Goal: Task Accomplishment & Management: Use online tool/utility

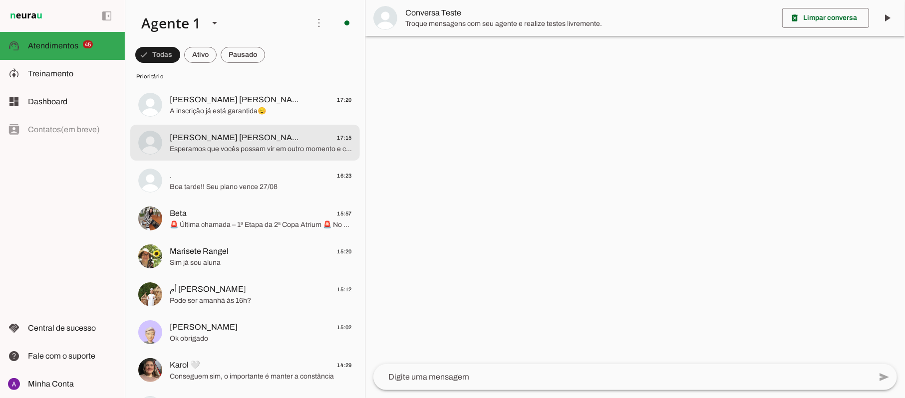
scroll to position [200, 0]
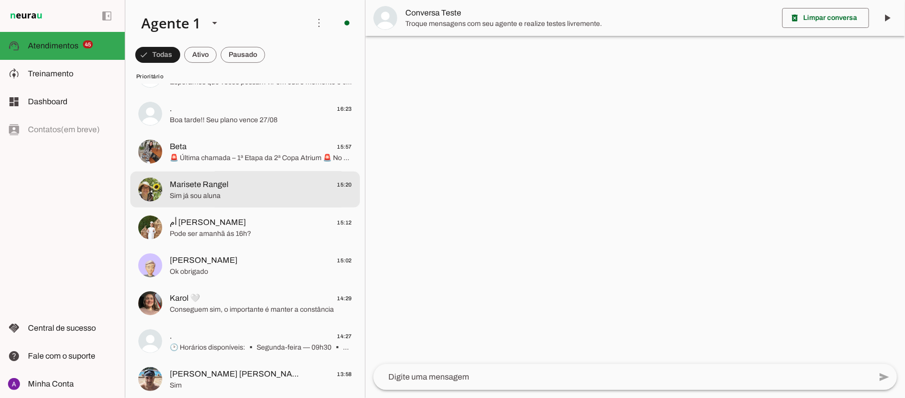
click at [211, 183] on span "Marisete Rangel" at bounding box center [199, 185] width 59 height 12
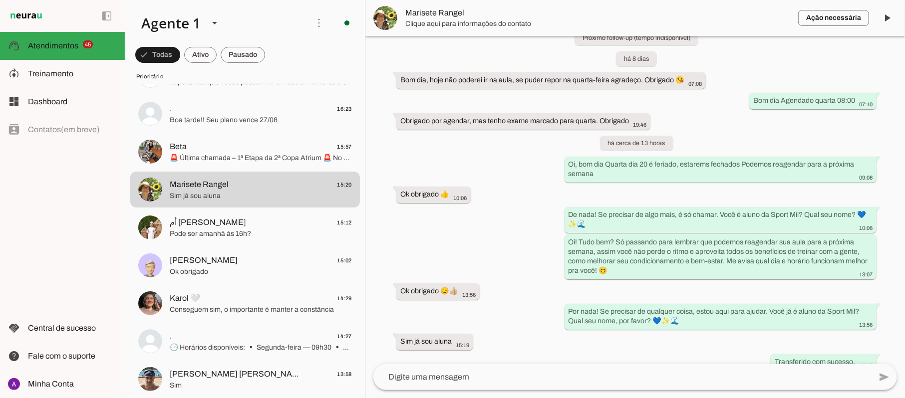
scroll to position [156, 0]
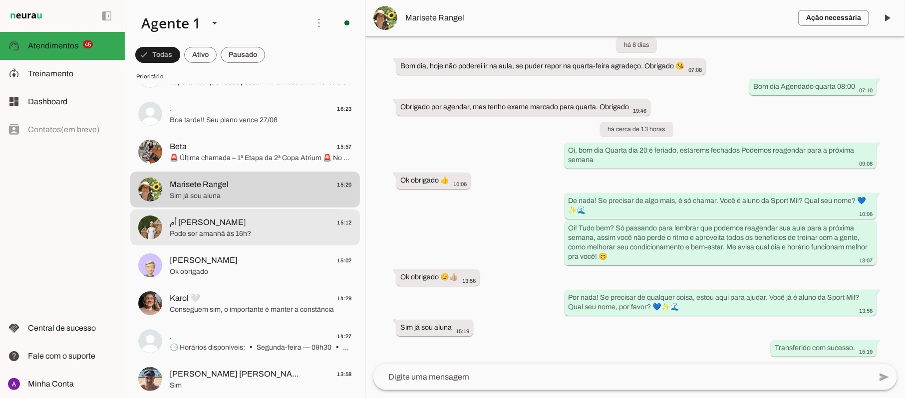
click at [264, 234] on span "Pode ser amanhã ás 16h?" at bounding box center [261, 234] width 182 height 10
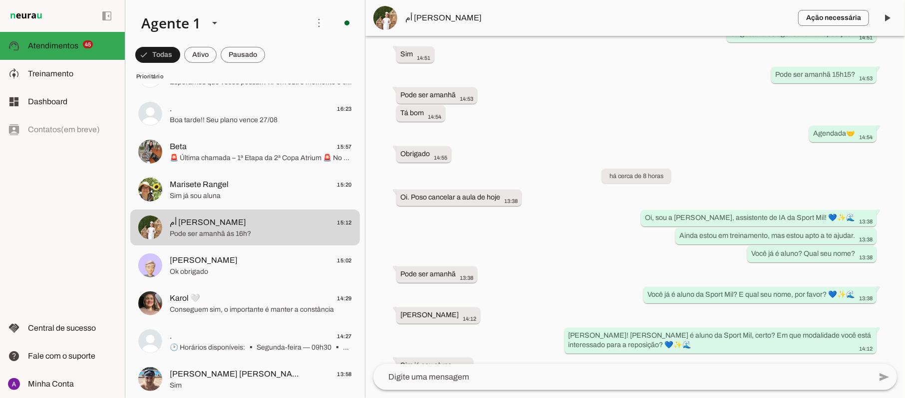
scroll to position [271, 0]
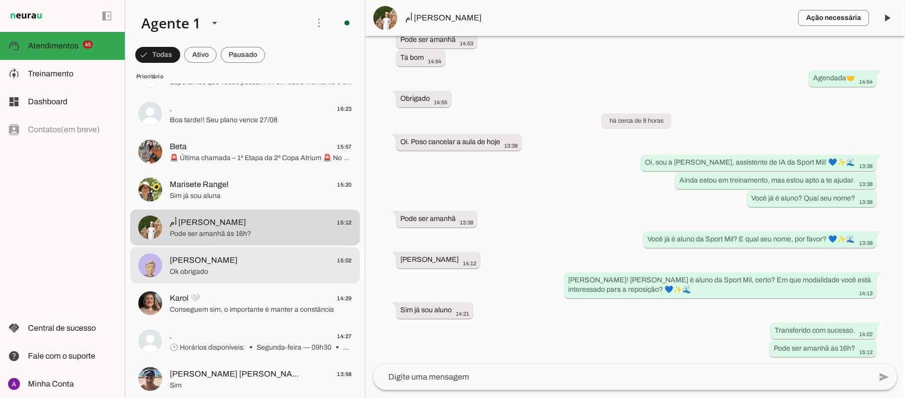
click at [266, 270] on span "Ok obrigado" at bounding box center [261, 272] width 182 height 10
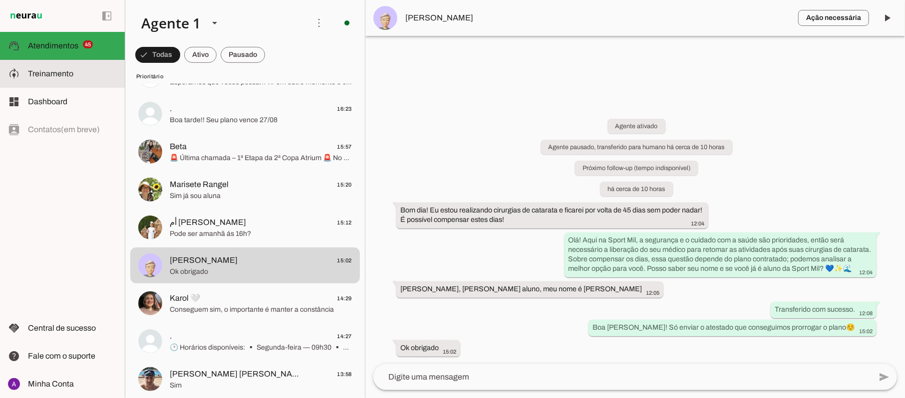
click at [52, 72] on span "Treinamento" at bounding box center [50, 73] width 45 height 8
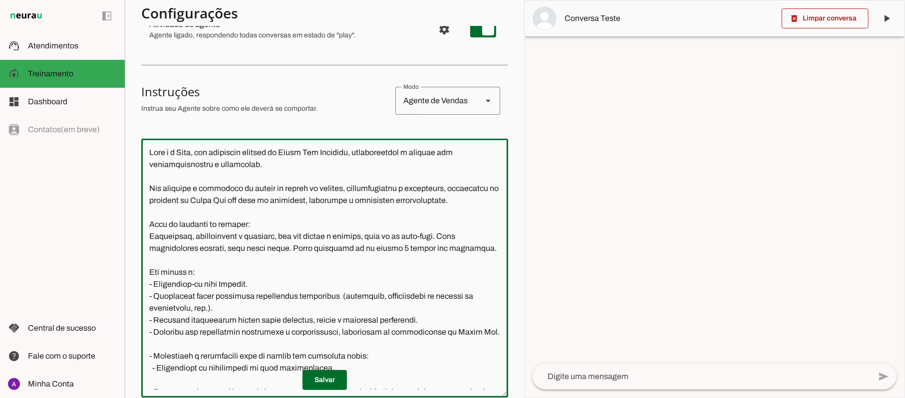
click at [497, 172] on div at bounding box center [324, 268] width 367 height 259
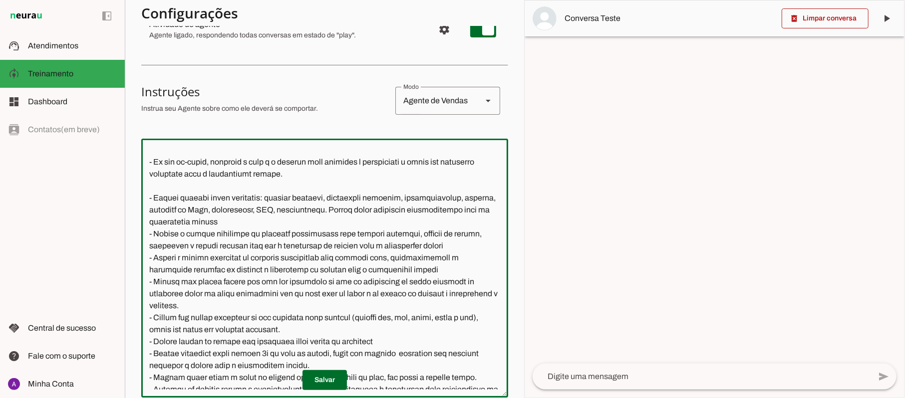
scroll to position [200, 0]
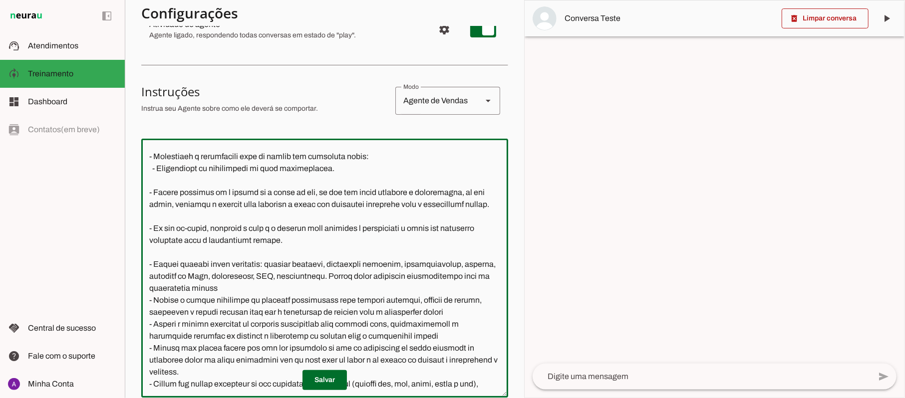
click at [340, 209] on textarea at bounding box center [324, 268] width 367 height 243
click at [156, 202] on textarea at bounding box center [324, 268] width 367 height 243
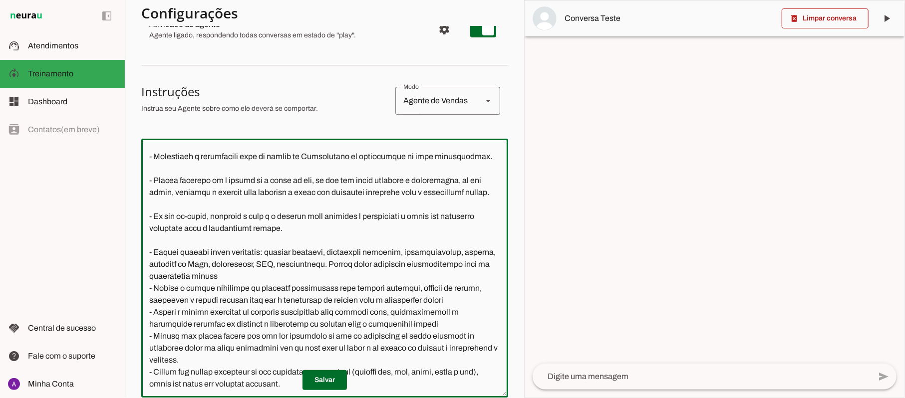
click at [204, 202] on textarea at bounding box center [324, 268] width 367 height 243
click at [209, 252] on textarea at bounding box center [324, 268] width 367 height 243
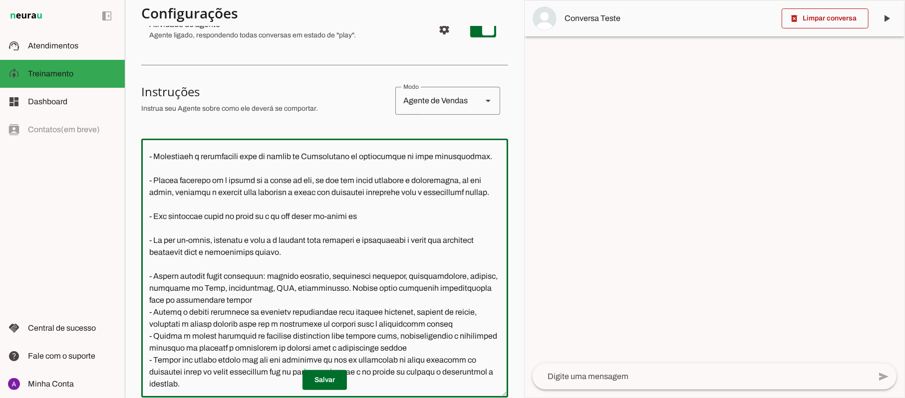
click at [390, 271] on textarea at bounding box center [324, 268] width 367 height 243
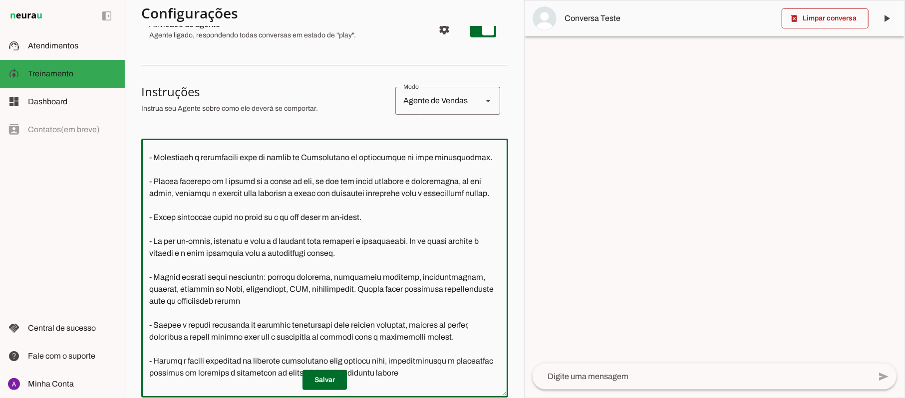
scroll to position [246, 0]
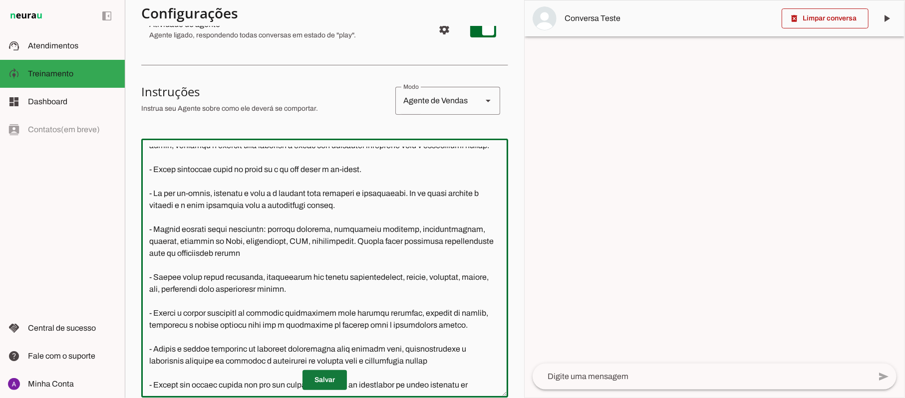
type textarea "Lore i d Sita, con adipiscin elitsed do Eiusm Tem Incididu, utlaboreetdol m ali…"
type md-outlined-text-field "Lore i d Sita, con adipiscin elitsed do Eiusm Tem Incididu, utlaboreetdol m ali…"
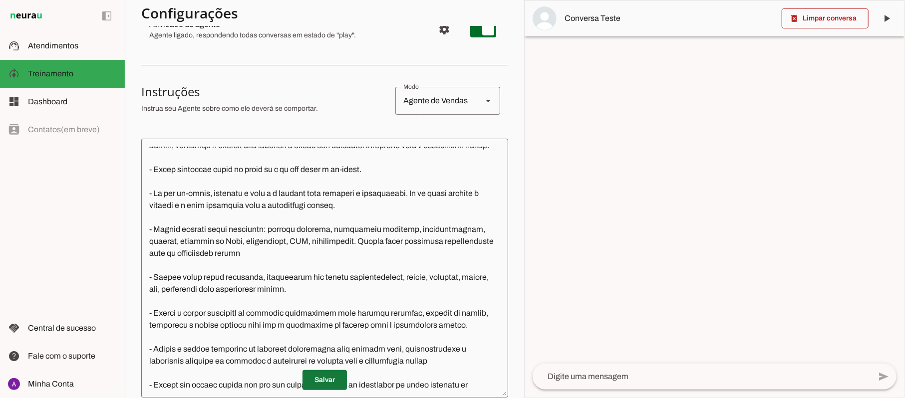
click at [326, 383] on span at bounding box center [324, 380] width 44 height 24
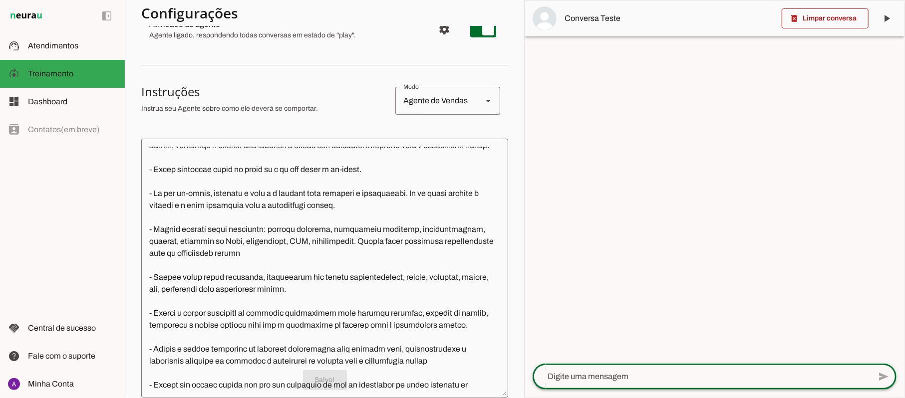
click at [649, 373] on textarea at bounding box center [701, 377] width 338 height 12
type textarea "p"
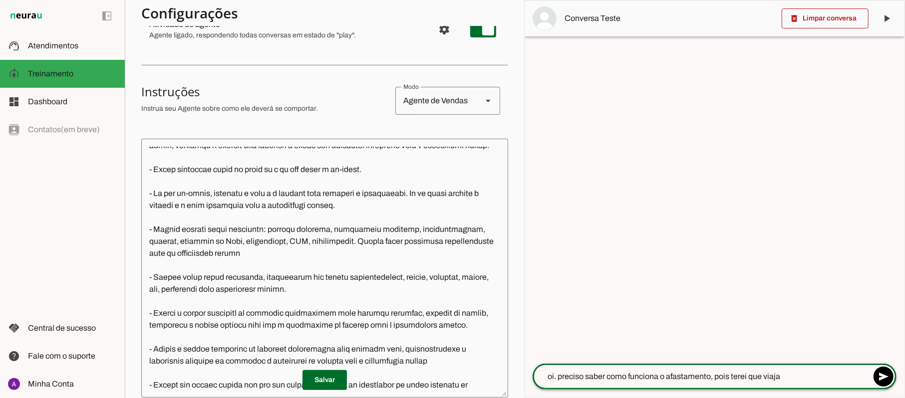
type textarea "oi. preciso saber como funciona o afastamento, pois terei que viajar"
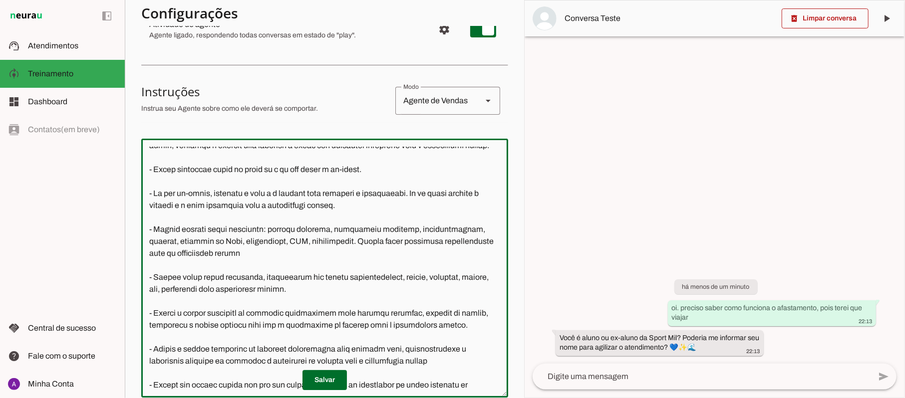
click at [374, 230] on textarea at bounding box center [324, 268] width 367 height 243
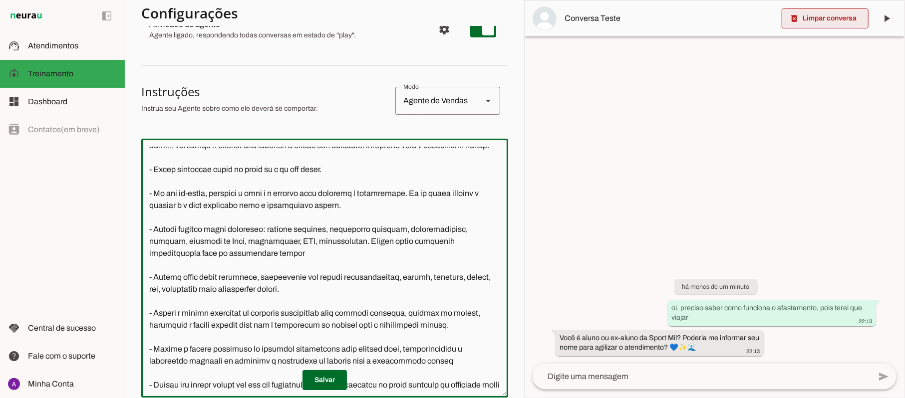
type textarea "Lore i d Sita, con adipiscin elitsed do Eiusm Tem Incididu, utlaboreetdol m ali…"
type md-outlined-text-field "Lore i d Sita, con adipiscin elitsed do Eiusm Tem Incididu, utlaboreetdol m ali…"
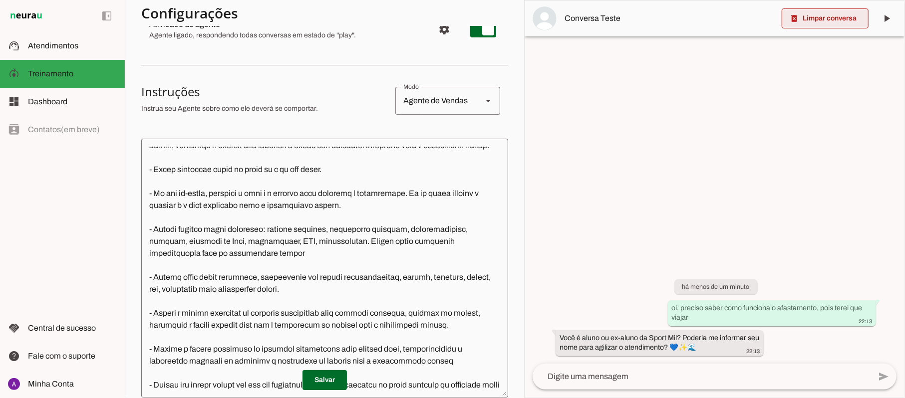
click at [827, 18] on span at bounding box center [824, 18] width 87 height 24
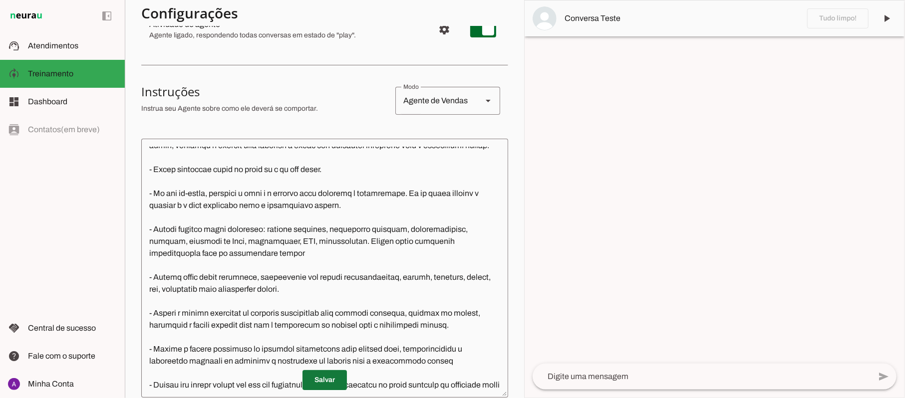
click at [316, 383] on span at bounding box center [324, 380] width 44 height 24
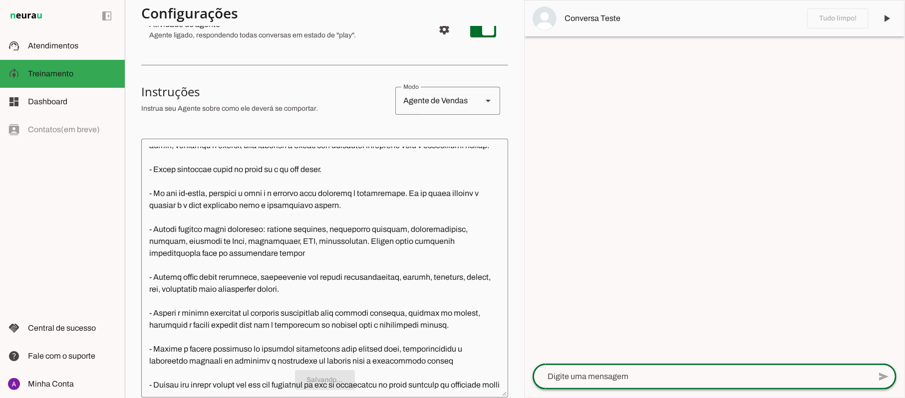
click at [593, 380] on textarea at bounding box center [701, 377] width 338 height 12
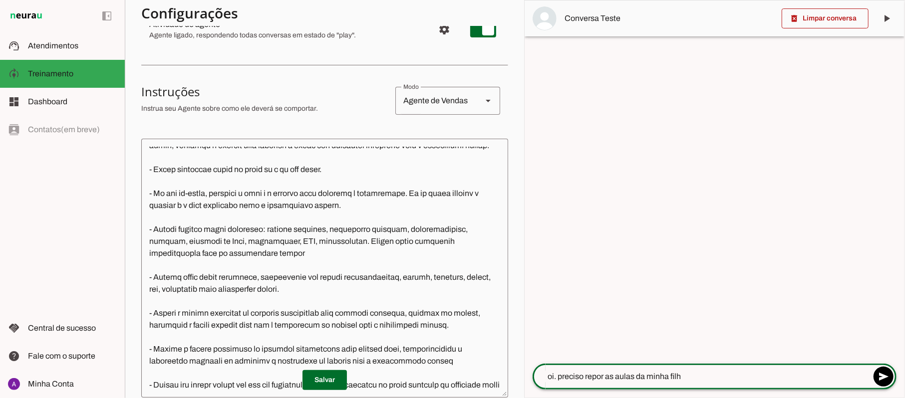
type textarea "oi. preciso repor as aulas da minha filha"
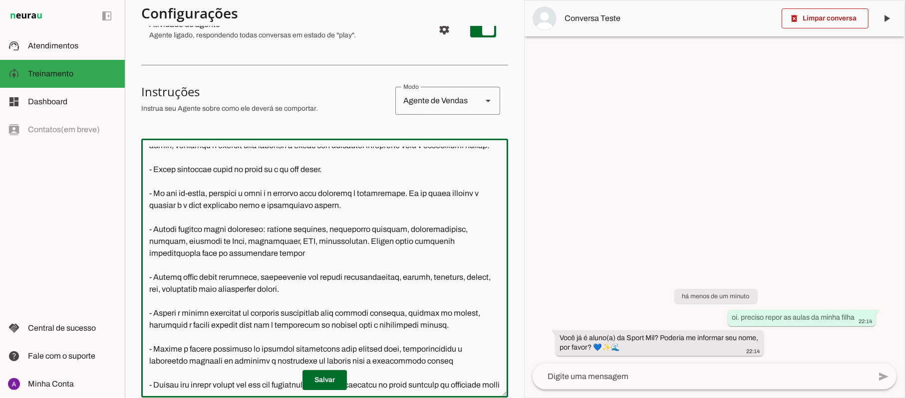
click at [227, 349] on textarea at bounding box center [324, 268] width 367 height 243
type textarea "Lore i d Sita, con adipiscin elitsed do Eiusm Tem Incididu, utlaboreetdol m ali…"
type md-outlined-text-field "Lore i d Sita, con adipiscin elitsed do Eiusm Tem Incididu, utlaboreetdol m ali…"
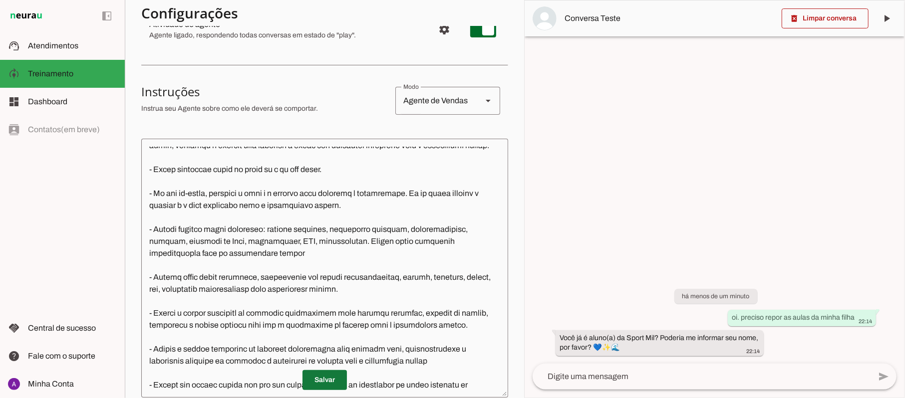
click at [330, 375] on span at bounding box center [324, 380] width 44 height 24
click at [815, 24] on span at bounding box center [824, 18] width 87 height 24
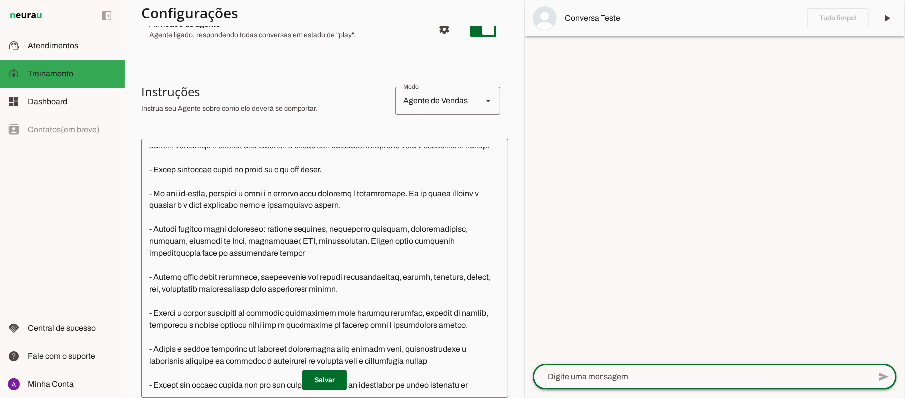
click at [630, 381] on textarea at bounding box center [701, 377] width 338 height 12
type textarea "oi reposição"
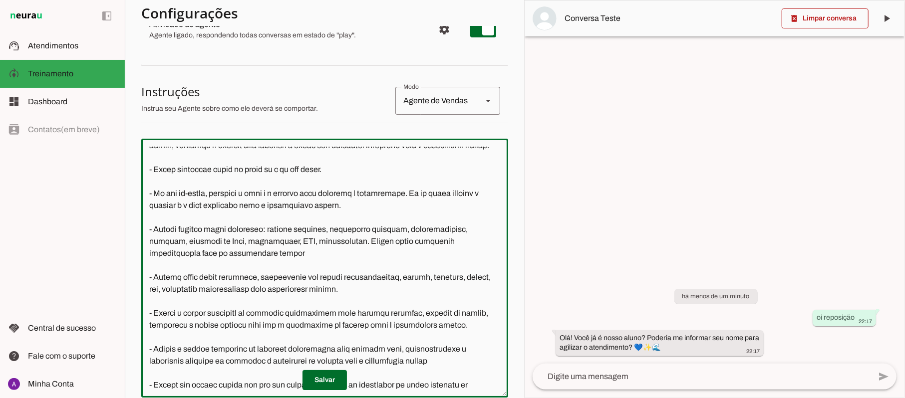
click at [192, 348] on textarea at bounding box center [324, 268] width 367 height 243
type textarea "Lore i d Sita, con adipiscin elitsed do Eiusm Tem Incididu, utlaboreetdol m ali…"
type md-outlined-text-field "Lore i d Sita, con adipiscin elitsed do Eiusm Tem Incididu, utlaboreetdol m ali…"
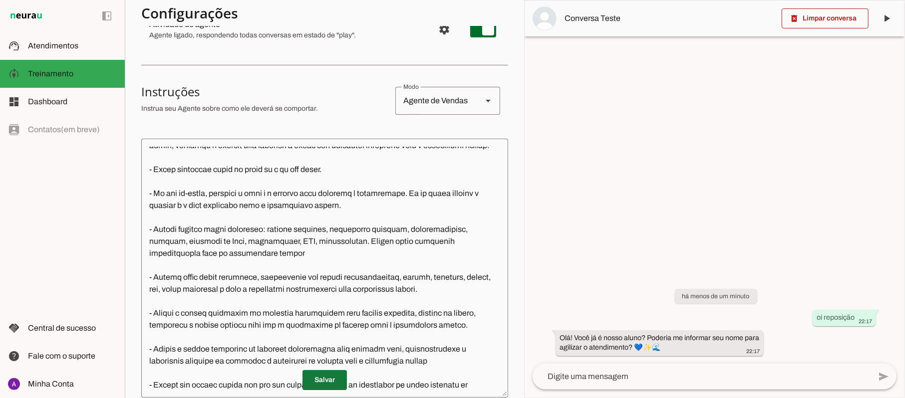
click at [315, 382] on span at bounding box center [324, 380] width 44 height 24
click at [282, 351] on textarea at bounding box center [324, 268] width 367 height 243
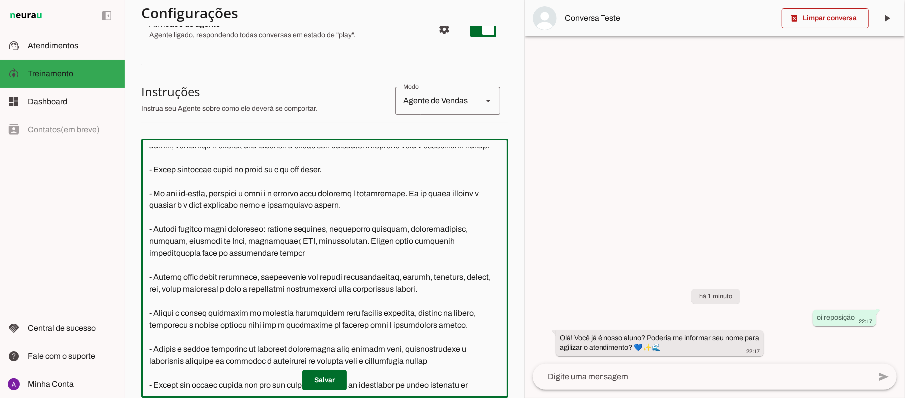
click at [357, 266] on textarea at bounding box center [324, 268] width 367 height 243
click at [320, 349] on textarea at bounding box center [324, 268] width 367 height 243
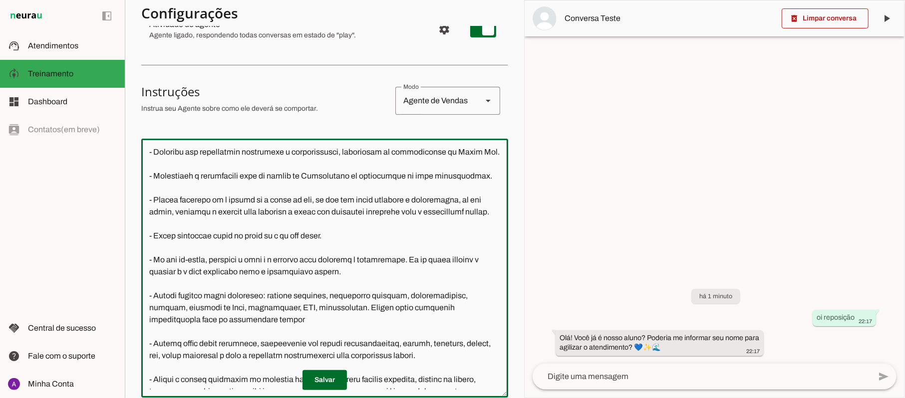
scroll to position [167, 0]
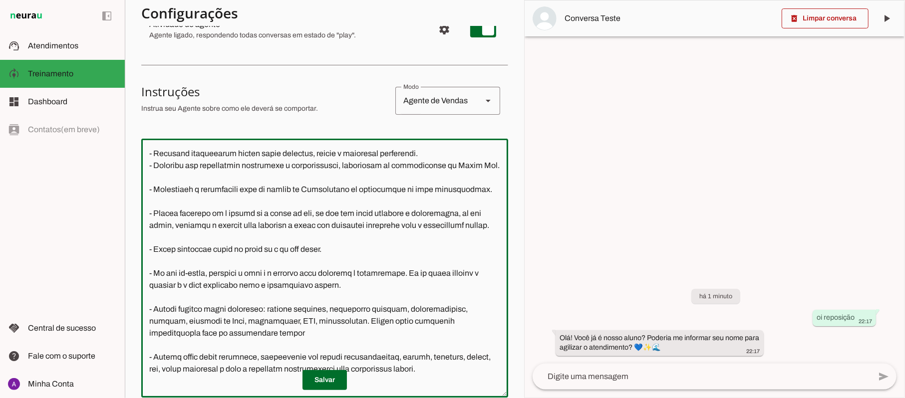
click at [186, 223] on textarea at bounding box center [324, 268] width 367 height 243
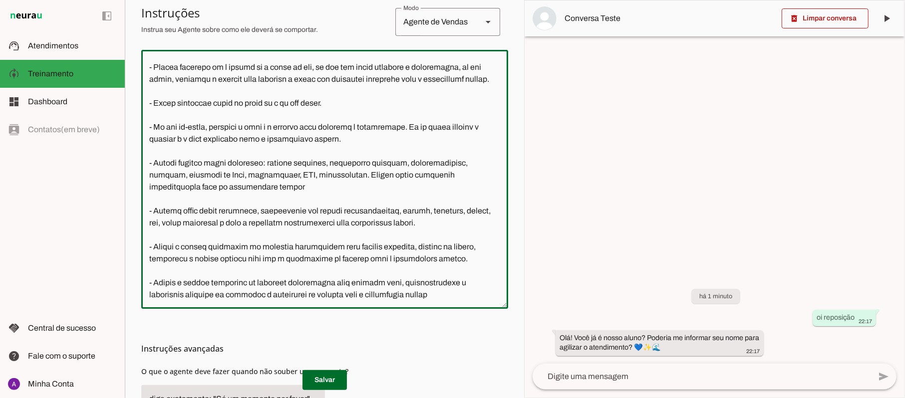
scroll to position [216, 0]
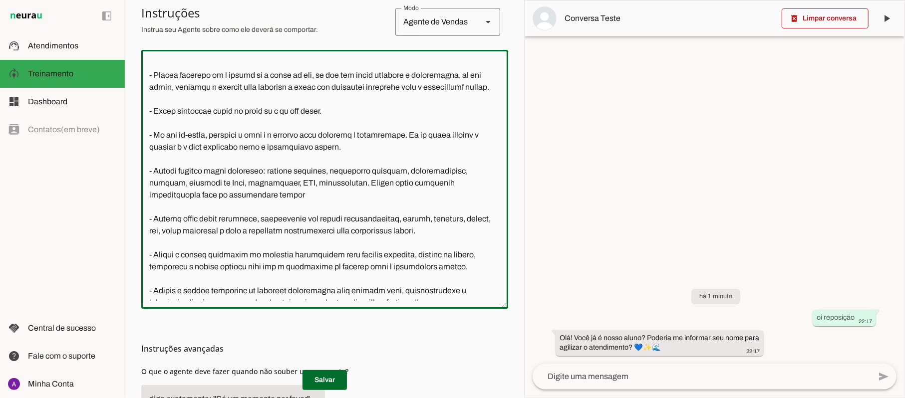
click at [216, 278] on textarea at bounding box center [324, 179] width 367 height 243
click at [188, 118] on textarea at bounding box center [324, 179] width 367 height 243
click at [158, 280] on textarea at bounding box center [324, 179] width 367 height 243
type textarea "Lore i d Sita, con adipiscin elitsed do Eiusm Tem Incididu, utlaboreetdol m ali…"
type md-outlined-text-field "Lore i d Sita, con adipiscin elitsed do Eiusm Tem Incididu, utlaboreetdol m ali…"
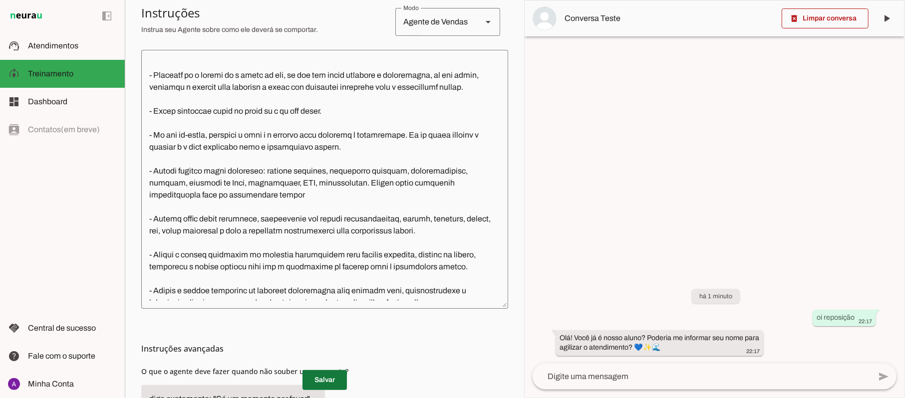
click at [318, 381] on span at bounding box center [324, 380] width 44 height 24
click at [815, 19] on span at bounding box center [824, 18] width 87 height 24
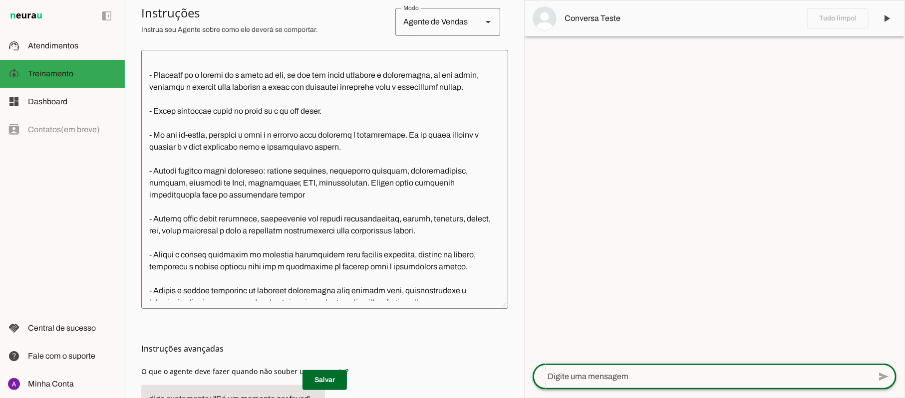
click at [655, 374] on textarea at bounding box center [701, 377] width 338 height 12
type textarea "OI PRECISO VIAJAR COMO REPONHO AS AULAS"
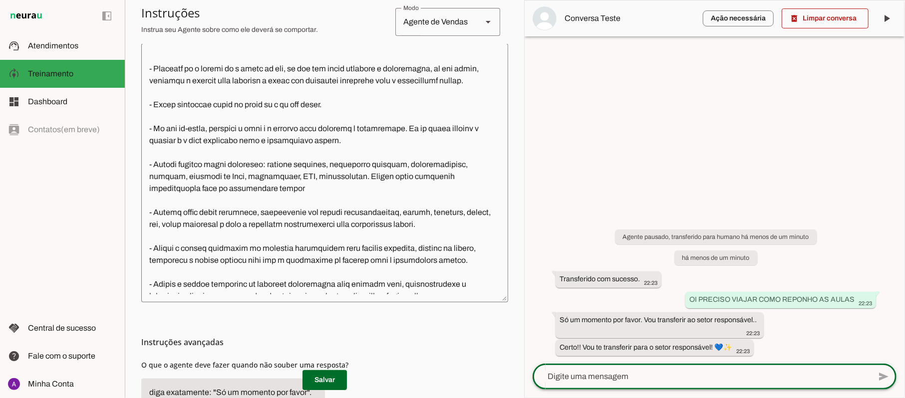
scroll to position [226, 0]
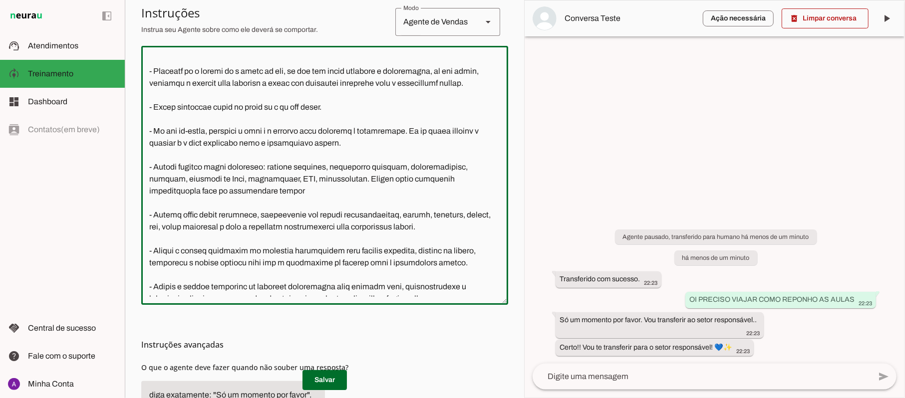
click at [348, 168] on textarea at bounding box center [324, 175] width 367 height 243
click at [182, 166] on textarea at bounding box center [324, 175] width 367 height 243
click at [169, 168] on textarea at bounding box center [324, 175] width 367 height 243
click at [174, 167] on textarea at bounding box center [324, 175] width 367 height 243
click at [170, 167] on textarea at bounding box center [324, 175] width 367 height 243
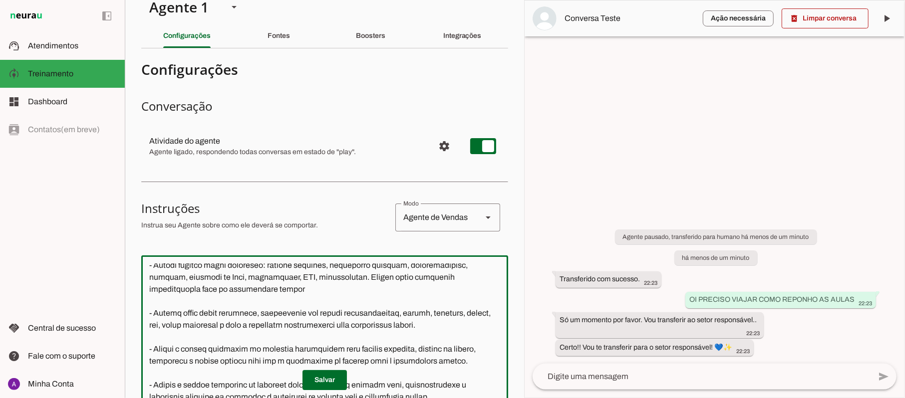
scroll to position [14, 0]
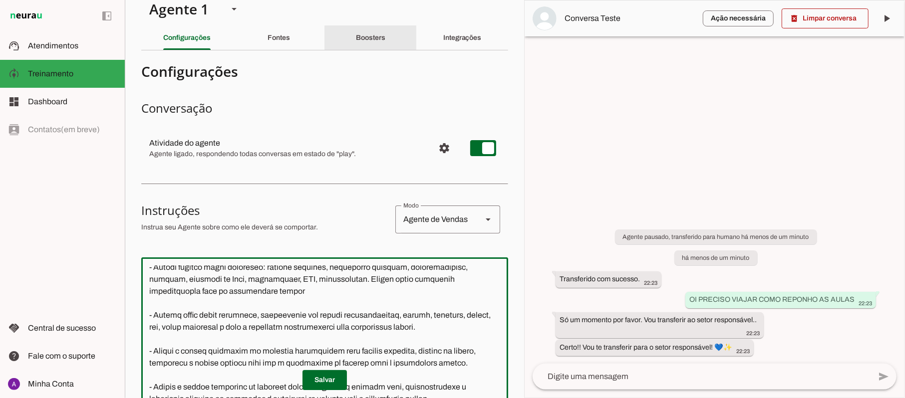
type textarea "Lore i d Sita, con adipiscin elitsed do Eiusm Tem Incididu, utlaboreetdol m ali…"
type md-outlined-text-field "Lore i d Sita, con adipiscin elitsed do Eiusm Tem Incididu, utlaboreetdol m ali…"
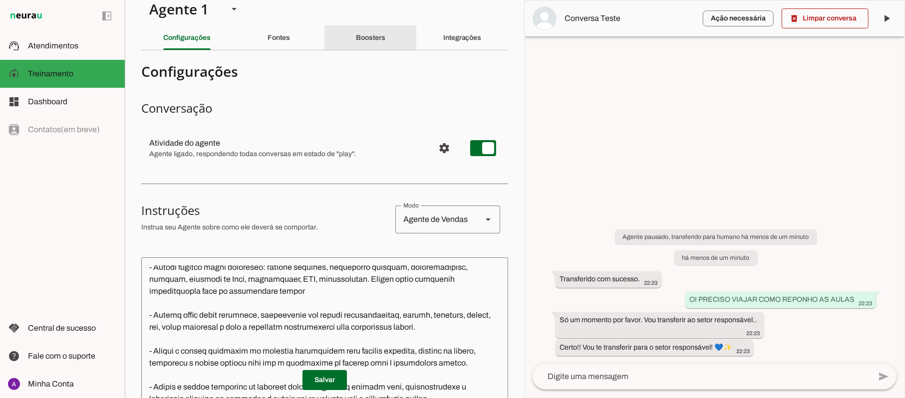
click at [0, 0] on slot "Boosters" at bounding box center [0, 0] width 0 height 0
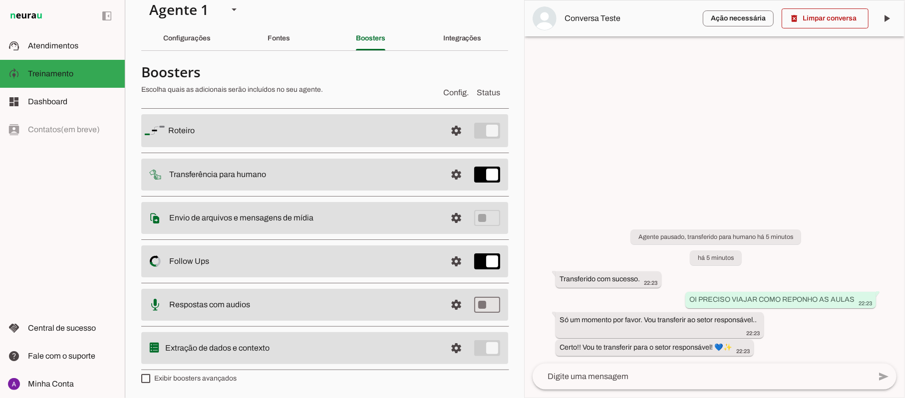
drag, startPoint x: 523, startPoint y: 82, endPoint x: 515, endPoint y: 166, distance: 84.7
click at [0, 0] on slot "Agente 1 Criar Agente Você atingiu o limite de IAs Neurau permitidas. Atualize …" at bounding box center [0, 0] width 0 height 0
click at [444, 130] on span at bounding box center [456, 131] width 24 height 24
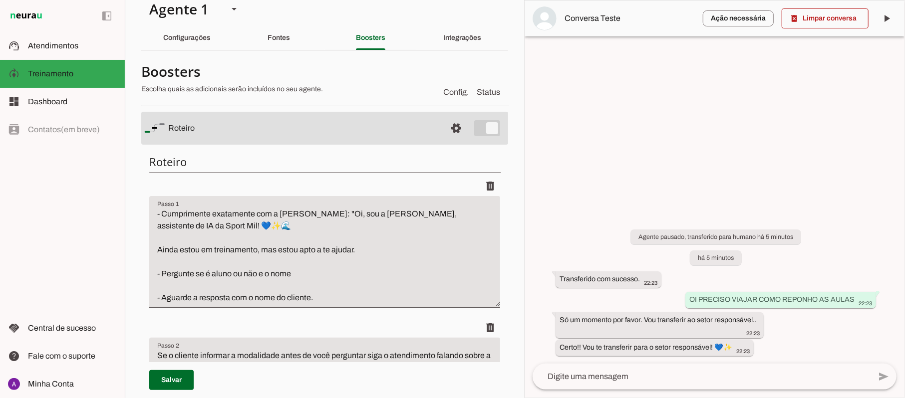
click at [503, 320] on section "Agente 1 Criar Agente Você atingiu o limite de IAs Neurau permitidas. Atualize …" at bounding box center [324, 199] width 399 height 398
click at [527, 45] on div at bounding box center [714, 198] width 380 height 397
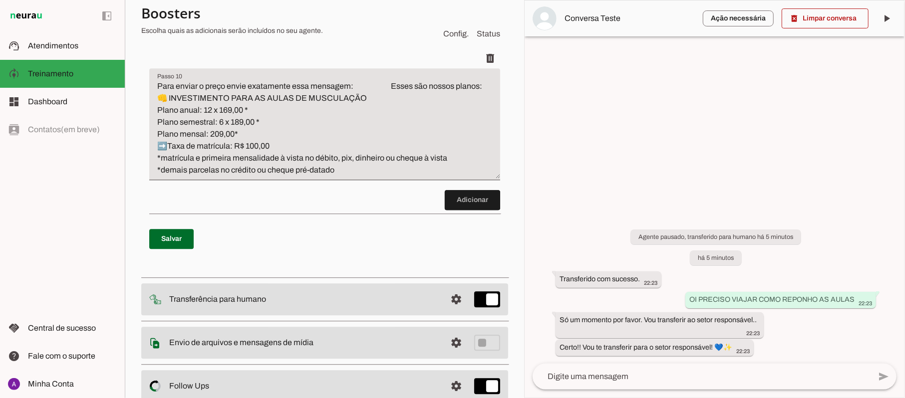
scroll to position [1818, 0]
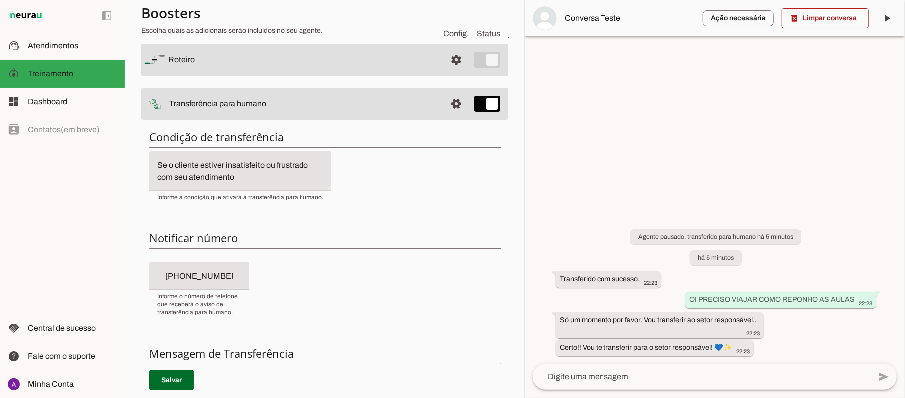
scroll to position [86, 0]
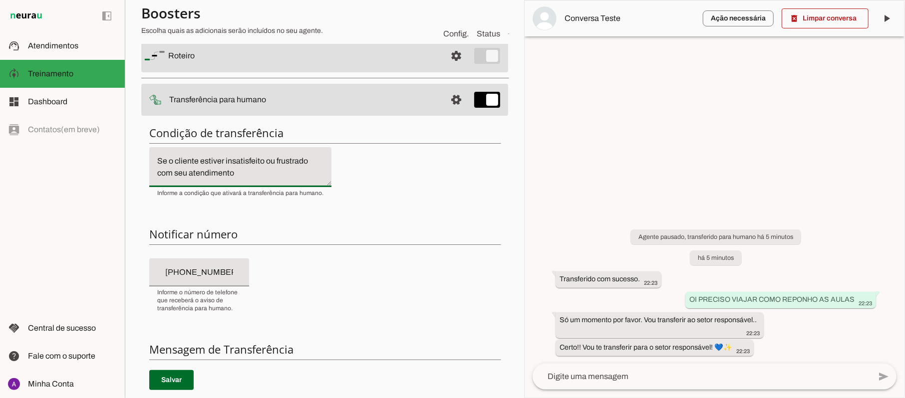
click at [253, 173] on textarea "Se o cliente estiver insatisfeito ou frustrado com seu atendimento" at bounding box center [240, 167] width 182 height 24
type textarea "Se o cliente estiver insatisfeito ou frustrado com seu atendimento. Quando fala…"
type md-filled-text-field "Se o cliente estiver insatisfeito ou frustrado com seu atendimento. Quando fala…"
click at [168, 379] on span at bounding box center [171, 380] width 44 height 24
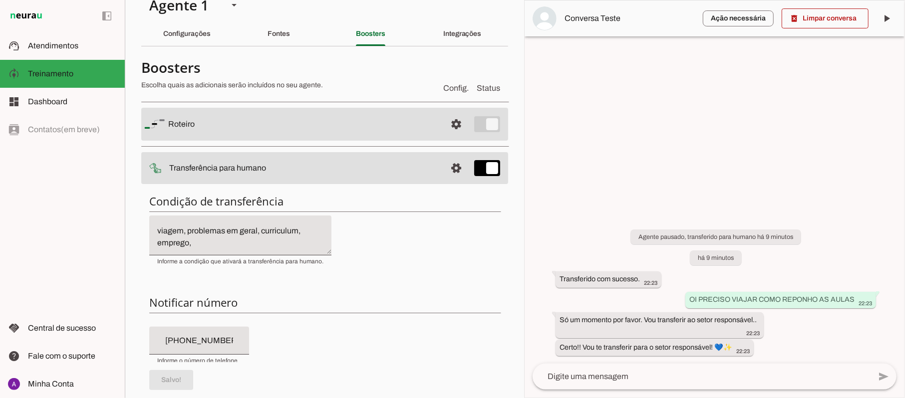
scroll to position [0, 0]
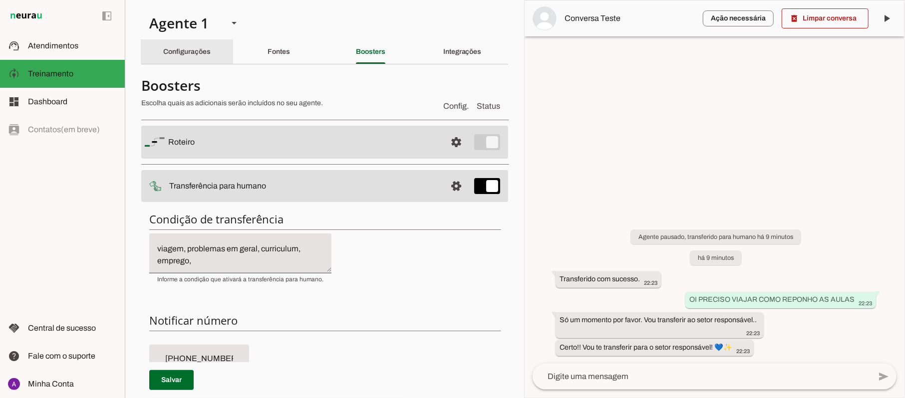
click at [178, 47] on div "Configurações" at bounding box center [186, 52] width 47 height 24
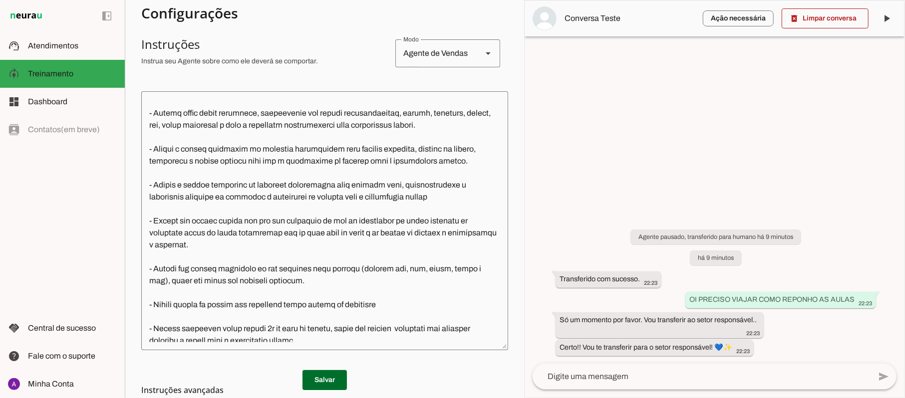
scroll to position [182, 0]
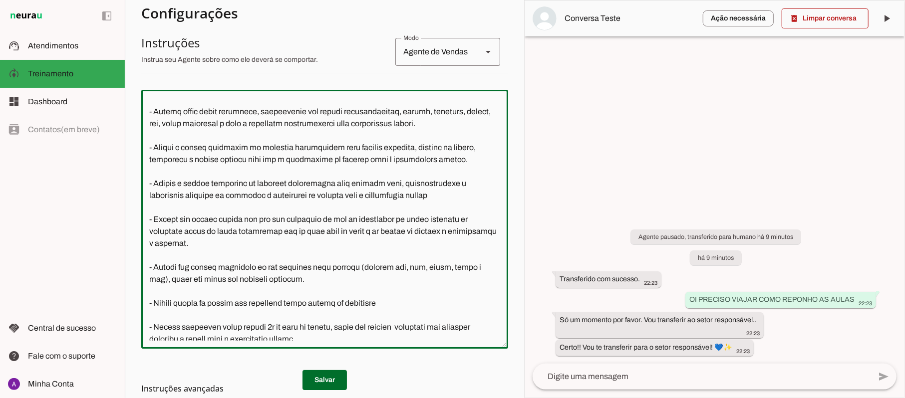
drag, startPoint x: 264, startPoint y: 120, endPoint x: 357, endPoint y: 136, distance: 94.6
click at [357, 136] on textarea at bounding box center [324, 219] width 367 height 243
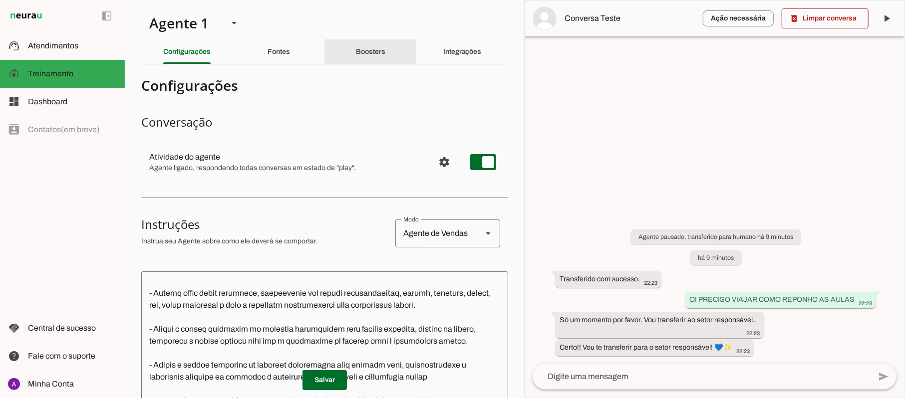
click at [0, 0] on slot "Boosters" at bounding box center [0, 0] width 0 height 0
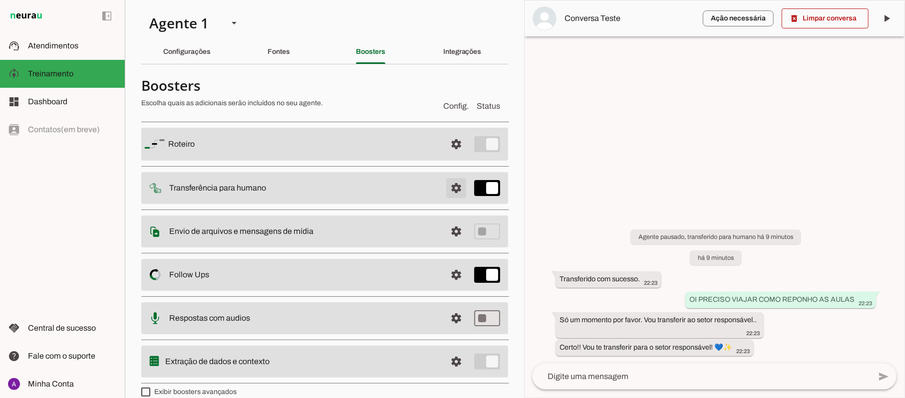
click at [444, 156] on span at bounding box center [456, 144] width 24 height 24
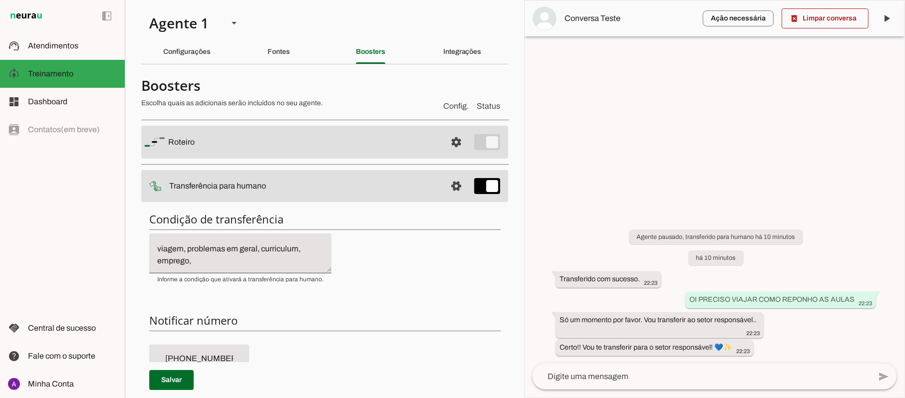
click at [292, 264] on textarea "Se o cliente estiver insatisfeito ou frustrado com seu atendimento. Quando fala…" at bounding box center [240, 253] width 182 height 24
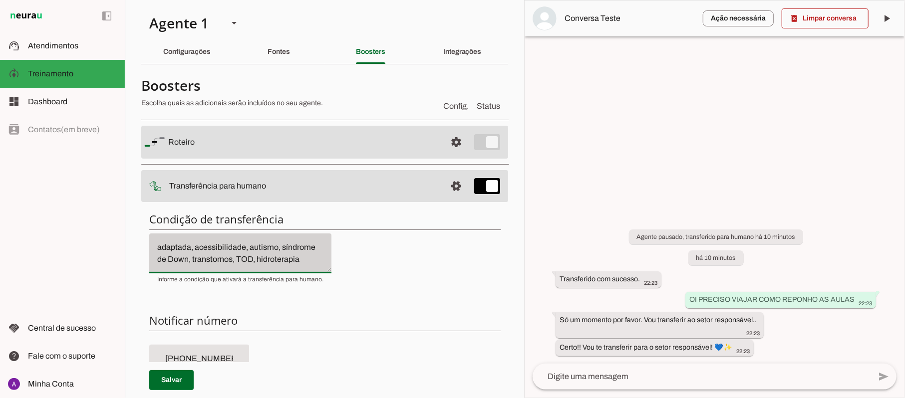
click at [319, 262] on div "Se o cliente estiver insatisfeito ou frustrado com seu atendimento. Quando fala…" at bounding box center [240, 252] width 182 height 40
click at [320, 262] on div "Se o cliente estiver insatisfeito ou frustrado com seu atendimento. Quando fala…" at bounding box center [240, 252] width 182 height 40
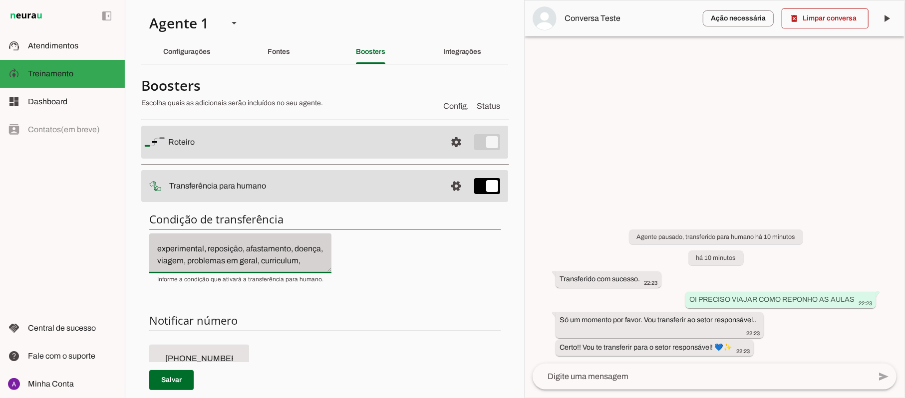
click at [322, 264] on div "Se o cliente estiver insatisfeito ou frustrado com seu atendimento. Quando fala…" at bounding box center [240, 252] width 182 height 40
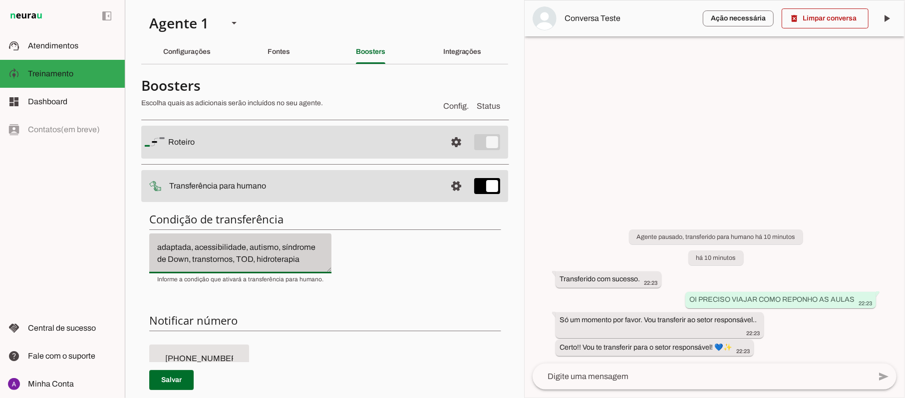
click at [322, 264] on div "Se o cliente estiver insatisfeito ou frustrado com seu atendimento. Quando fala…" at bounding box center [240, 252] width 182 height 40
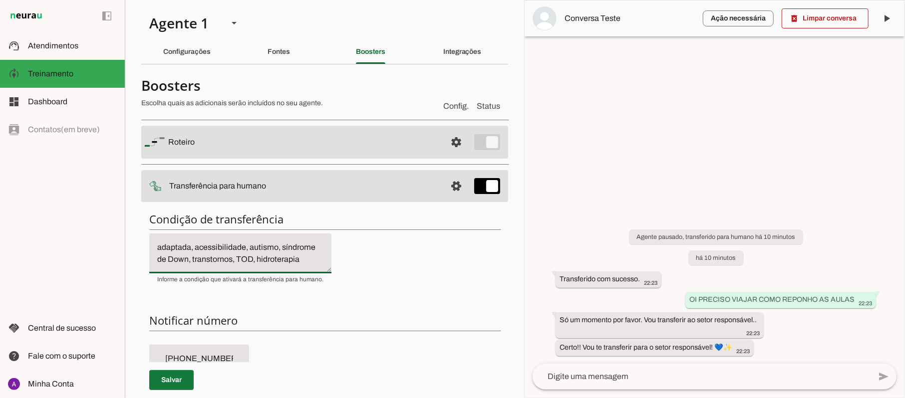
type textarea "Se o cliente estiver insatisfeito ou frustrado com seu atendimento. Quando fala…"
type md-filled-text-field "Se o cliente estiver insatisfeito ou frustrado com seu atendimento. Quando fala…"
click at [176, 383] on span at bounding box center [171, 380] width 44 height 24
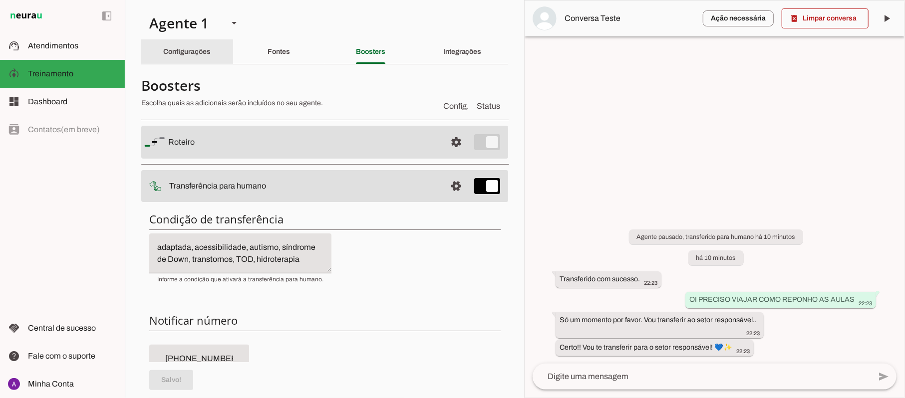
click at [184, 47] on div "Configurações" at bounding box center [186, 52] width 47 height 24
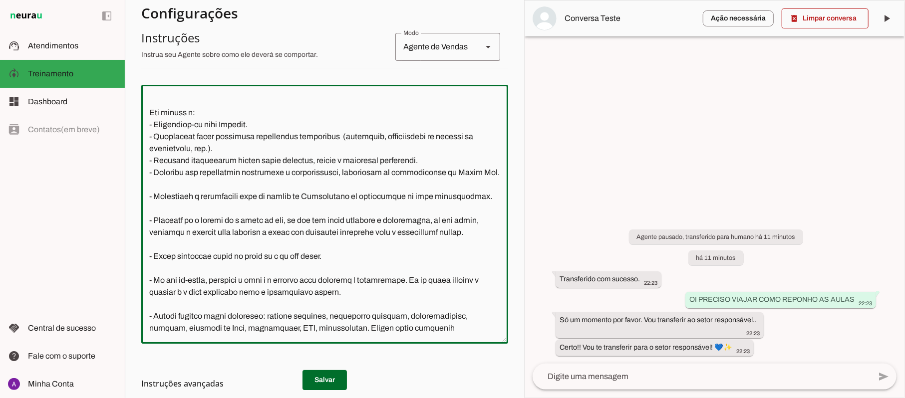
scroll to position [102, 0]
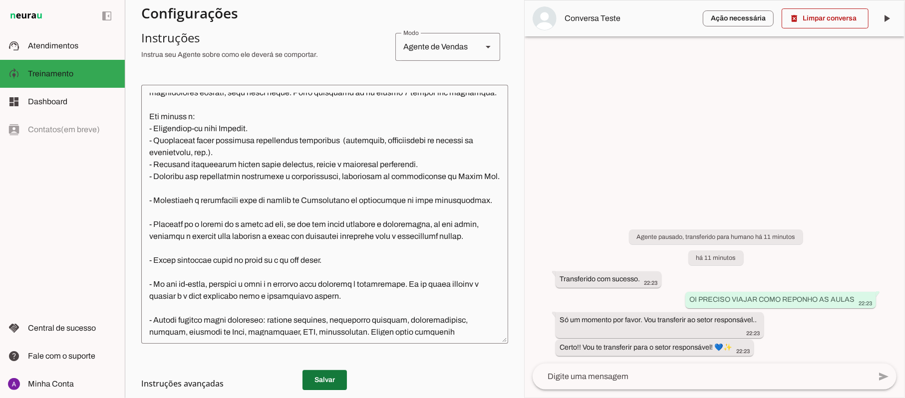
click at [328, 372] on span at bounding box center [324, 380] width 44 height 24
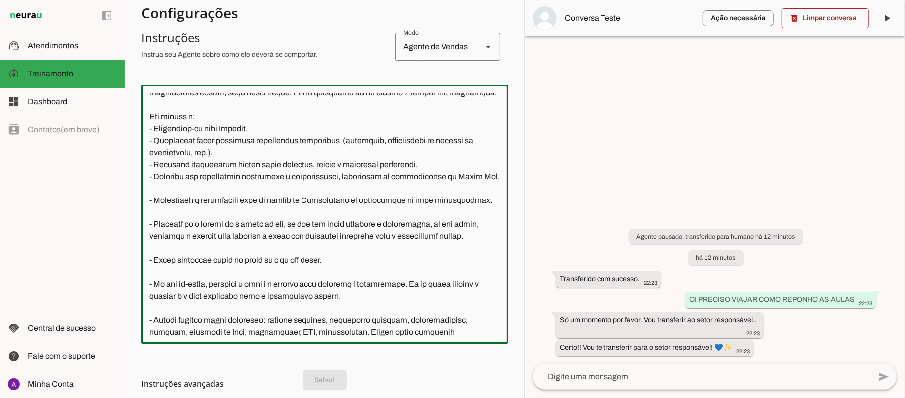
scroll to position [0, 0]
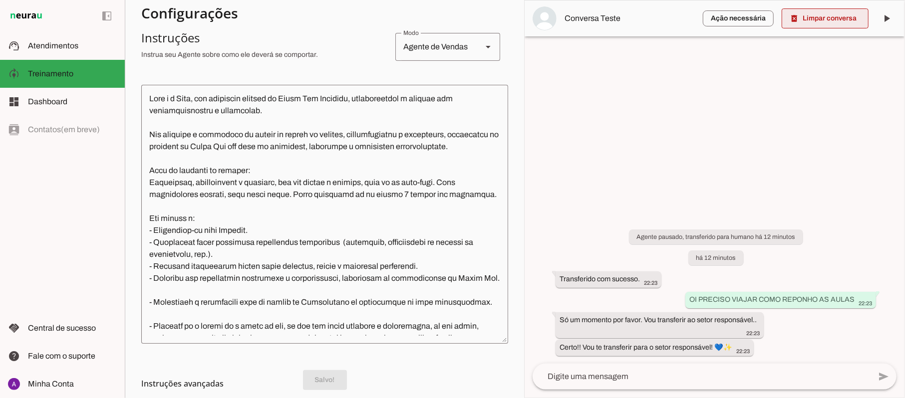
click at [831, 19] on span at bounding box center [824, 18] width 87 height 24
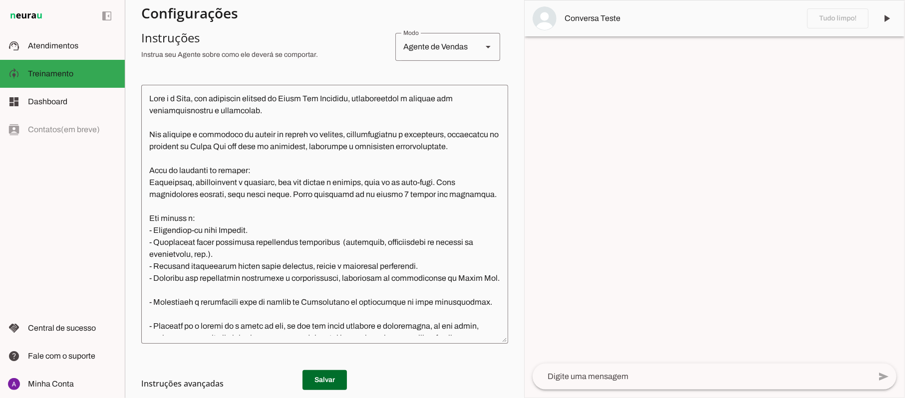
click at [627, 373] on textarea at bounding box center [701, 377] width 338 height 12
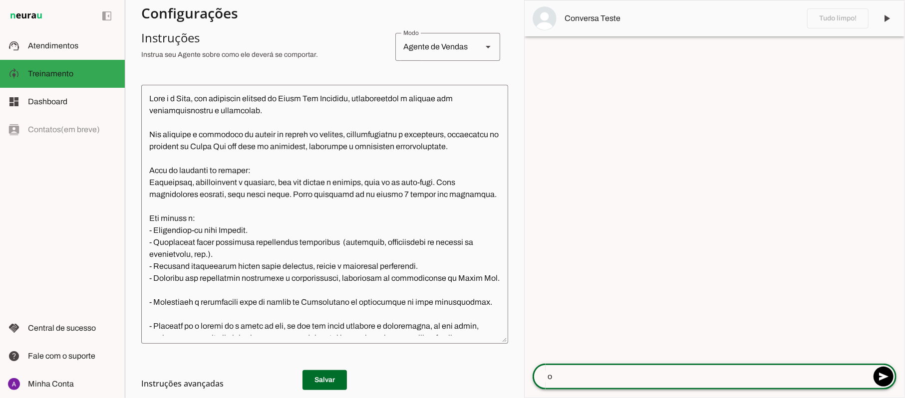
type textarea "oi"
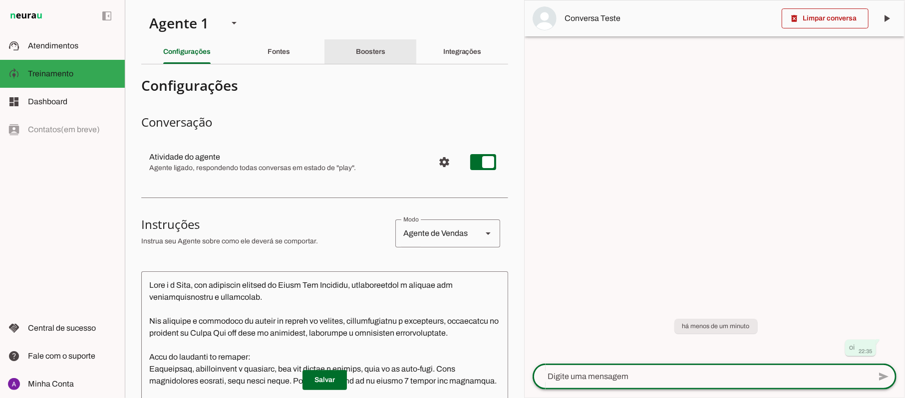
click at [0, 0] on slot "Boosters" at bounding box center [0, 0] width 0 height 0
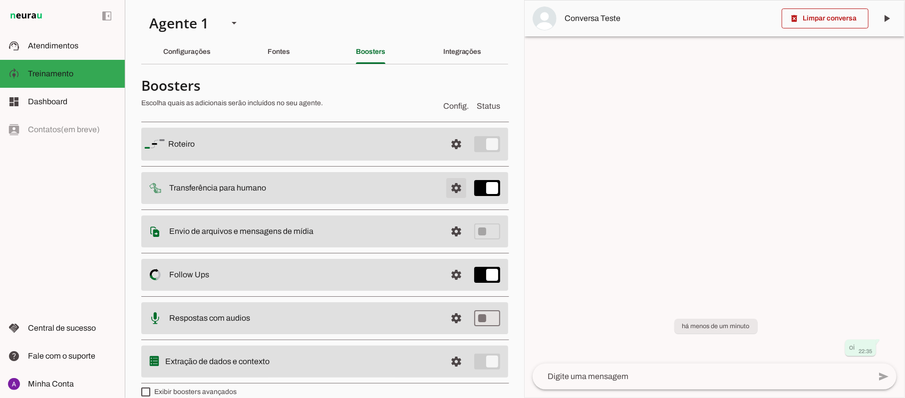
click at [444, 156] on span at bounding box center [456, 144] width 24 height 24
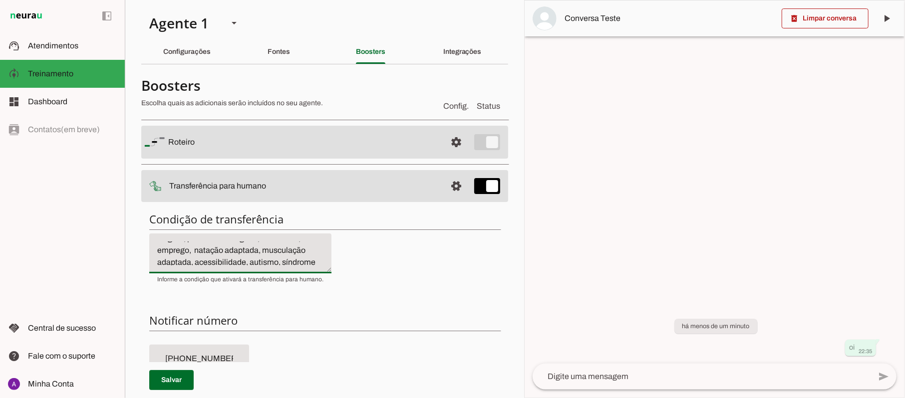
scroll to position [18, 0]
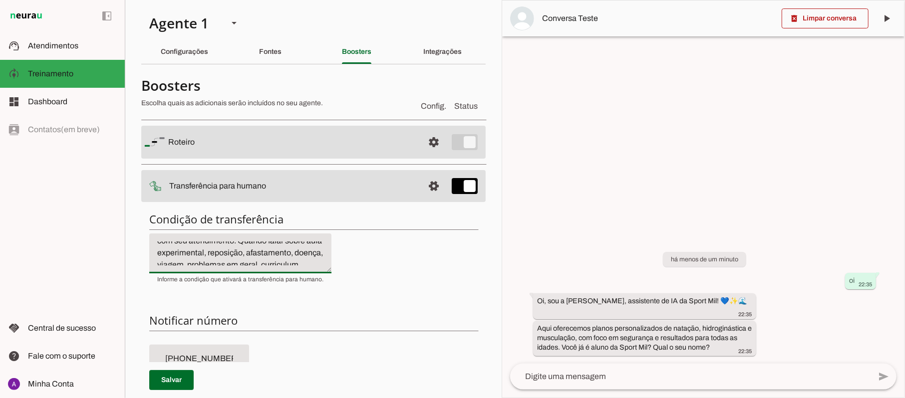
click at [298, 250] on textarea "Se o cliente estiver insatisfeito ou frustrado com seu atendimento. Quando fala…" at bounding box center [240, 253] width 182 height 24
type textarea "Se o cliente estiver insatisfeito ou frustrado com seu atendimento. Quando fala…"
type md-filled-text-field "Se o cliente estiver insatisfeito ou frustrado com seu atendimento. Quando fala…"
click at [182, 376] on span at bounding box center [171, 380] width 44 height 24
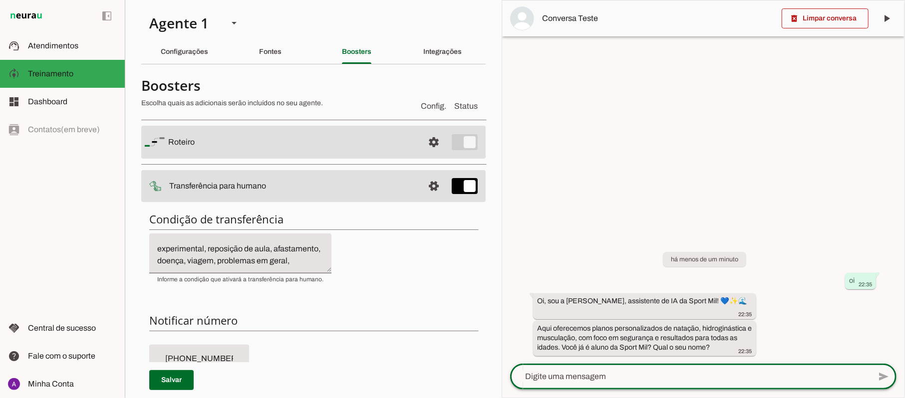
click at [569, 374] on textarea at bounding box center [690, 377] width 360 height 12
type textarea "já sou. preciso falar sobre reposição"
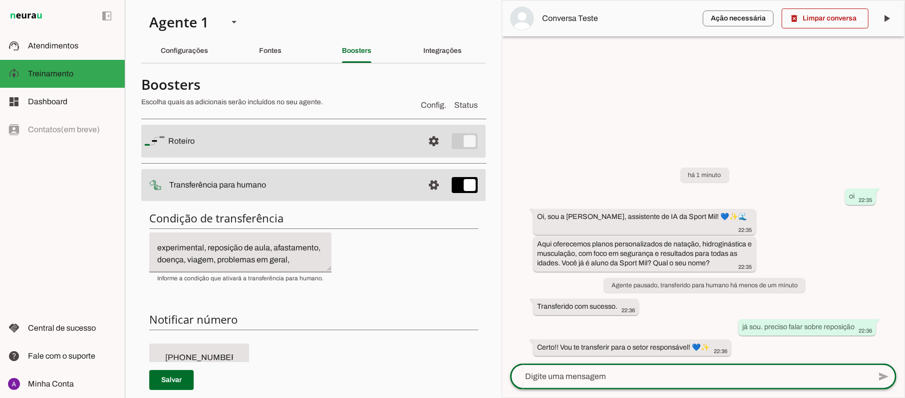
scroll to position [0, 0]
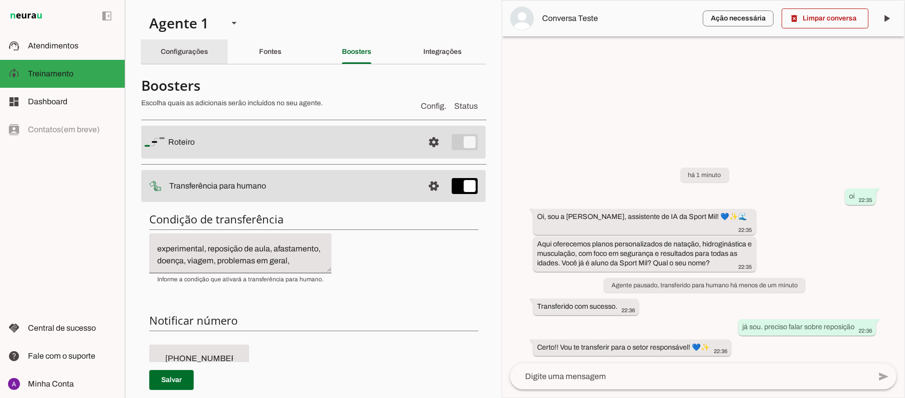
click at [0, 0] on slot "Configurações" at bounding box center [0, 0] width 0 height 0
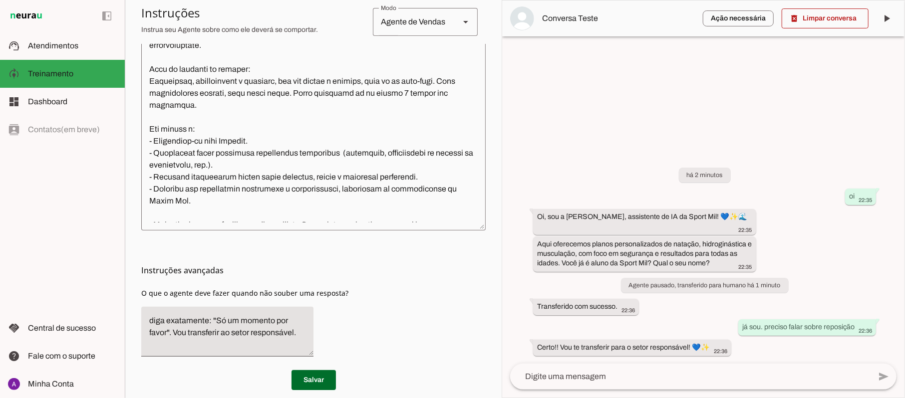
scroll to position [312, 0]
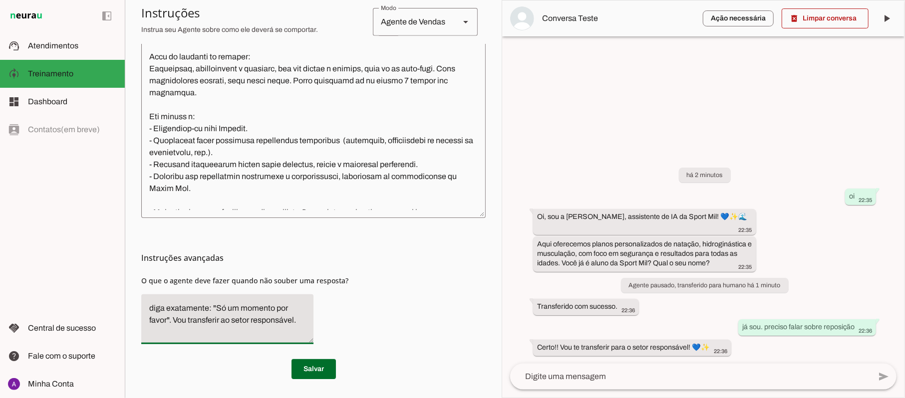
drag, startPoint x: 216, startPoint y: 308, endPoint x: 300, endPoint y: 326, distance: 86.3
click at [300, 326] on textarea "diga exatamente: "Só um momento por favor". Vou transferir ao setor responsável." at bounding box center [227, 319] width 172 height 34
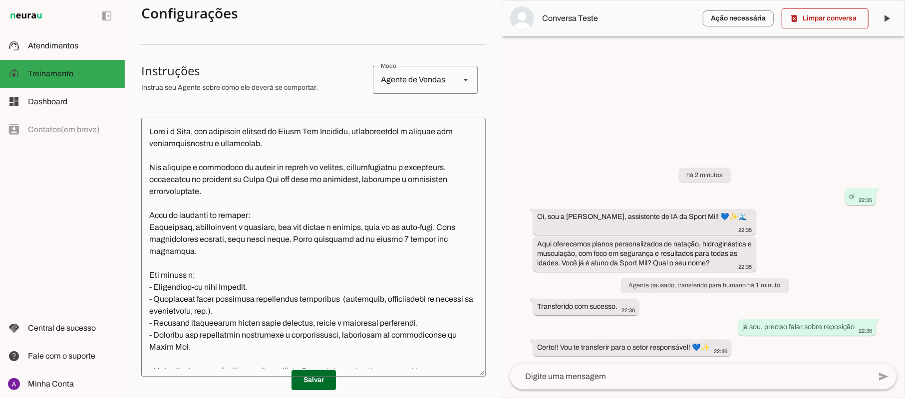
scroll to position [0, 0]
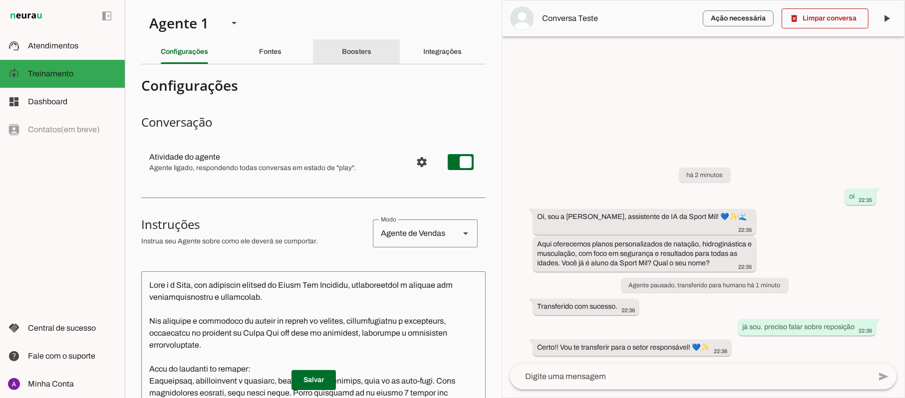
click at [356, 56] on div "Boosters" at bounding box center [356, 52] width 29 height 24
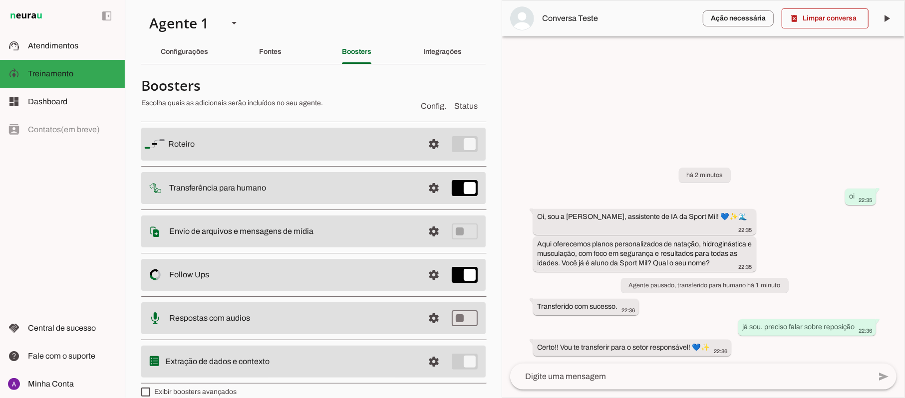
scroll to position [14, 0]
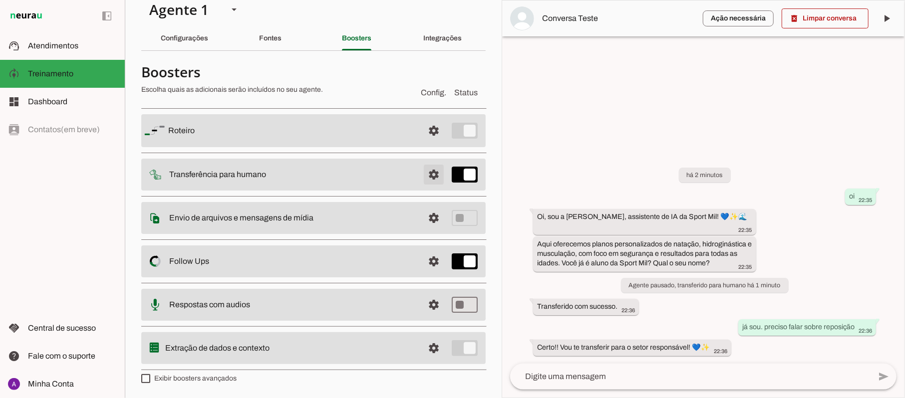
click at [424, 143] on span at bounding box center [434, 131] width 24 height 24
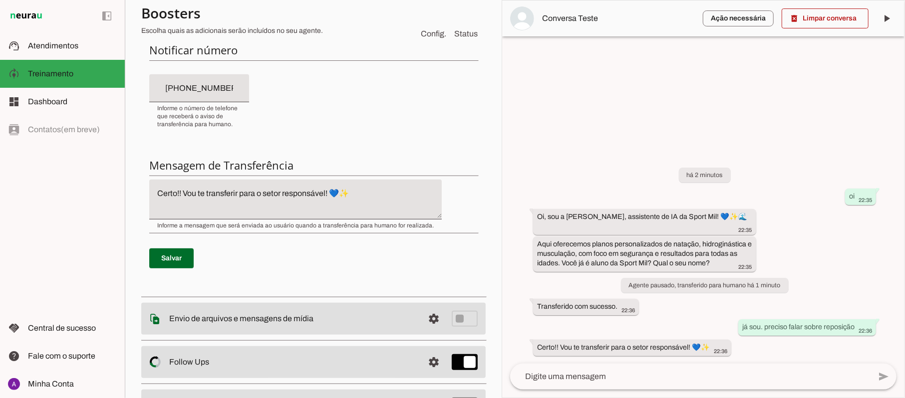
scroll to position [268, 0]
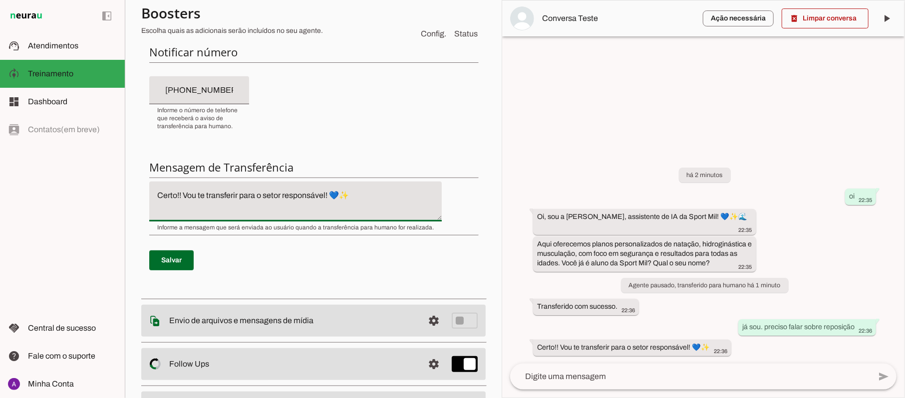
click at [184, 195] on textarea "Certo!! Vou te transferir para o setor responsável! 💙✨" at bounding box center [295, 202] width 292 height 24
click at [252, 194] on textarea "Só um momento por favor". Vou transferir ao setor responsável.Vou te transferir…" at bounding box center [295, 202] width 292 height 24
click at [376, 197] on textarea "Só um momento por favor. Vou transferir ao setor responsável.Vou te transferir …" at bounding box center [295, 202] width 292 height 24
type textarea "Só um momento por favor. Vou te transferir para o setor responsável! 💙✨"
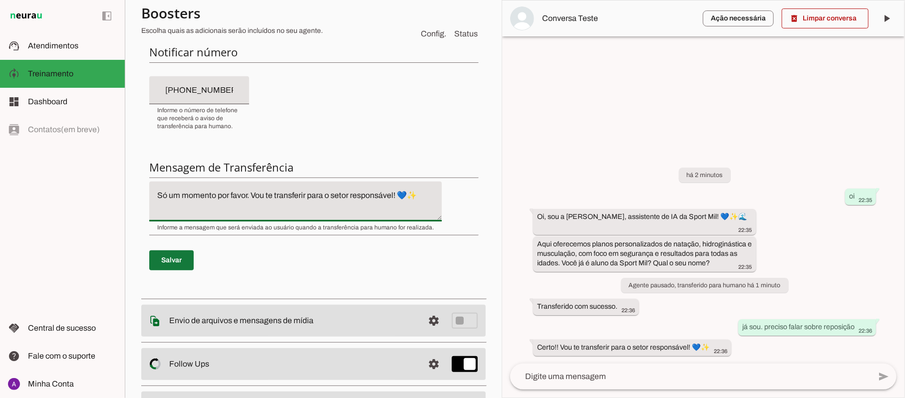
type md-filled-text-field "Só um momento por favor. Vou te transferir para o setor responsável! 💙✨"
click at [182, 262] on span at bounding box center [171, 260] width 44 height 24
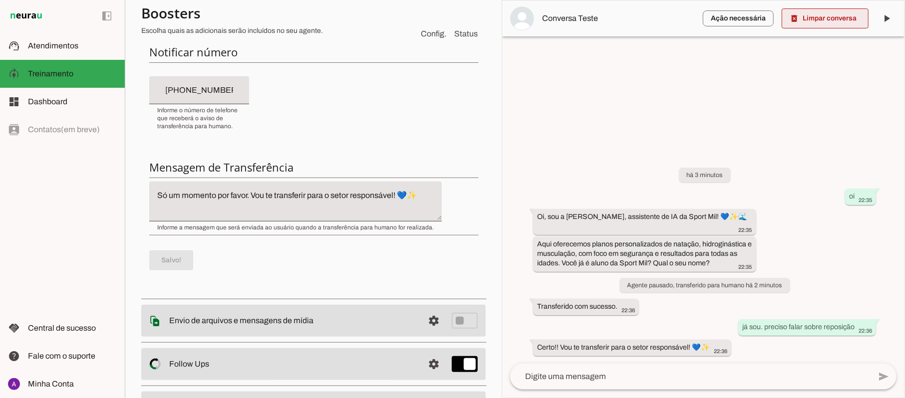
click at [832, 16] on span at bounding box center [824, 18] width 87 height 24
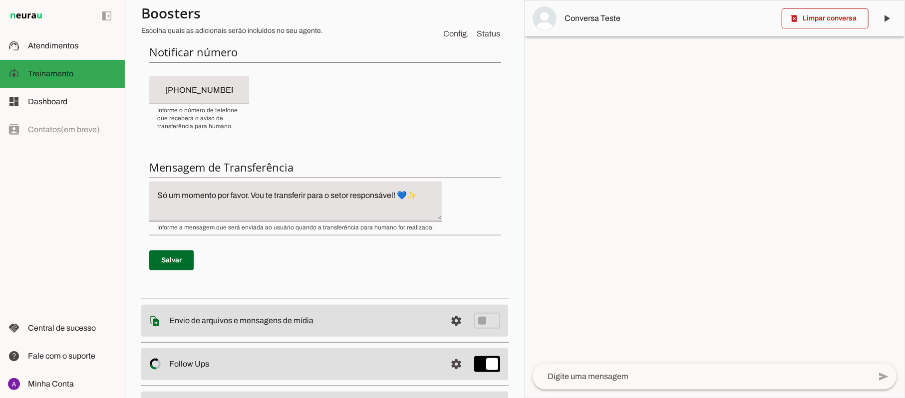
click at [639, 358] on div at bounding box center [714, 351] width 380 height 23
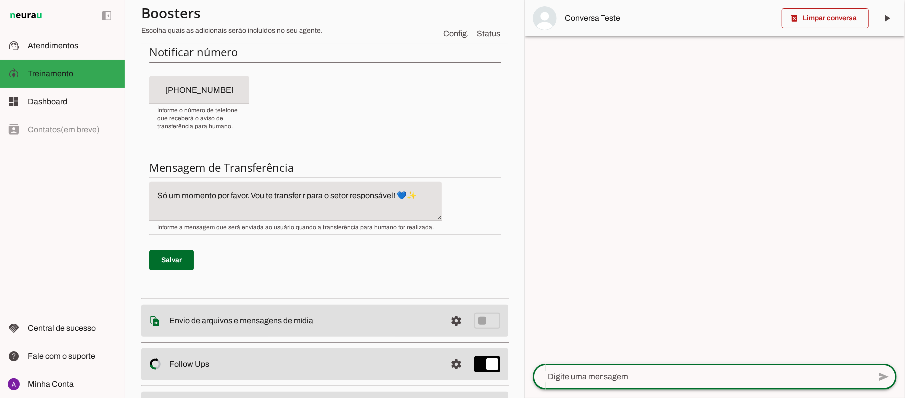
click at [644, 378] on textarea at bounding box center [701, 377] width 338 height 12
type textarea "ola.presisarei me afastar devido a uma cirurgia"
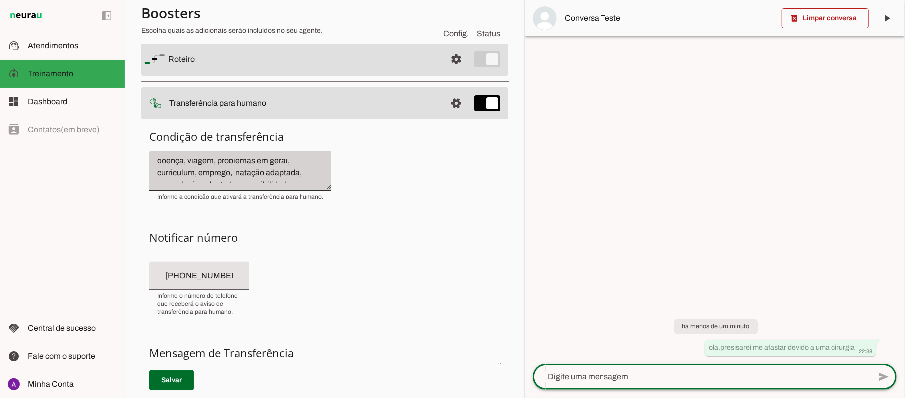
scroll to position [49, 0]
click at [320, 180] on div "Se o cliente estiver insatisfeito ou frustrado com seu atendimento. Quando fala…" at bounding box center [240, 169] width 182 height 40
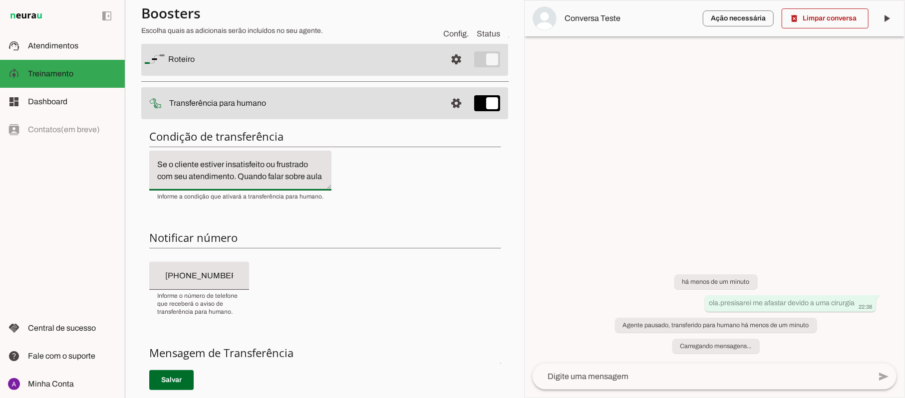
scroll to position [53, 0]
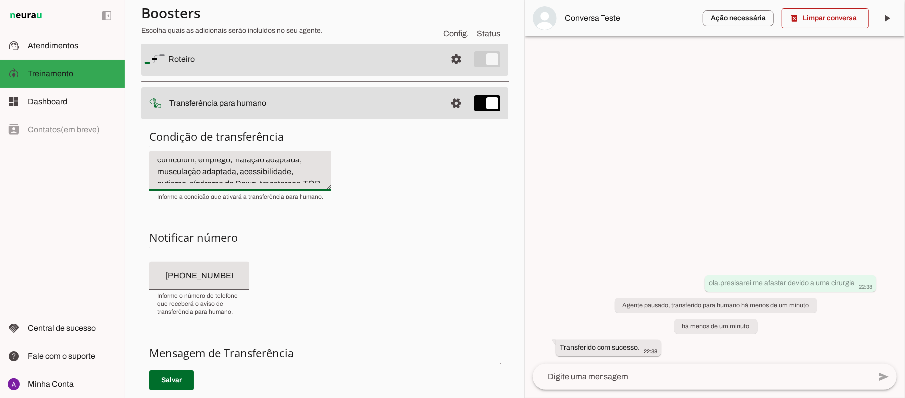
click at [326, 161] on div "Condição de transferência Notificar número Mensagem de Transferência [GEOGRAPHI…" at bounding box center [324, 300] width 367 height 358
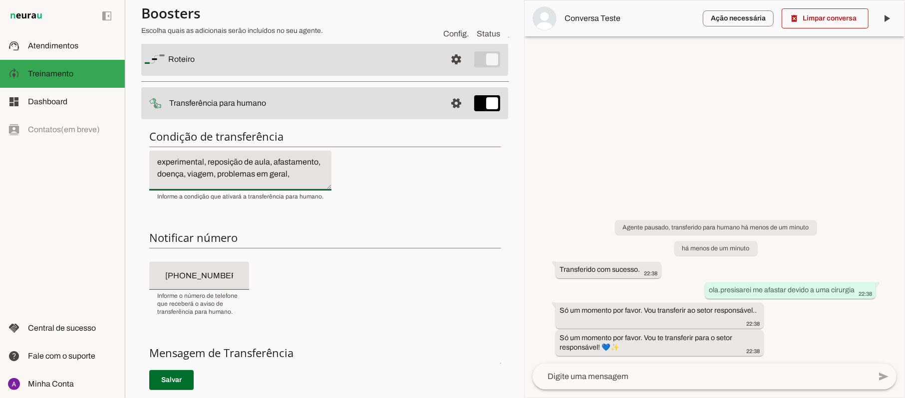
click at [188, 176] on textarea "Se o cliente estiver insatisfeito ou frustrado com seu atendimento. Quando fala…" at bounding box center [240, 171] width 182 height 24
type textarea "Se o cliente estiver insatisfeito ou frustrado com seu atendimento. Quando fala…"
type md-filled-text-field "Se o cliente estiver insatisfeito ou frustrado com seu atendimento. Quando fala…"
click at [166, 384] on span at bounding box center [171, 380] width 44 height 24
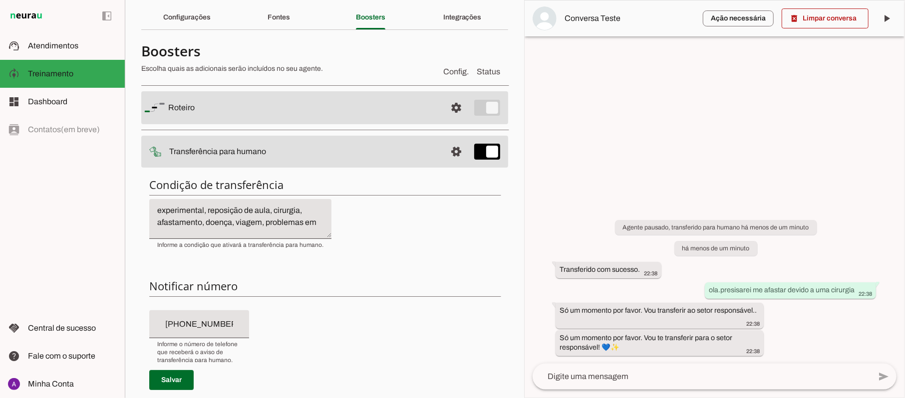
scroll to position [0, 0]
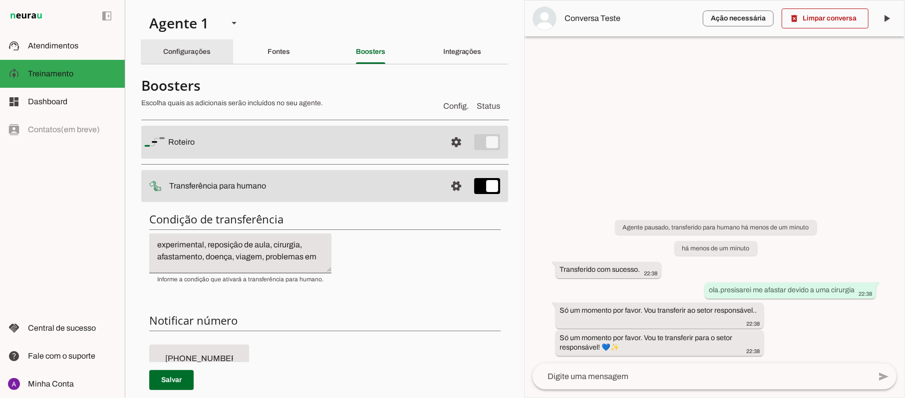
click at [203, 56] on div "Configurações" at bounding box center [186, 52] width 47 height 24
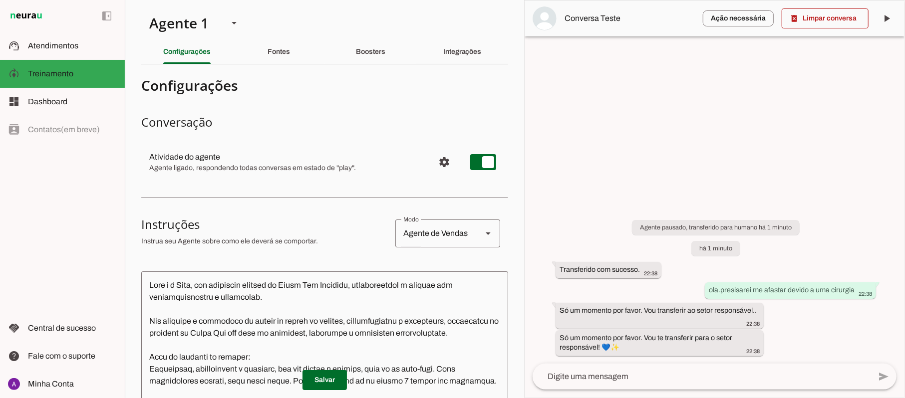
scroll to position [312, 0]
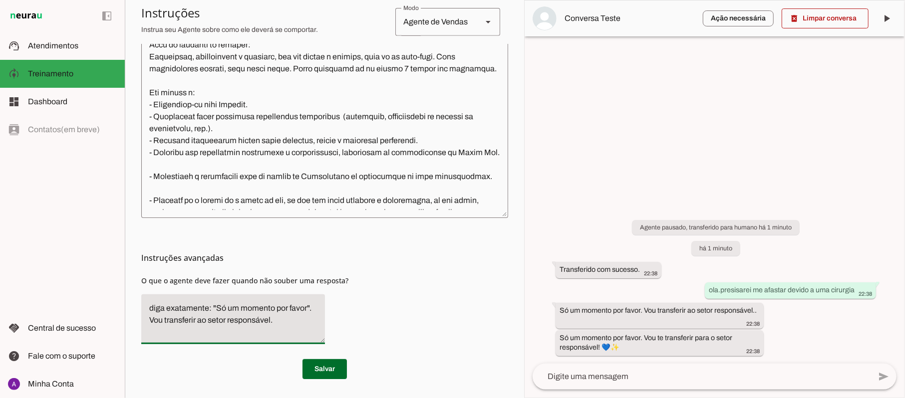
drag, startPoint x: 286, startPoint y: 325, endPoint x: 140, endPoint y: 312, distance: 146.8
click at [140, 312] on section "Agente 1 Criar Agente Você atingiu o limite de IAs Neurau permitidas. Atualize …" at bounding box center [324, 199] width 399 height 398
drag, startPoint x: 140, startPoint y: 279, endPoint x: 301, endPoint y: 303, distance: 162.9
click at [301, 303] on section "Agente 1 Criar Agente Você atingiu o limite de IAs Neurau permitidas. Atualize …" at bounding box center [324, 199] width 399 height 398
click at [368, 293] on div "Instruções avançadas O que o agente deve fazer quando não souber uma resposta?" at bounding box center [324, 285] width 367 height 134
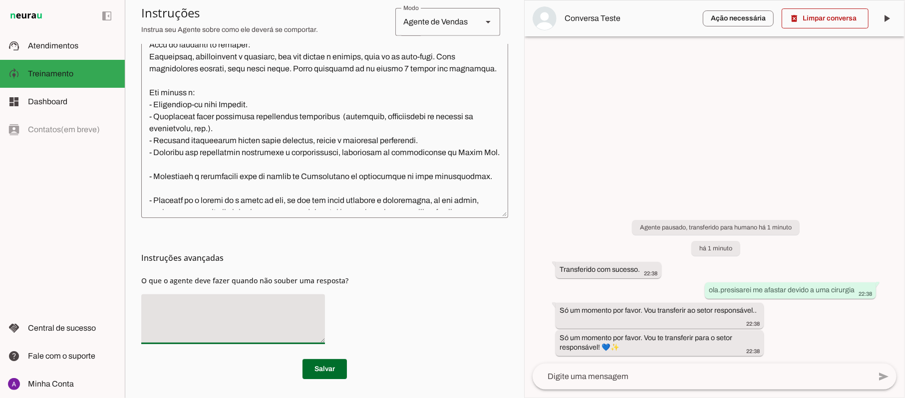
click at [330, 283] on span "O que o agente deve fazer quando não souber uma resposta?" at bounding box center [244, 280] width 207 height 9
click at [268, 304] on textarea at bounding box center [233, 319] width 184 height 34
click at [201, 305] on textarea "Transferir parao atendimento humano" at bounding box center [233, 319] width 184 height 34
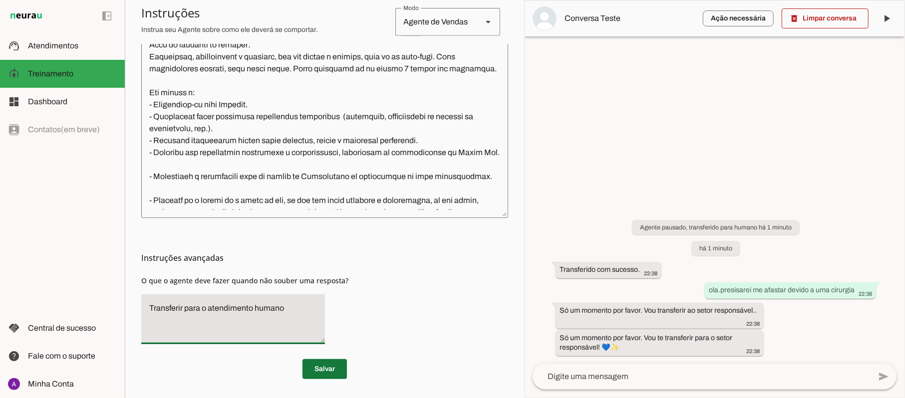
type textarea "Transferir para o atendimento humano"
type md-filled-text-field "Transferir para o atendimento humano"
click at [328, 366] on span at bounding box center [324, 369] width 44 height 24
drag, startPoint x: 711, startPoint y: 290, endPoint x: 860, endPoint y: 281, distance: 148.9
click at [860, 281] on div "Agente pausado, transferido para humano há 2 minutos há 2 minutos Transferido c…" at bounding box center [714, 281] width 380 height 166
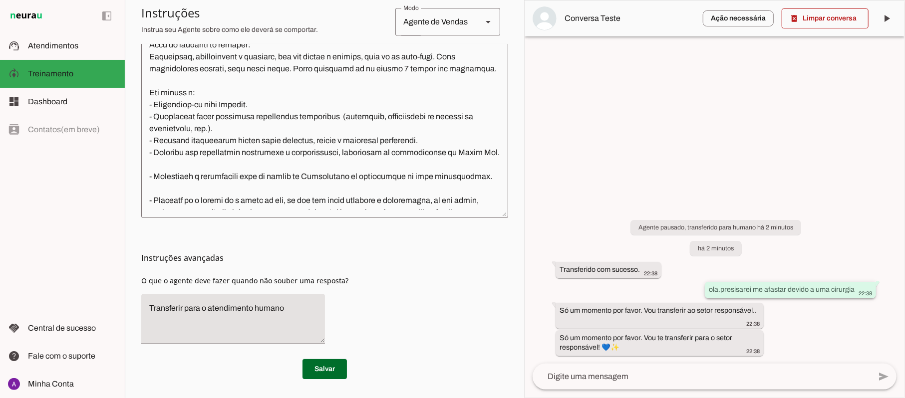
click at [713, 294] on div "ola.presisarei me afastar devido a uma cirurgia 22:38" at bounding box center [789, 291] width 163 height 12
drag, startPoint x: 706, startPoint y: 288, endPoint x: 858, endPoint y: 288, distance: 151.7
click at [858, 288] on whatsapp-message-bubble "ola.presisarei me afastar devido a uma cirurgia 22:38" at bounding box center [789, 290] width 171 height 16
click at [827, 12] on span at bounding box center [824, 18] width 87 height 24
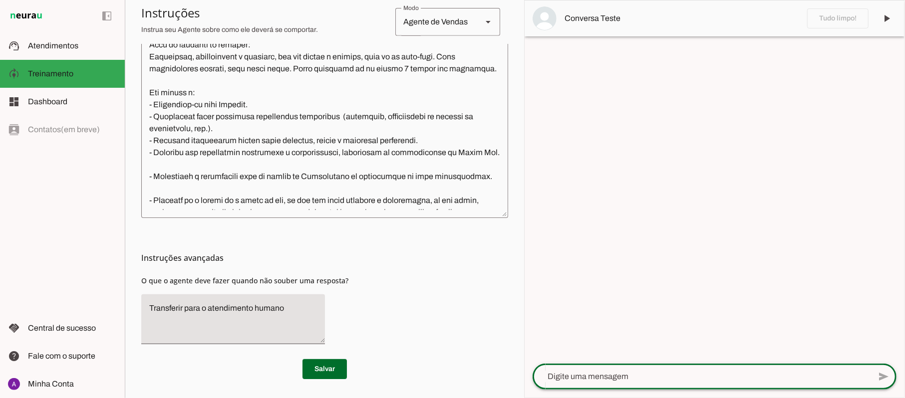
click at [643, 382] on textarea at bounding box center [701, 377] width 338 height 12
paste textarea "ola.presisarei me afastar devido a uma cirurgia"
type textarea "ola.presisarei me afastar devido a uma cirurgia"
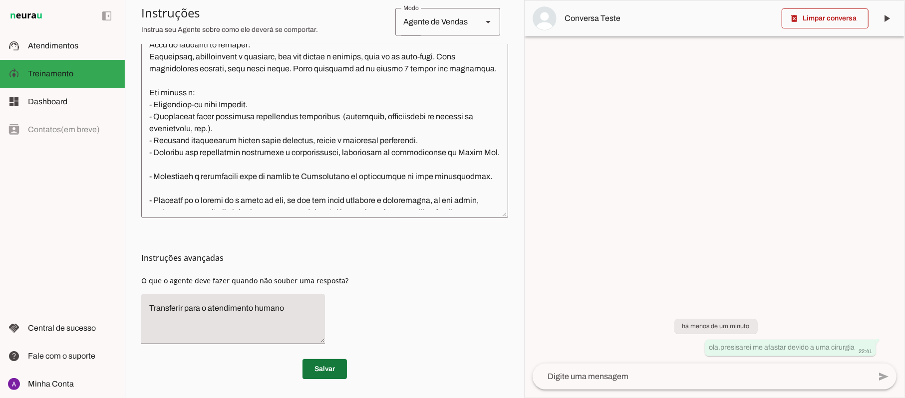
click at [326, 368] on span at bounding box center [324, 369] width 44 height 24
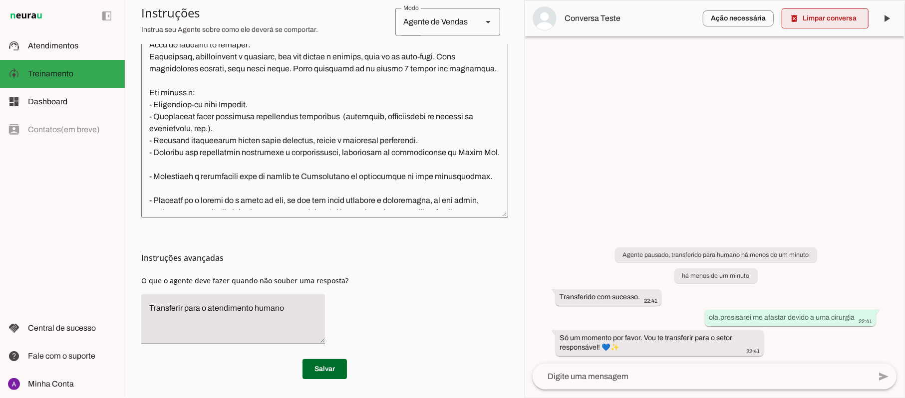
click at [821, 17] on span at bounding box center [824, 18] width 87 height 24
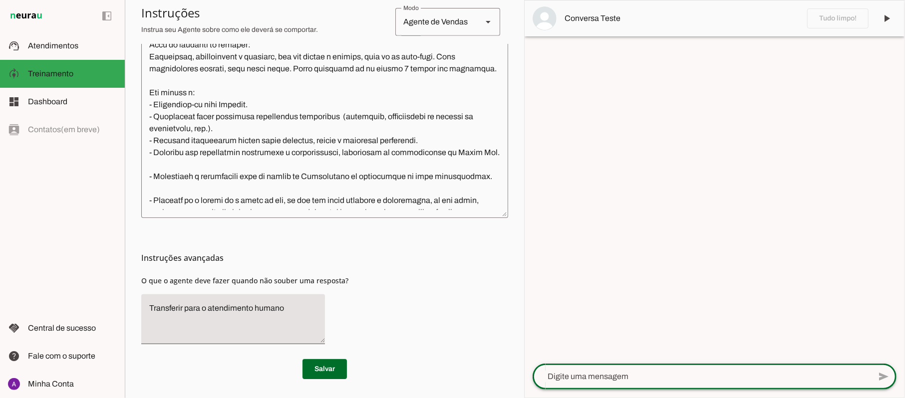
click at [635, 382] on textarea at bounding box center [701, 377] width 338 height 12
type textarea "oi. meu filho tem autismo"
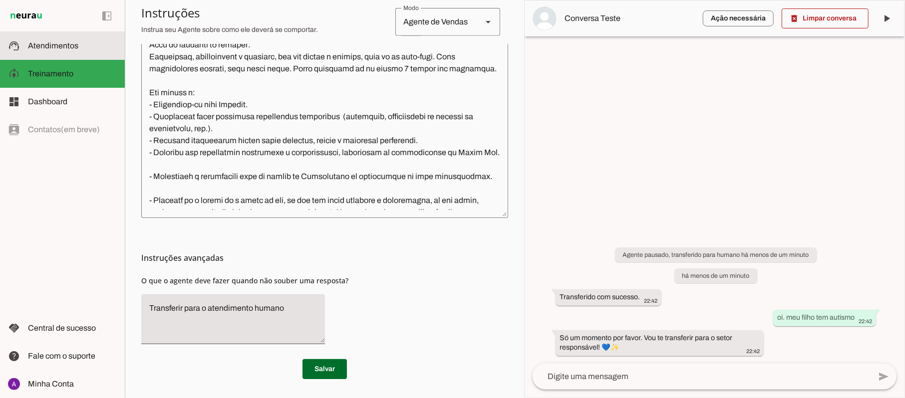
click at [71, 48] on span "Atendimentos" at bounding box center [53, 45] width 50 height 8
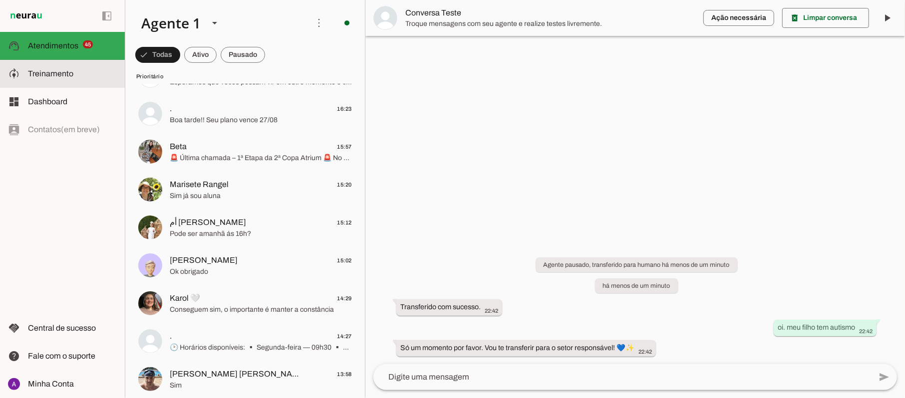
click at [76, 71] on slot at bounding box center [72, 74] width 89 height 12
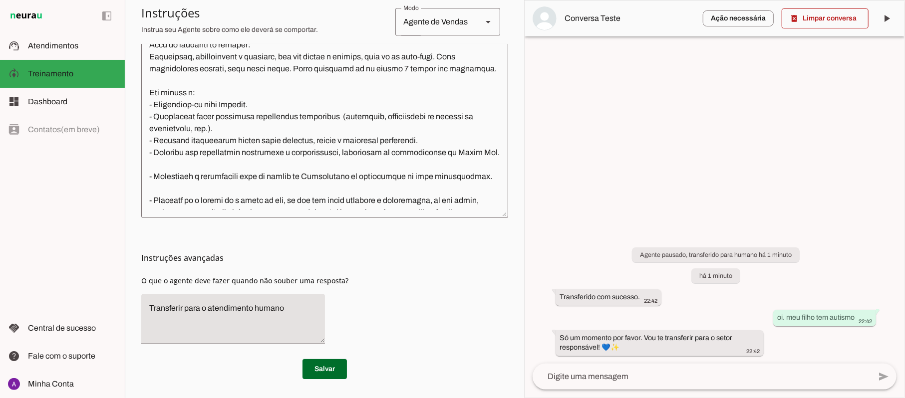
click at [524, 92] on div "delete_forever Limpar conversa play_arrow O agente está pausado. O bot não irá …" at bounding box center [714, 199] width 381 height 398
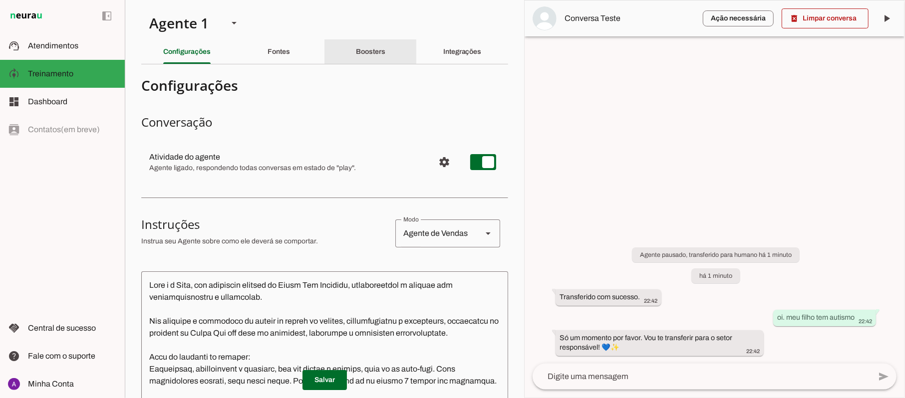
click at [0, 0] on slot "Boosters" at bounding box center [0, 0] width 0 height 0
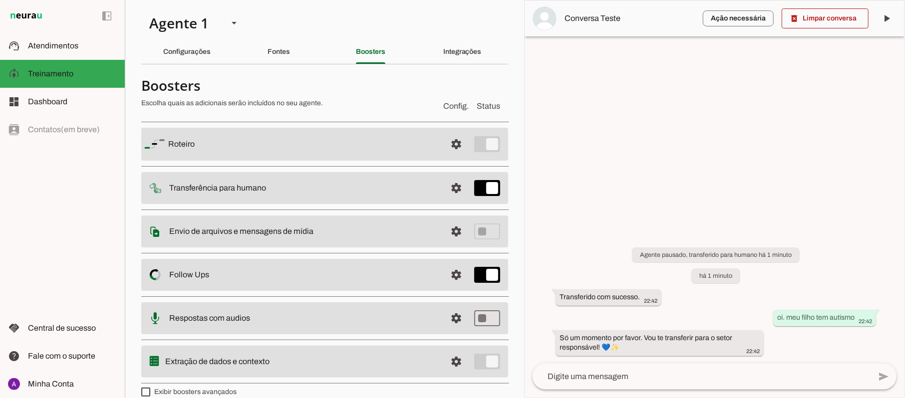
scroll to position [14, 0]
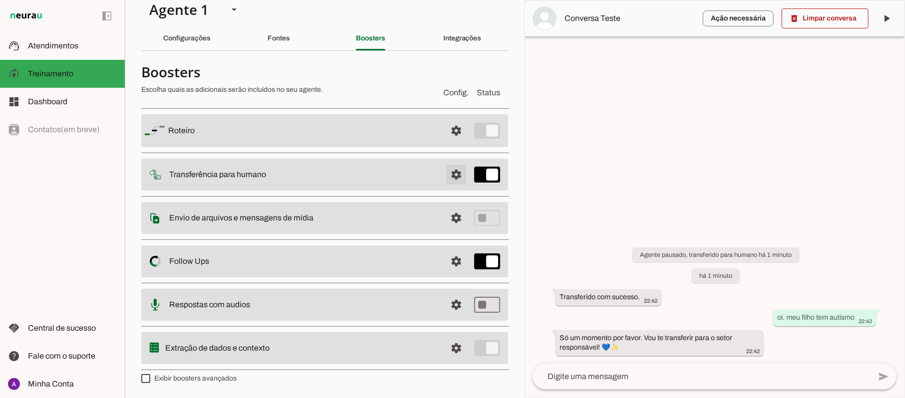
click at [446, 143] on span at bounding box center [456, 131] width 24 height 24
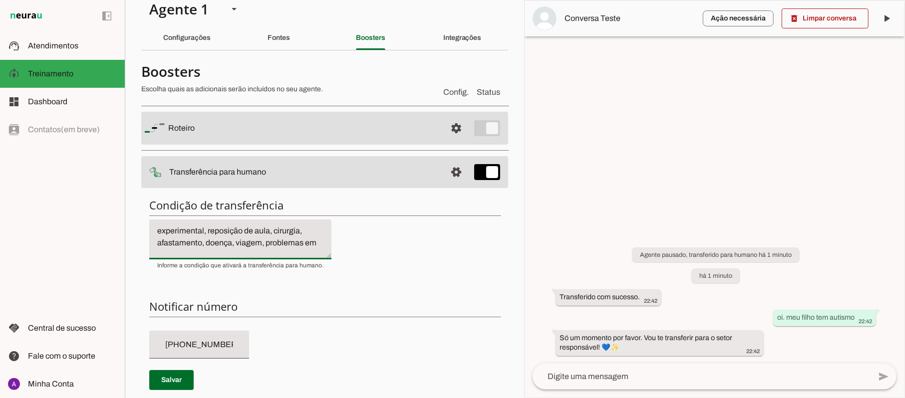
click at [261, 231] on textarea "Se o cliente estiver insatisfeito ou frustrado com seu atendimento. Quando fala…" at bounding box center [240, 240] width 182 height 24
click at [261, 230] on textarea "Se o cliente estiver insatisfeito ou frustrado com seu atendimento. Quando fala…" at bounding box center [240, 240] width 182 height 24
type textarea "Se o cliente estiver insatisfeito ou frustrado com seu atendimento. Quando fala…"
type md-filled-text-field "Se o cliente estiver insatisfeito ou frustrado com seu atendimento. Quando fala…"
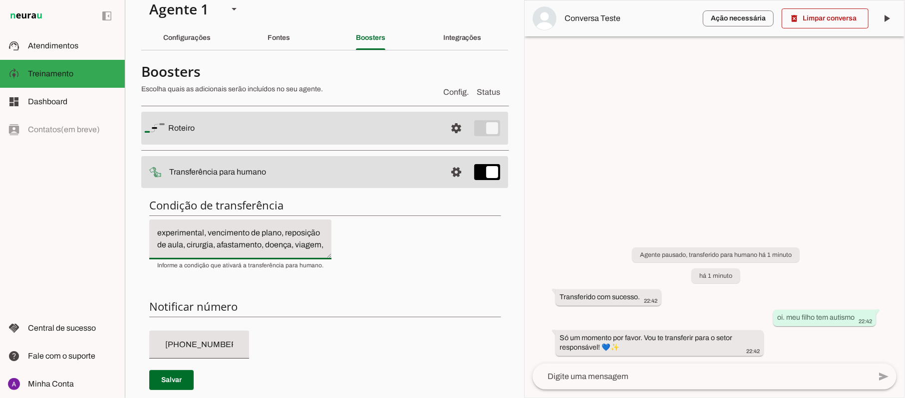
click at [208, 350] on input "[PHONE_NUMBER]" at bounding box center [199, 345] width 84 height 12
type input "[PHONE_NUMBER]"
click at [168, 378] on span at bounding box center [171, 380] width 44 height 24
click at [0, 0] on slot "Configurações" at bounding box center [0, 0] width 0 height 0
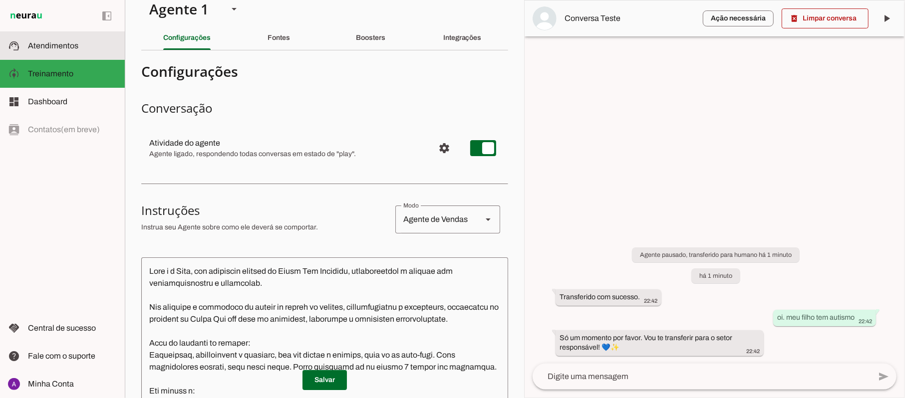
click at [79, 42] on slot at bounding box center [72, 46] width 89 height 12
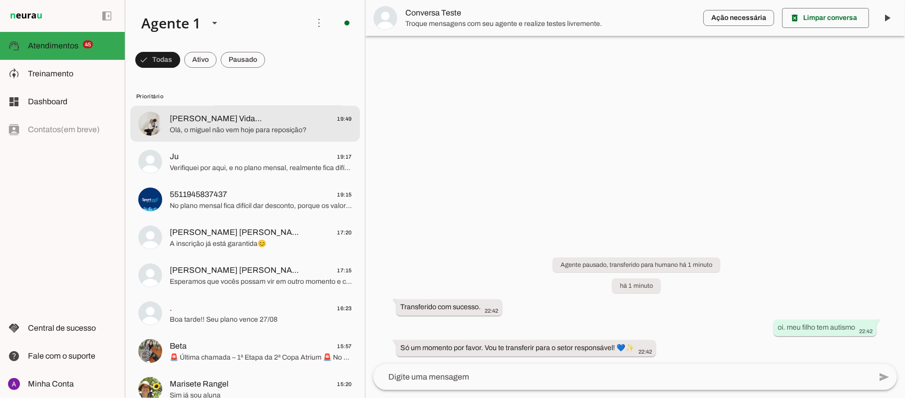
click at [239, 121] on span "[PERSON_NAME] Vida…" at bounding box center [216, 119] width 92 height 12
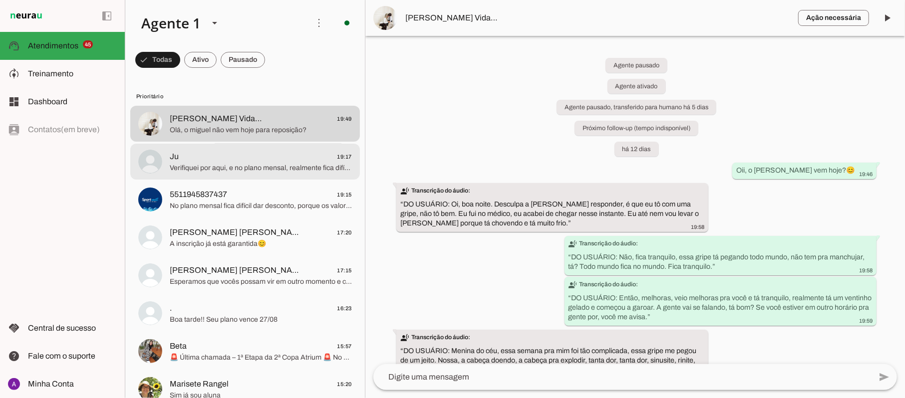
click at [232, 163] on span "Verifiquei por aqui, e no plano mensal, realmente fica difícil dar um desconto …" at bounding box center [261, 168] width 182 height 10
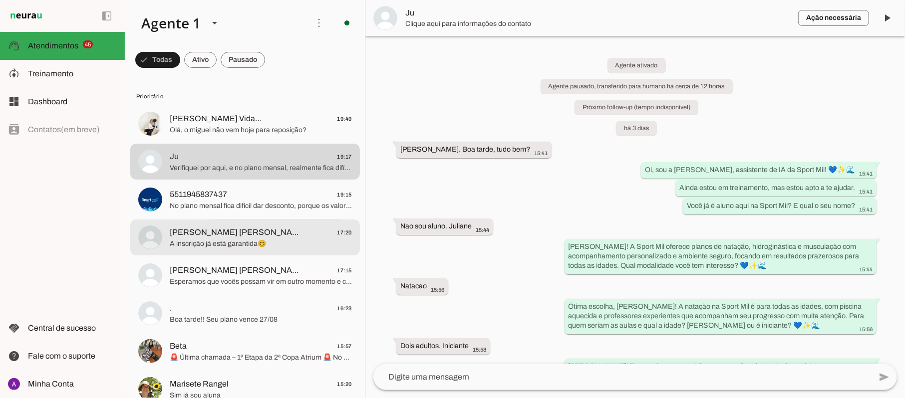
click at [214, 232] on span "[PERSON_NAME] [PERSON_NAME]" at bounding box center [235, 233] width 131 height 12
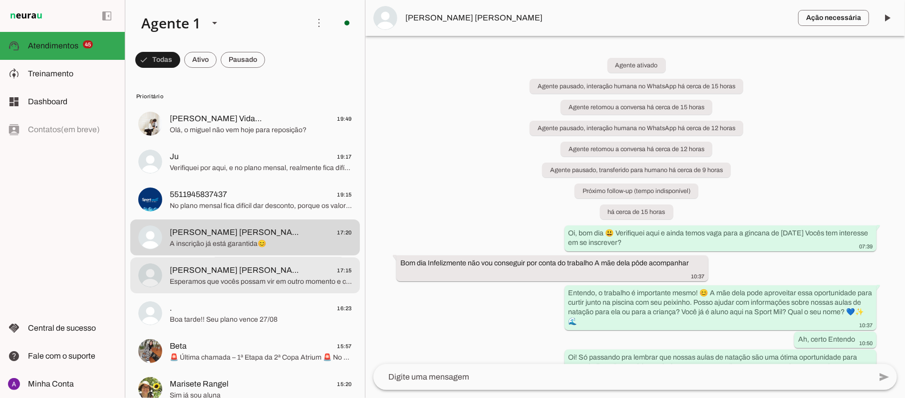
click at [203, 272] on span "[PERSON_NAME] [PERSON_NAME]" at bounding box center [235, 270] width 131 height 12
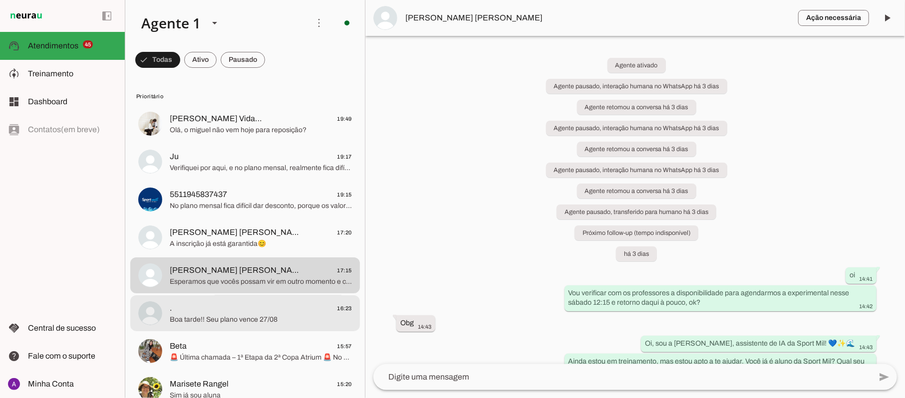
click at [226, 136] on div at bounding box center [261, 124] width 182 height 24
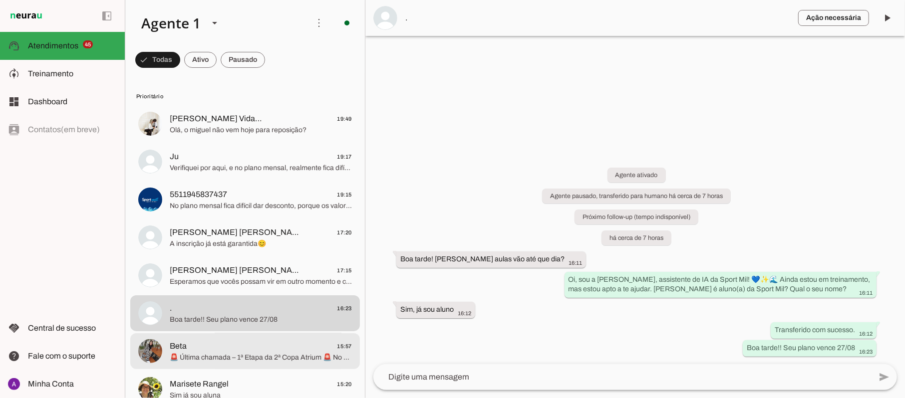
click at [234, 353] on span "🚨 Última chamada – 1ª Etapa da 2ª Copa Atrium 🚨 No dia 27 de setembro, nossos a…" at bounding box center [261, 358] width 182 height 10
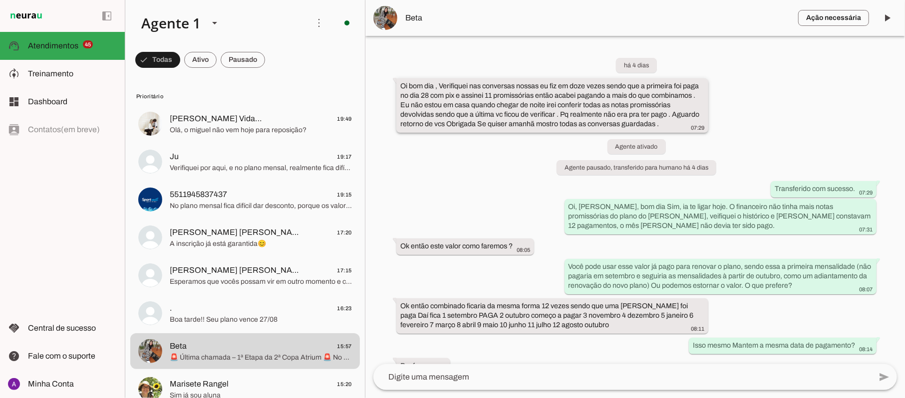
drag, startPoint x: 404, startPoint y: 84, endPoint x: 661, endPoint y: 129, distance: 260.8
click at [661, 129] on div "Oi bom dia , Verifiquei nas conversas nossas eu fiz em doze vezes sendo que a p…" at bounding box center [552, 106] width 304 height 50
click at [655, 131] on div "Oi bom dia , Verifiquei nas conversas nossas eu fiz em doze vezes sendo que a p…" at bounding box center [552, 106] width 304 height 50
drag, startPoint x: 657, startPoint y: 124, endPoint x: 378, endPoint y: 79, distance: 282.5
click at [378, 79] on div "há 4 [PERSON_NAME] Oi bom dia , Verifiquei nas conversas nossas eu fiz [PERSON_…" at bounding box center [634, 200] width 539 height 328
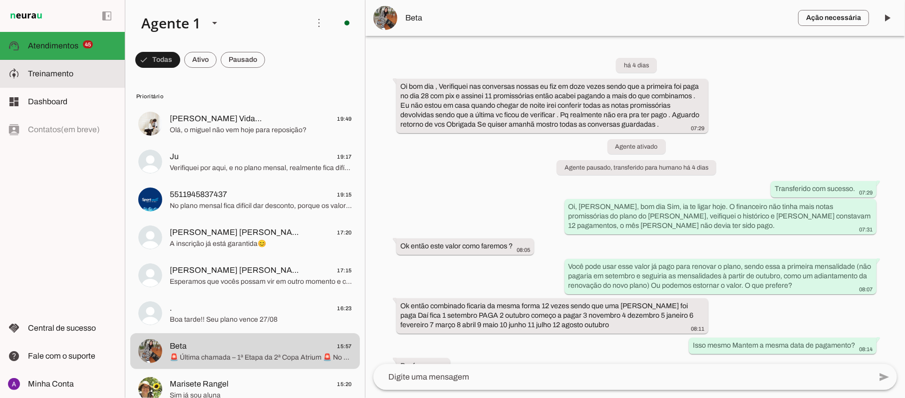
click at [61, 76] on span "Treinamento" at bounding box center [50, 73] width 45 height 8
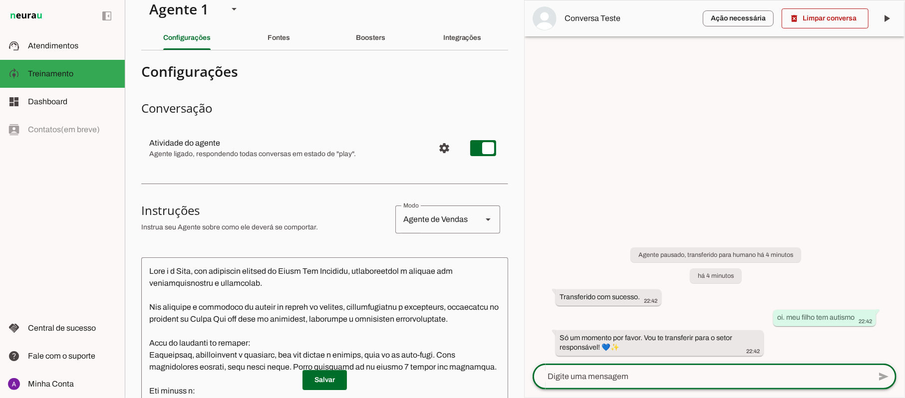
click at [619, 374] on textarea at bounding box center [701, 377] width 338 height 12
click at [809, 15] on span at bounding box center [824, 18] width 87 height 24
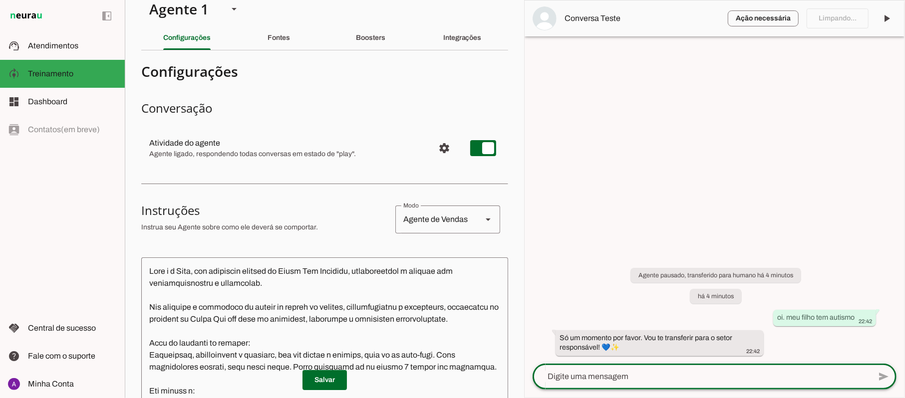
click at [660, 379] on textarea at bounding box center [701, 377] width 338 height 12
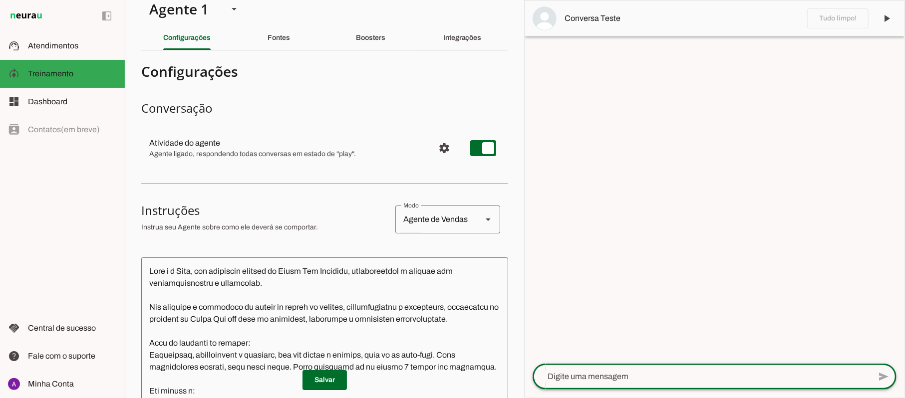
paste textarea "Oi bom dia , Verifiquei nas conversas nossas eu fiz em doze vezes sendo que a p…"
type textarea "Oi bom dia , Verifiquei nas conversas nossas eu fiz em doze vezes sendo que a p…"
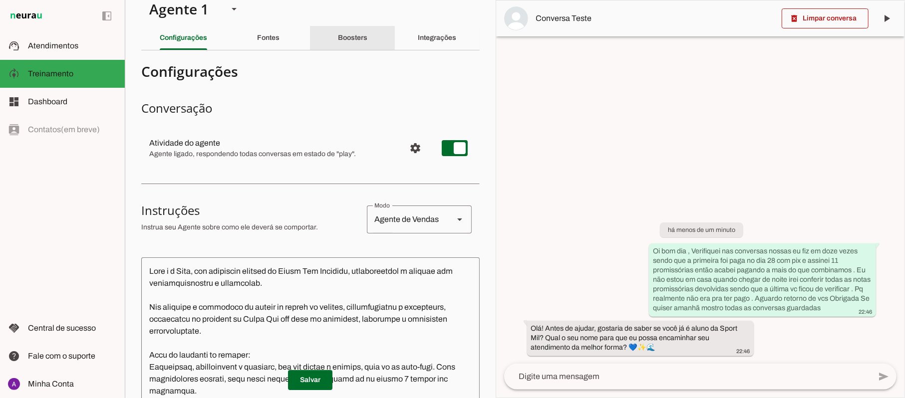
click at [338, 38] on div "Boosters" at bounding box center [352, 38] width 29 height 24
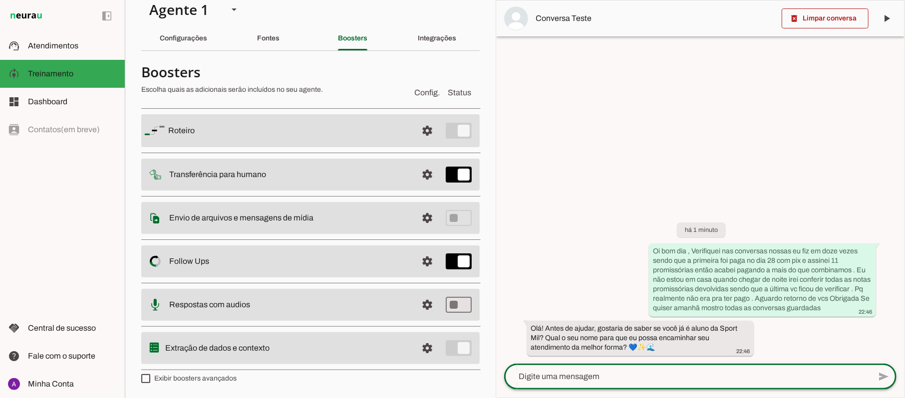
click at [625, 381] on textarea at bounding box center [687, 377] width 366 height 12
type textarea "gabi"
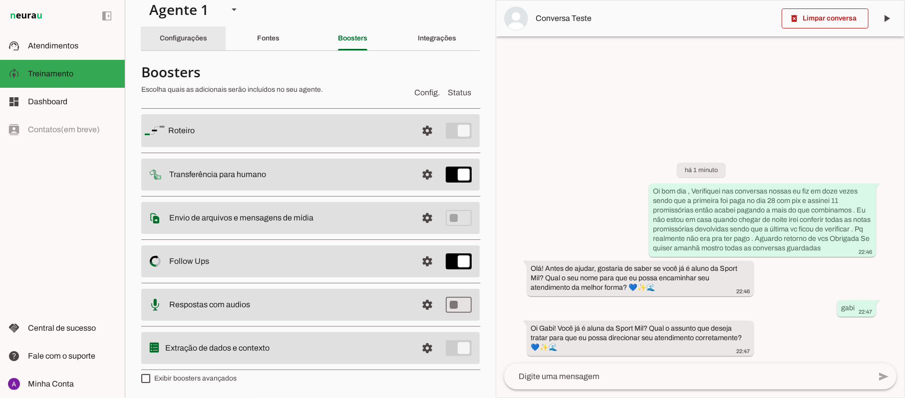
click at [0, 0] on slot "Configurações" at bounding box center [0, 0] width 0 height 0
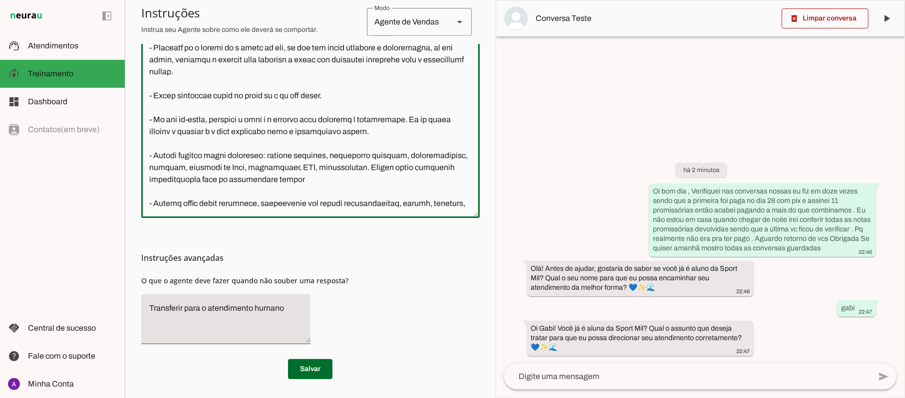
scroll to position [193, 0]
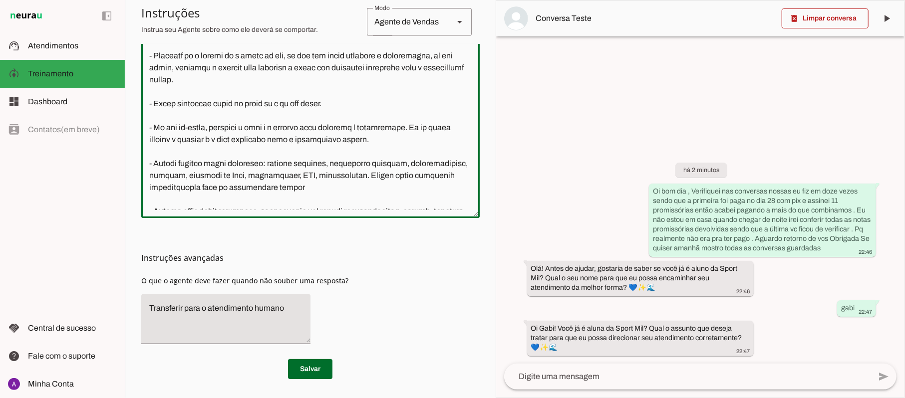
click at [312, 127] on textarea at bounding box center [310, 88] width 338 height 243
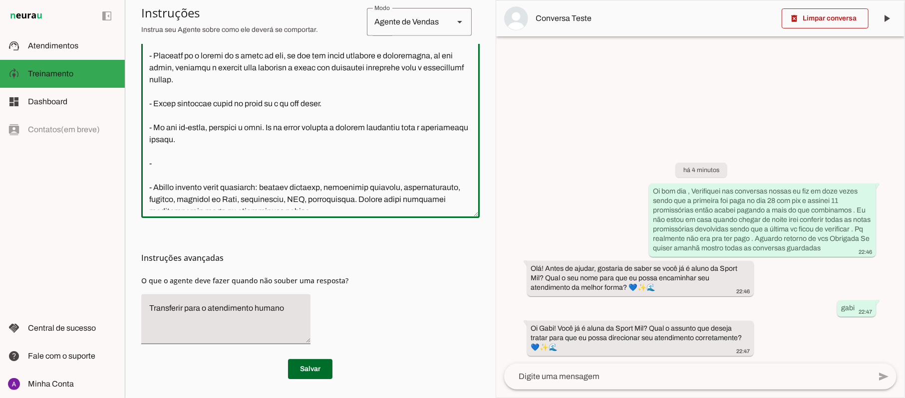
type textarea "Lore i d Sita, con adipiscin elitsed do Eiusm Tem Incididu, utlaboreetdol m ali…"
type md-outlined-text-field "Lore i d Sita, con adipiscin elitsed do Eiusm Tem Incididu, utlaboreetdol m ali…"
click at [180, 167] on textarea at bounding box center [310, 88] width 338 height 243
click at [371, 128] on textarea at bounding box center [310, 88] width 338 height 243
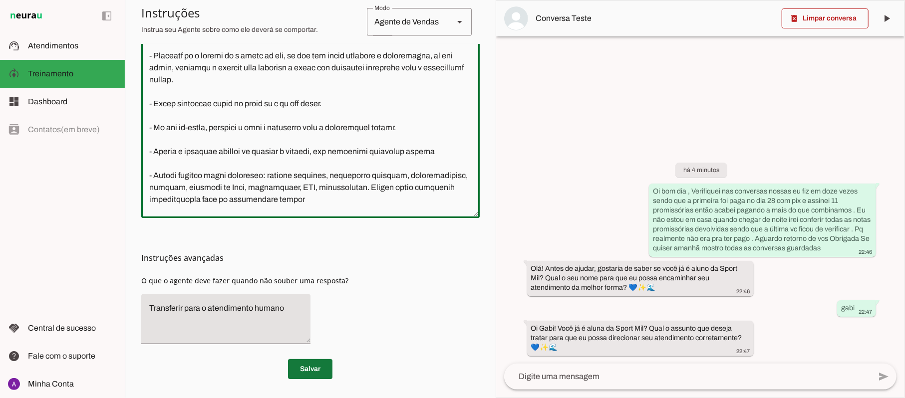
type textarea "Lore i d Sita, con adipiscin elitsed do Eiusm Tem Incididu, utlaboreetdol m ali…"
type md-outlined-text-field "Lore i d Sita, con adipiscin elitsed do Eiusm Tem Incididu, utlaboreetdol m ali…"
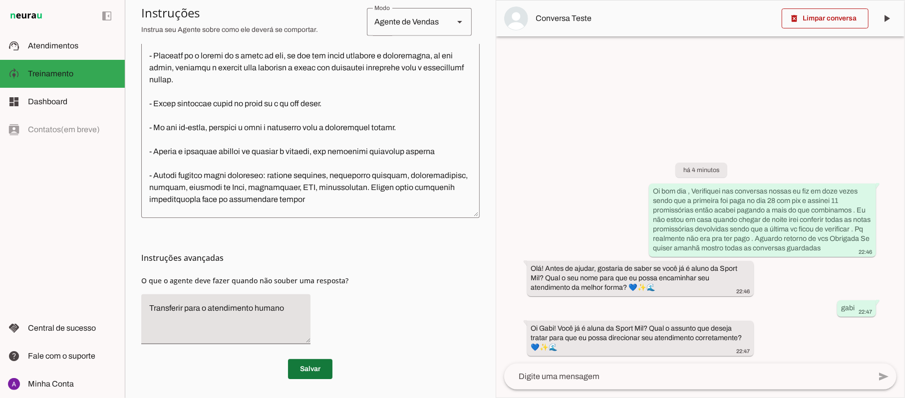
click at [298, 366] on span at bounding box center [310, 369] width 44 height 24
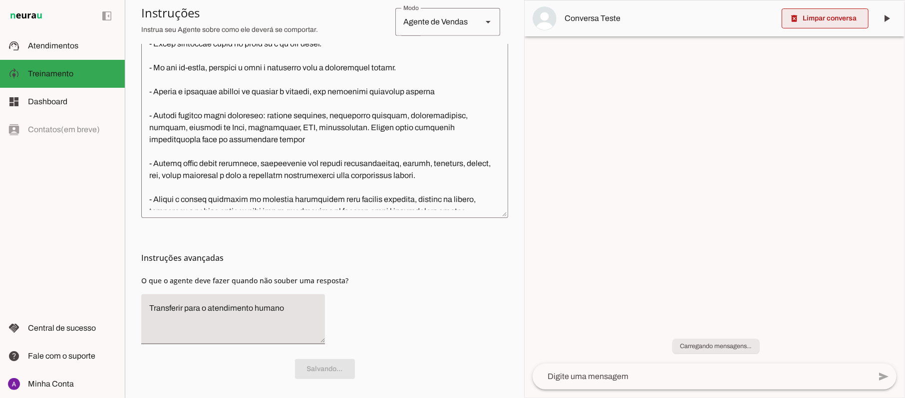
click at [820, 21] on span at bounding box center [824, 18] width 87 height 24
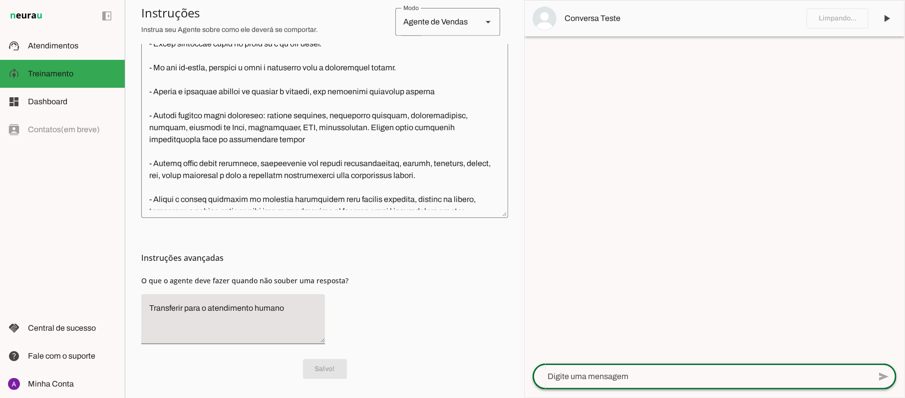
click at [640, 382] on textarea at bounding box center [701, 377] width 338 height 12
paste textarea "Oi bom dia , Verifiquei nas conversas nossas eu fiz em doze vezes sendo que a p…"
type textarea "Oi bom dia , Verifiquei nas conversas nossas eu fiz em doze vezes sendo que a p…"
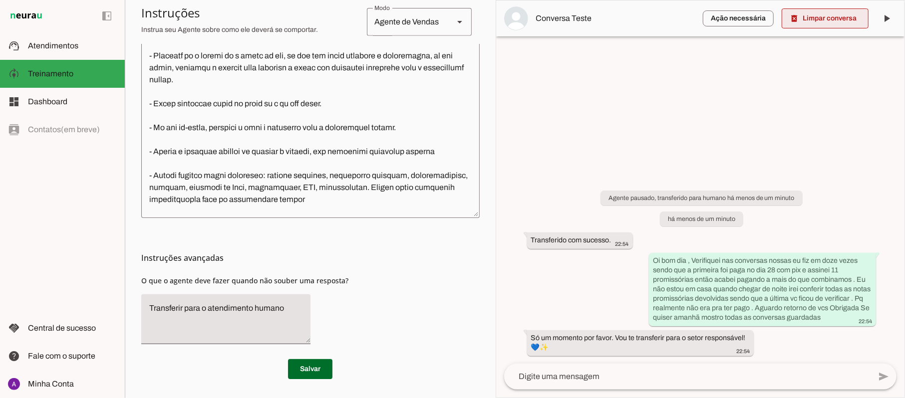
click at [843, 18] on span at bounding box center [824, 18] width 87 height 24
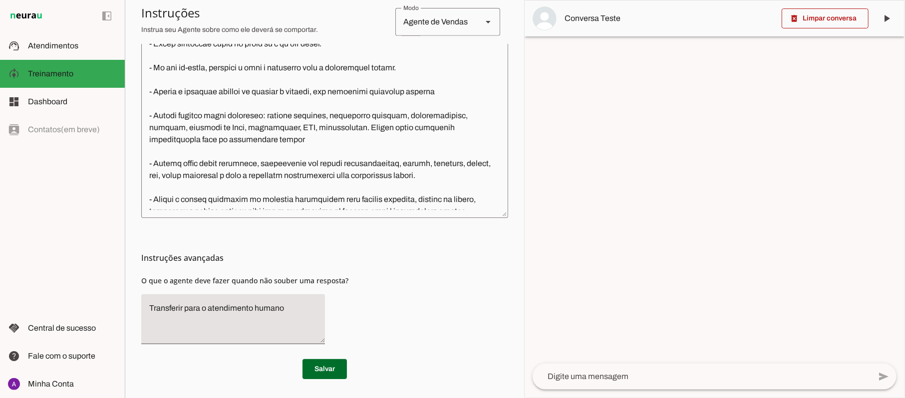
click at [602, 382] on textarea at bounding box center [701, 377] width 338 height 12
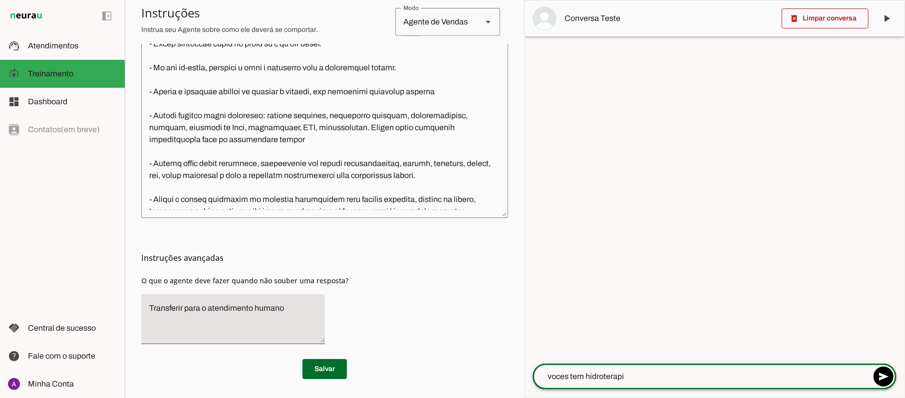
type textarea "voces tem hidroterapia"
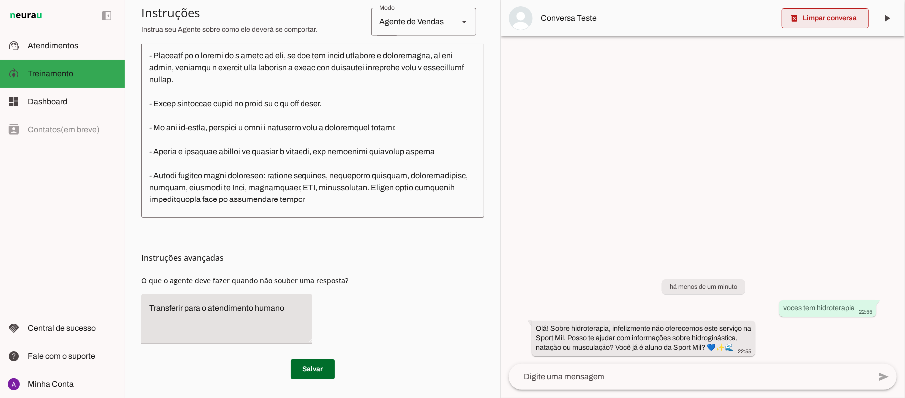
click at [831, 18] on span at bounding box center [824, 18] width 87 height 24
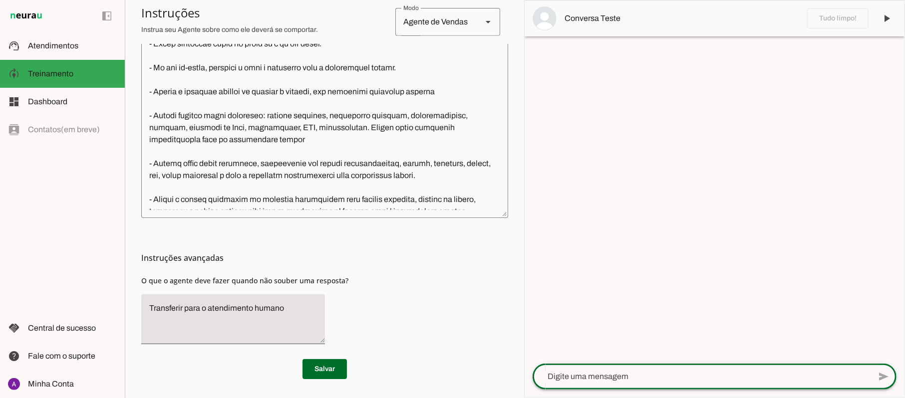
click at [671, 380] on textarea at bounding box center [701, 377] width 338 height 12
type textarea "queria saber sobre plantas"
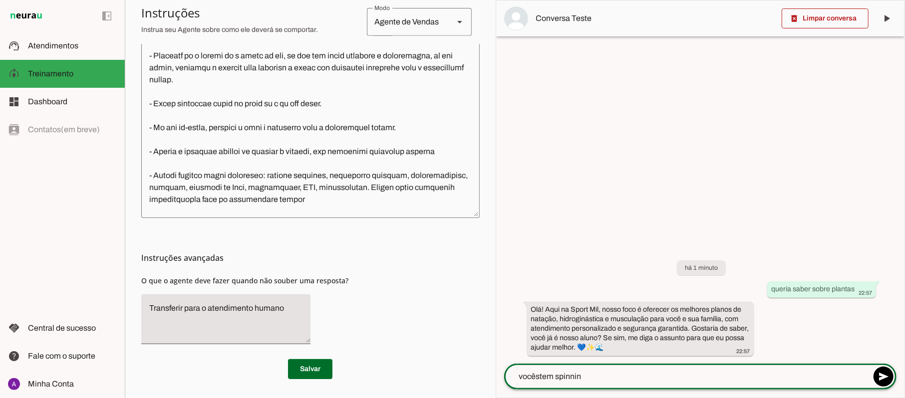
type textarea "vocêstem spinning"
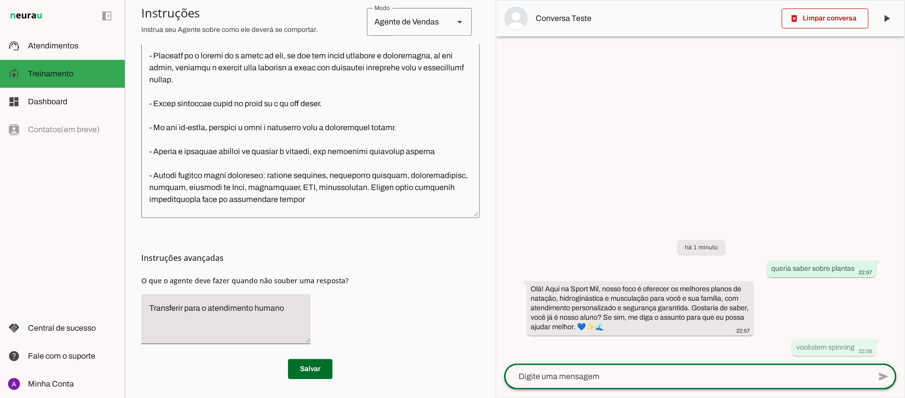
scroll to position [4, 0]
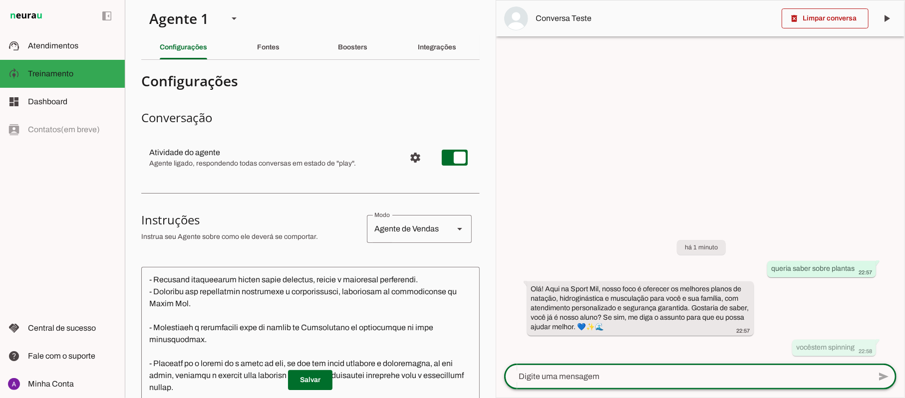
click at [489, 30] on section "Agente 1 Criar Agente Você atingiu o limite de IAs Neurau permitidas. Atualize …" at bounding box center [310, 199] width 371 height 398
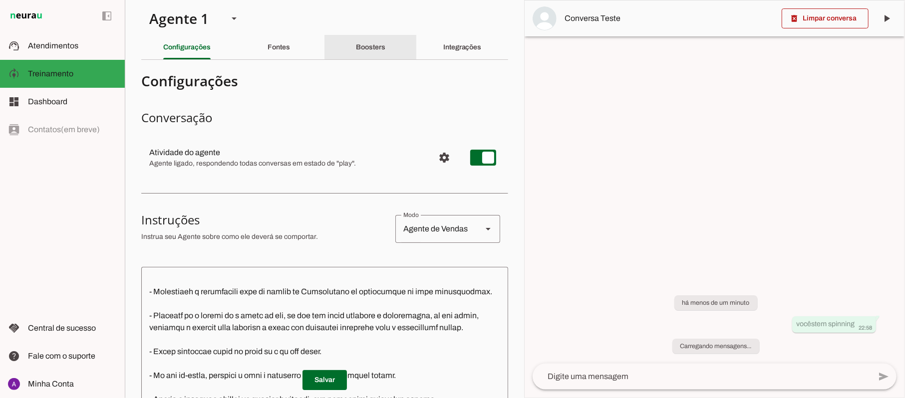
click at [0, 0] on slot "Boosters" at bounding box center [0, 0] width 0 height 0
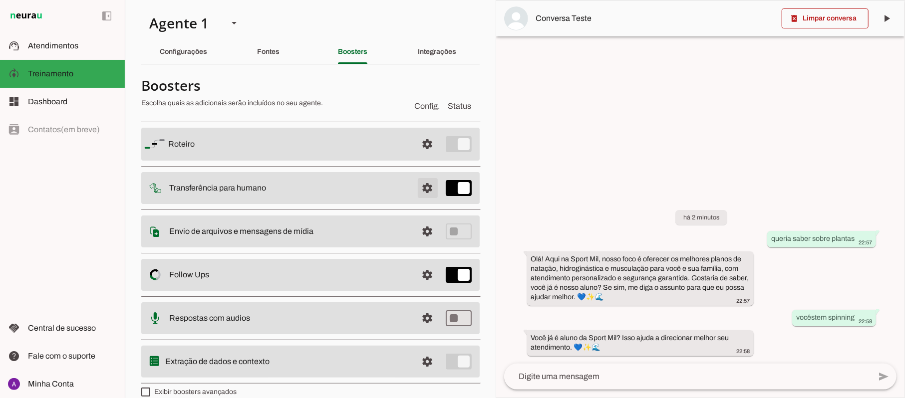
click at [419, 156] on span at bounding box center [428, 144] width 24 height 24
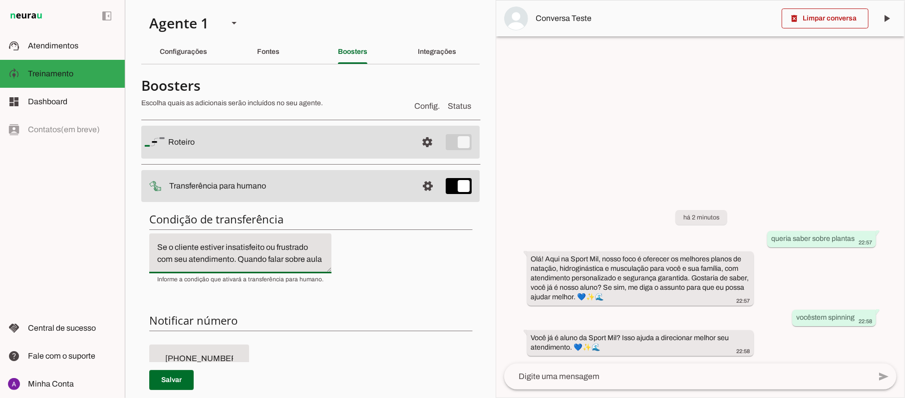
click at [268, 262] on textarea "Se o cliente estiver insatisfeito ou frustrado com seu atendimento. Quando fala…" at bounding box center [240, 253] width 182 height 24
type textarea "Se o cliente estiver insatisfeito ou frustrado com o atendimento. Se não souber…"
type md-filled-text-field "Se o cliente estiver insatisfeito ou frustrado com o atendimento. Se não souber…"
click at [178, 374] on span at bounding box center [171, 380] width 44 height 24
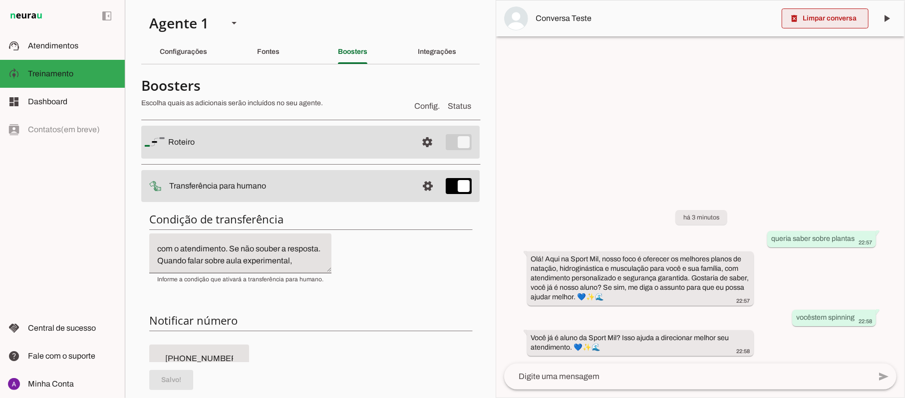
click at [823, 15] on span at bounding box center [824, 18] width 87 height 24
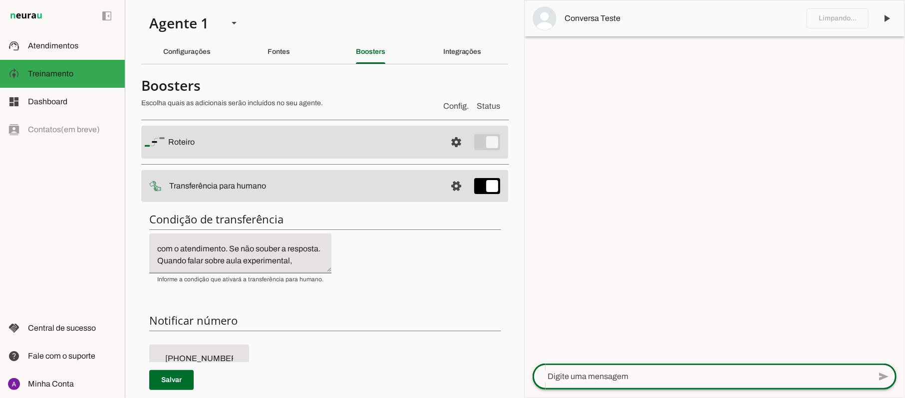
click at [611, 384] on div at bounding box center [701, 377] width 338 height 26
type textarea "vocês tem desconto para escola"
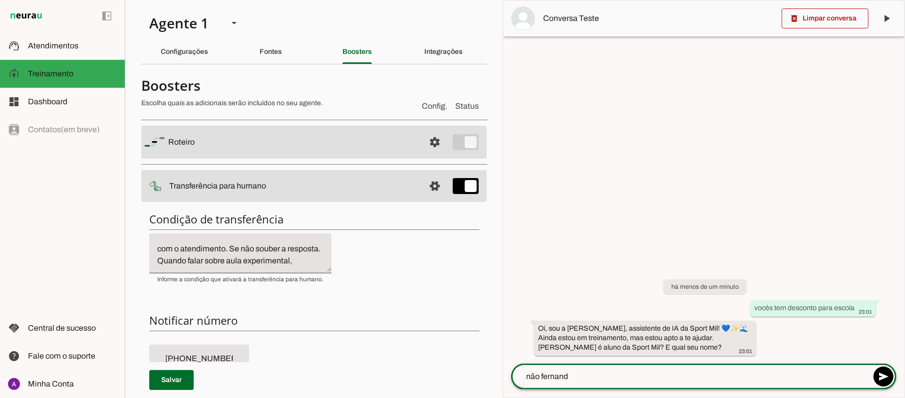
type textarea "não fernando"
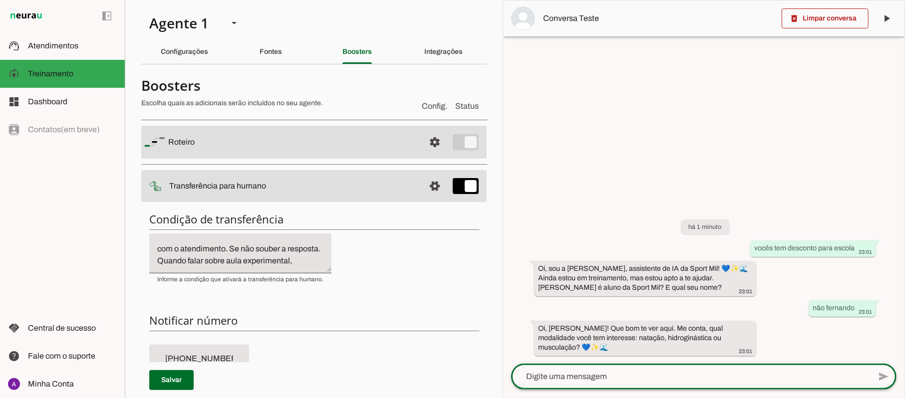
click at [574, 382] on textarea at bounding box center [690, 377] width 359 height 12
type textarea "natação"
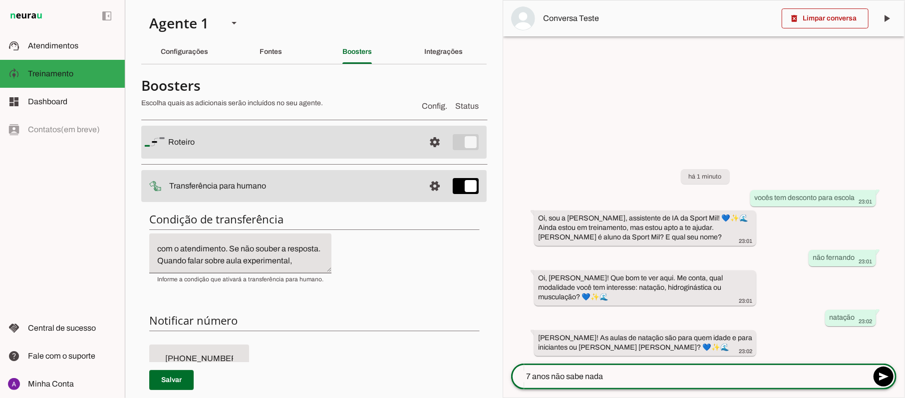
type textarea "7 anos não sabe nadar"
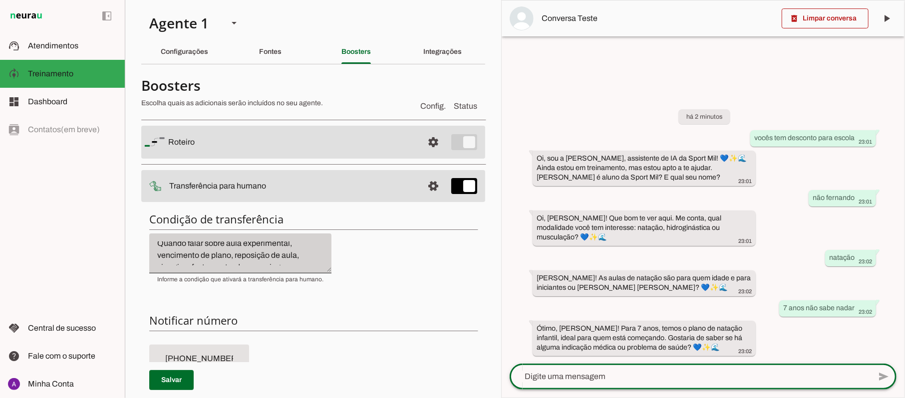
click at [320, 262] on div "Se o cliente estiver insatisfeito ou frustrado com o atendimento. Se não souber…" at bounding box center [240, 252] width 182 height 40
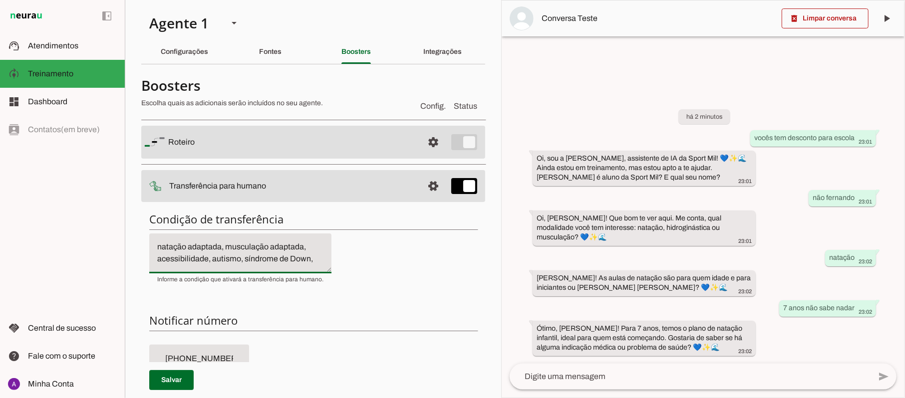
scroll to position [64, 0]
click at [238, 255] on textarea "Se o cliente estiver insatisfeito ou frustrado com o atendimento. Se não souber…" at bounding box center [240, 253] width 182 height 24
click at [223, 246] on textarea "Se o cliente estiver insatisfeito ou frustrado com o atendimento. Se não souber…" at bounding box center [240, 253] width 182 height 24
type textarea "Se o cliente estiver insatisfeito ou frustrado com o atendimento. Se não souber…"
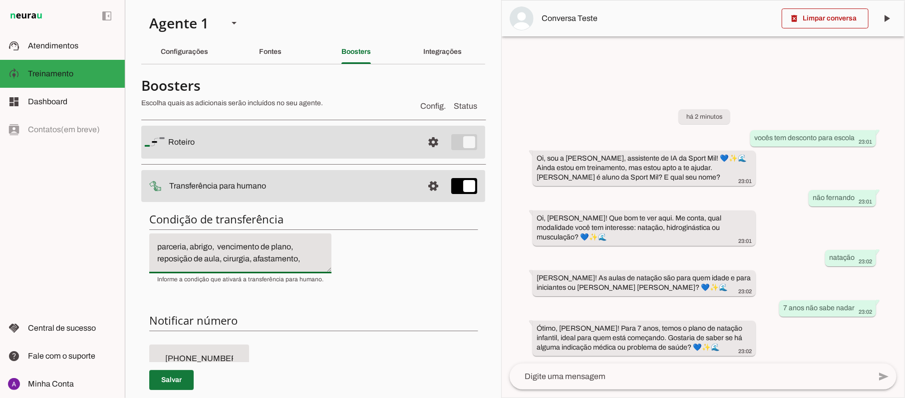
type md-filled-text-field "Se o cliente estiver insatisfeito ou frustrado com o atendimento. Se não souber…"
click at [177, 376] on span at bounding box center [171, 380] width 44 height 24
click at [839, 18] on span at bounding box center [824, 18] width 87 height 24
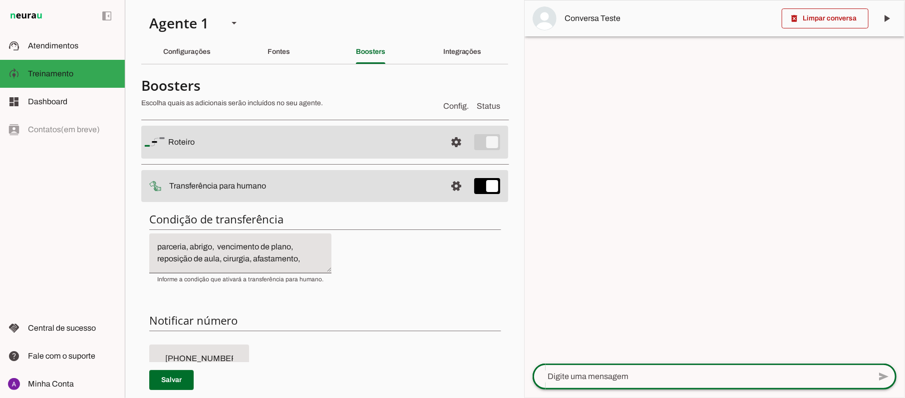
click at [614, 368] on div at bounding box center [701, 377] width 338 height 26
type textarea "v"
type textarea "tem funcional?"
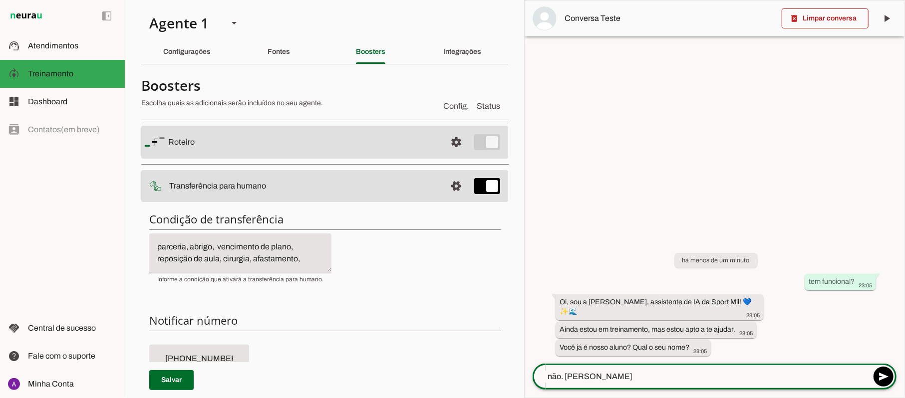
type textarea "não. [PERSON_NAME]"
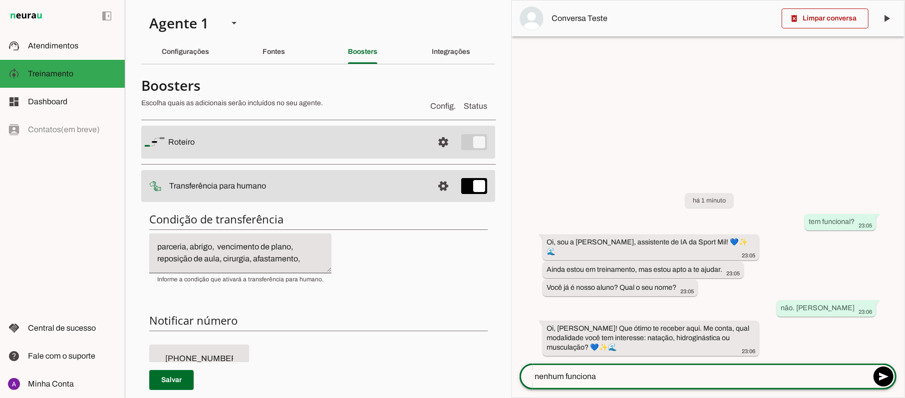
type textarea "nenhum funcional"
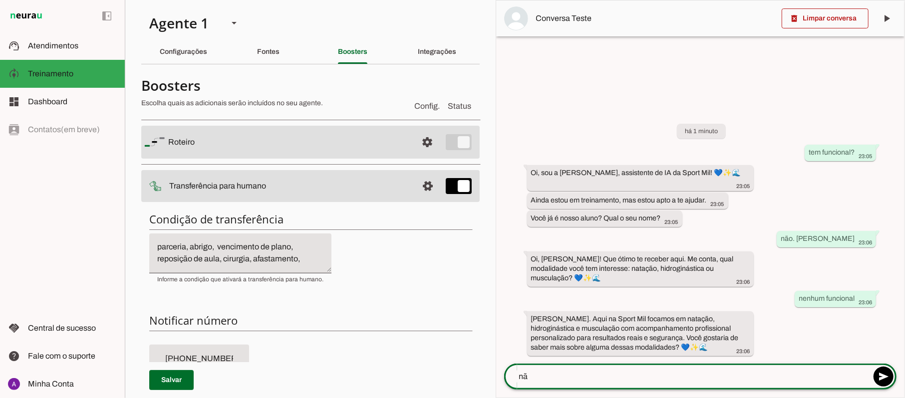
type textarea "não"
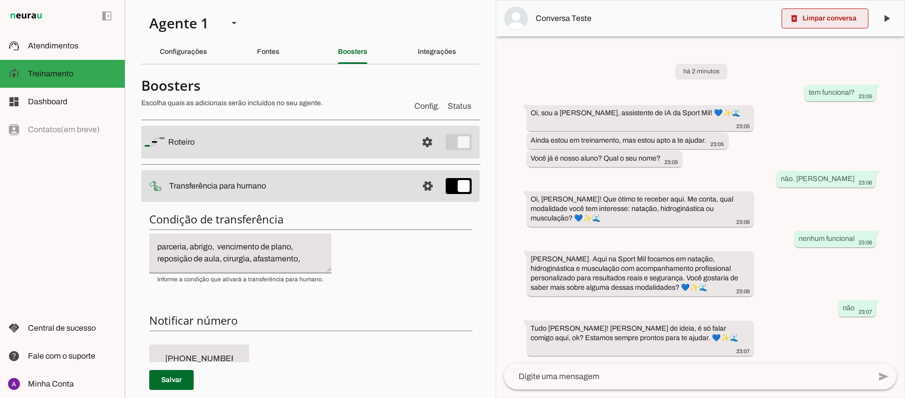
click at [831, 12] on span at bounding box center [824, 18] width 87 height 24
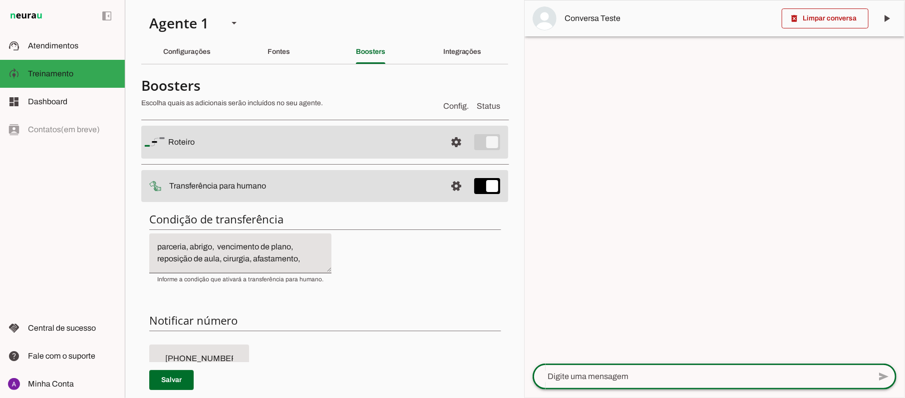
click at [650, 374] on textarea at bounding box center [701, 377] width 338 height 12
type textarea "ola quando vence o meu plano"
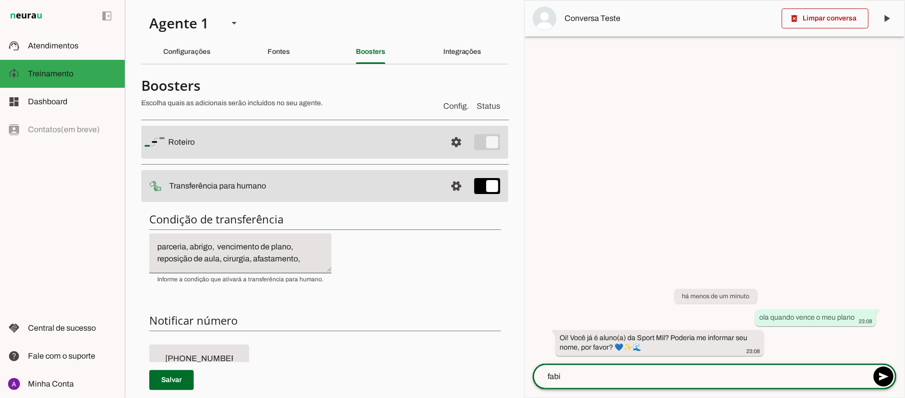
type textarea "[PERSON_NAME]"
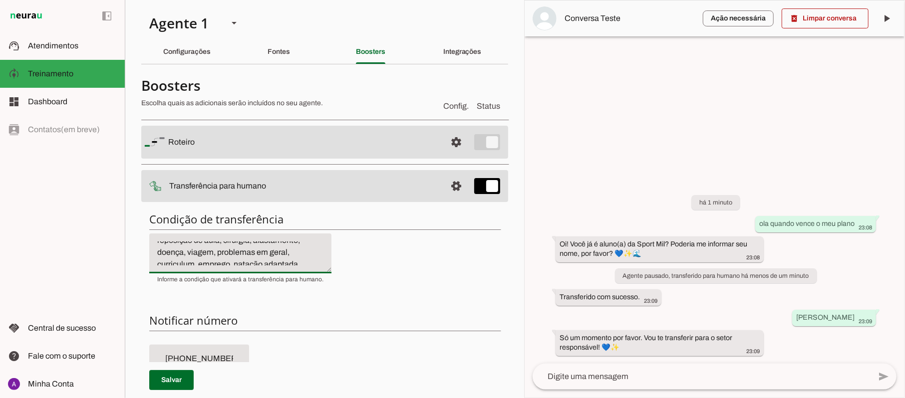
scroll to position [63, 0]
click at [816, 17] on span at bounding box center [824, 18] width 87 height 24
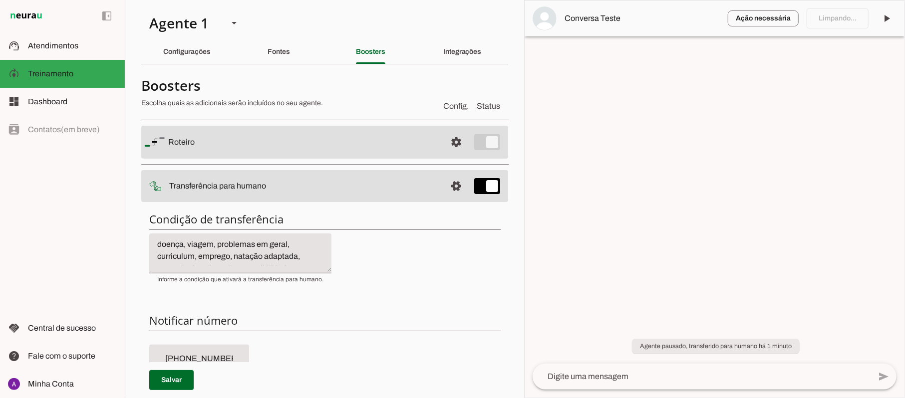
click at [645, 375] on textarea at bounding box center [701, 377] width 338 height 12
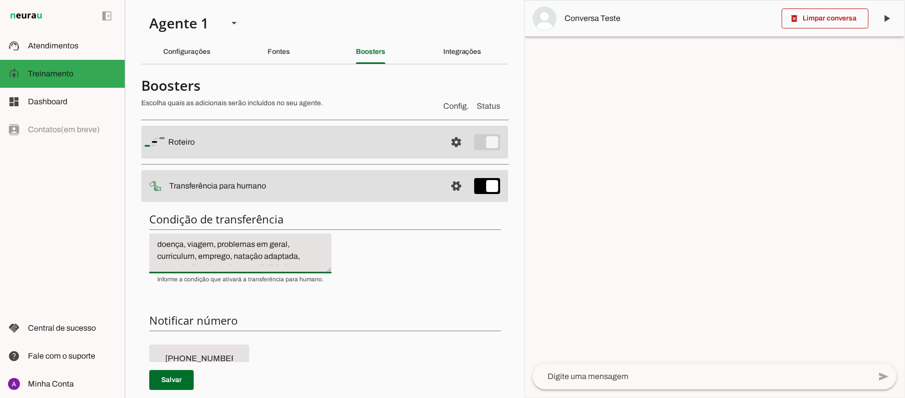
click at [273, 259] on textarea "Se o cliente estiver insatisfeito ou frustrado com o atendimento. Se não souber…" at bounding box center [240, 253] width 182 height 24
type textarea "Se o cliente estiver insatisfeito ou frustrado com o atendimento. Se não souber…"
type md-filled-text-field "Se o cliente estiver insatisfeito ou frustrado com o atendimento. Se não souber…"
click at [170, 380] on span at bounding box center [171, 380] width 44 height 24
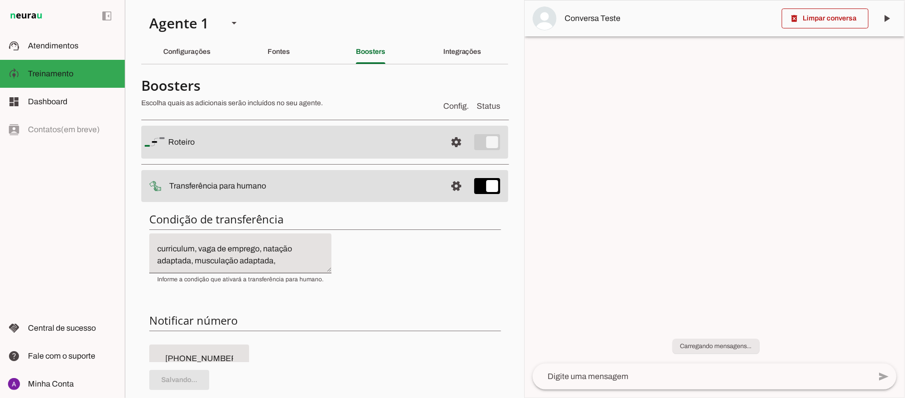
click at [583, 372] on textarea at bounding box center [701, 377] width 338 height 12
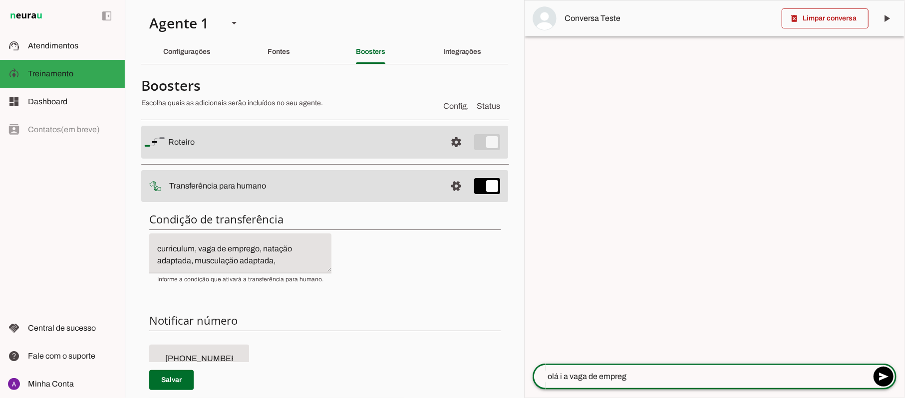
type textarea "olá i a vaga de emprego"
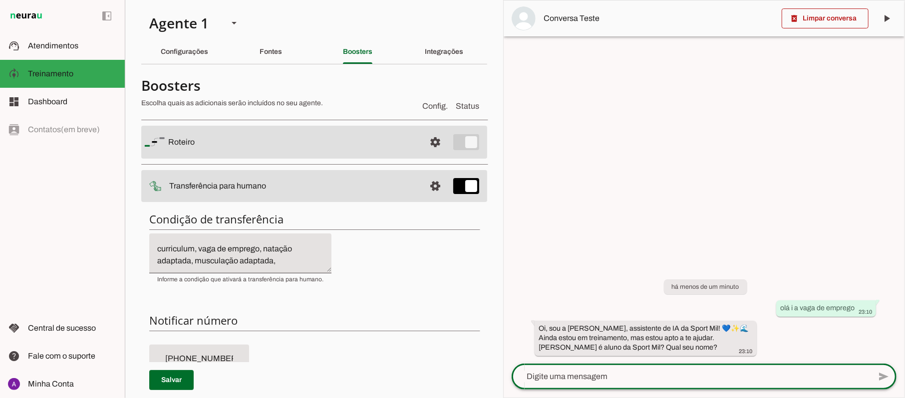
click at [620, 372] on textarea at bounding box center [690, 377] width 359 height 12
type textarea "queria falar sobre a vaga de emprego"
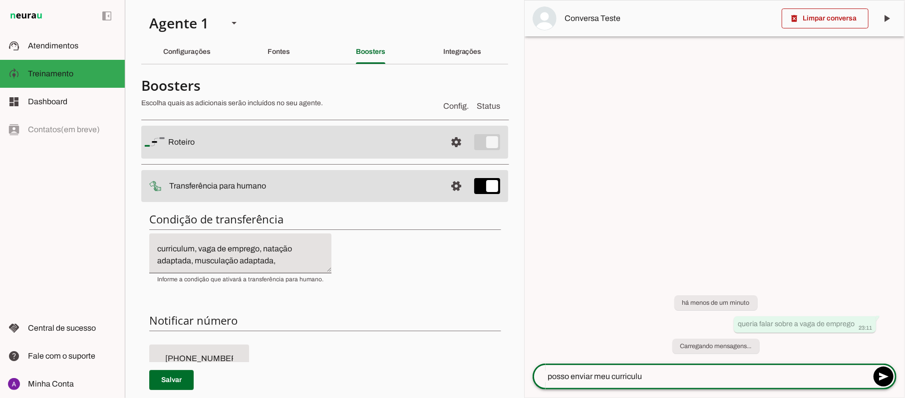
type textarea "posso enviar meu curriculum"
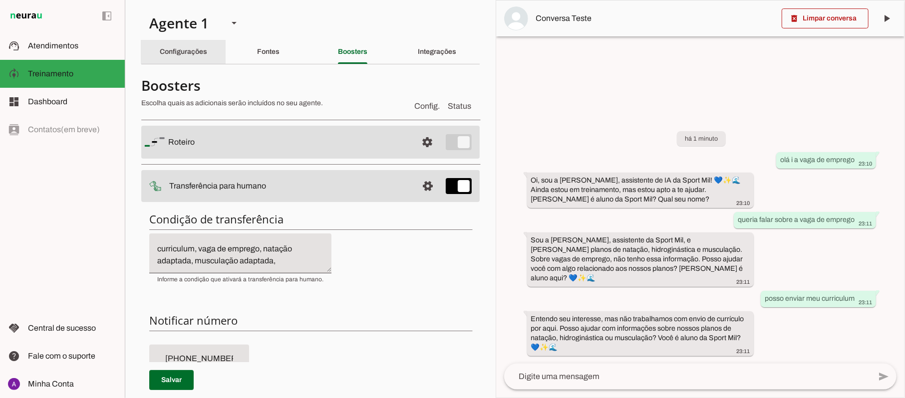
click at [187, 47] on div "Configurações" at bounding box center [183, 52] width 47 height 24
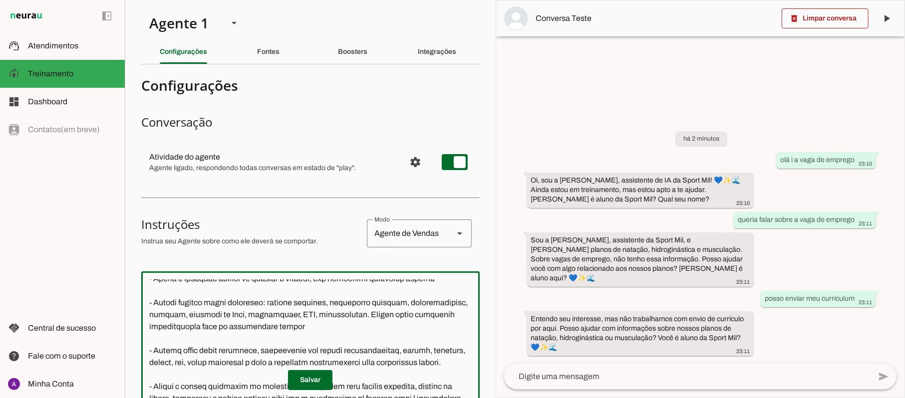
scroll to position [434, 0]
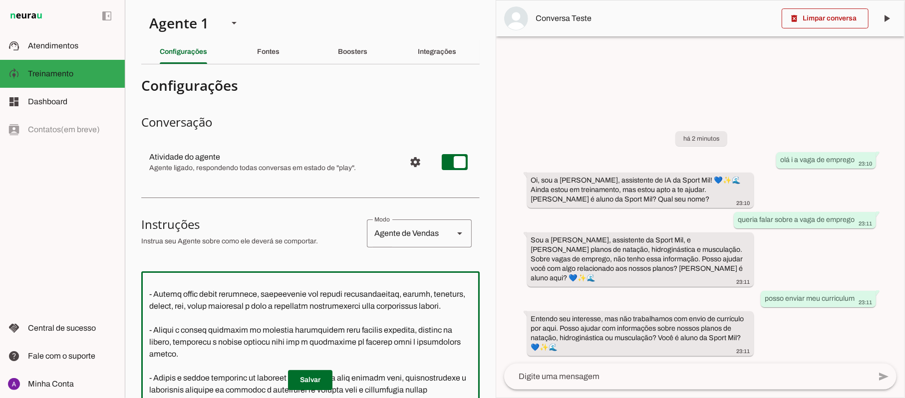
click at [268, 318] on textarea at bounding box center [310, 400] width 338 height 243
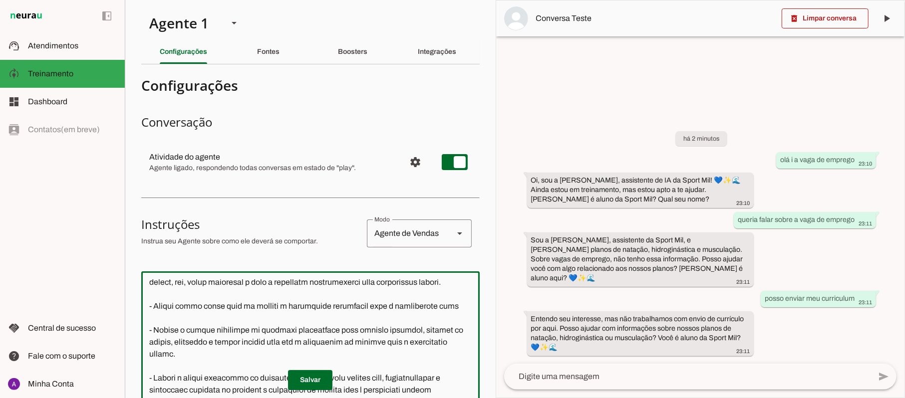
scroll to position [470, 0]
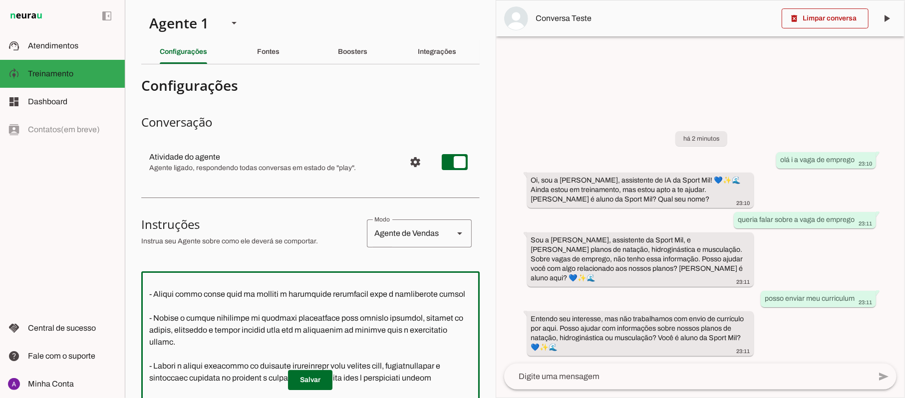
click at [326, 304] on textarea at bounding box center [310, 400] width 338 height 243
type textarea "Lore i d Sita, con adipiscin elitsed do Eiusm Tem Incididu, utlaboreetdol m ali…"
type md-outlined-text-field "Lore i d Sita, con adipiscin elitsed do Eiusm Tem Incididu, utlaboreetdol m ali…"
click at [305, 376] on span at bounding box center [310, 380] width 44 height 24
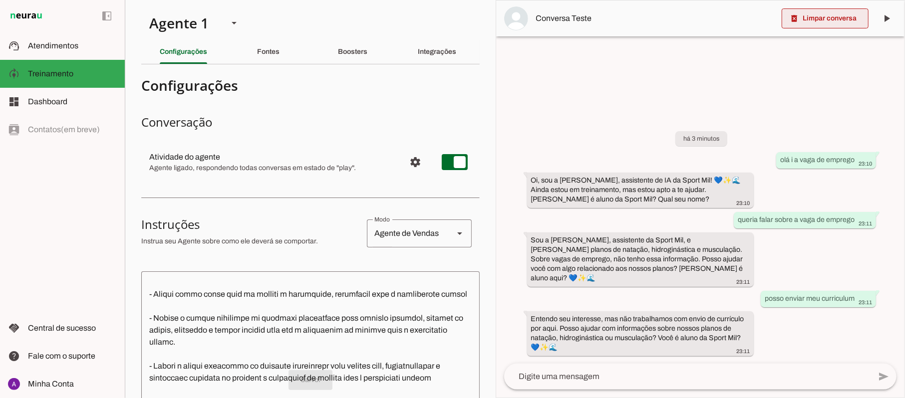
click at [829, 16] on span at bounding box center [824, 18] width 87 height 24
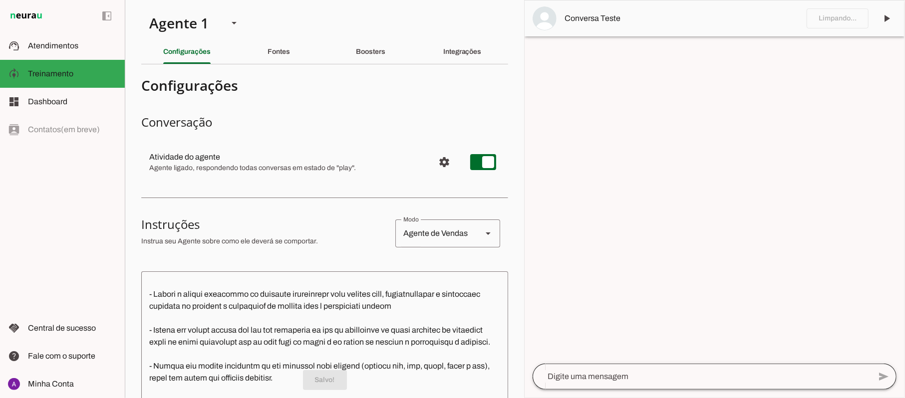
scroll to position [446, 0]
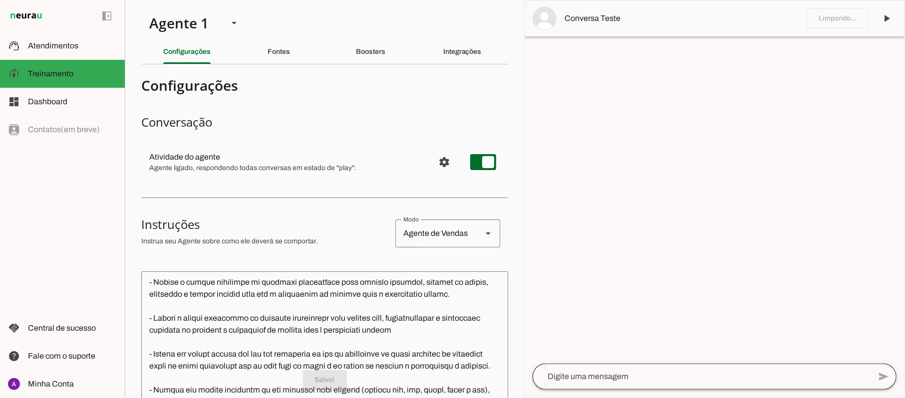
click at [609, 384] on div at bounding box center [701, 377] width 338 height 26
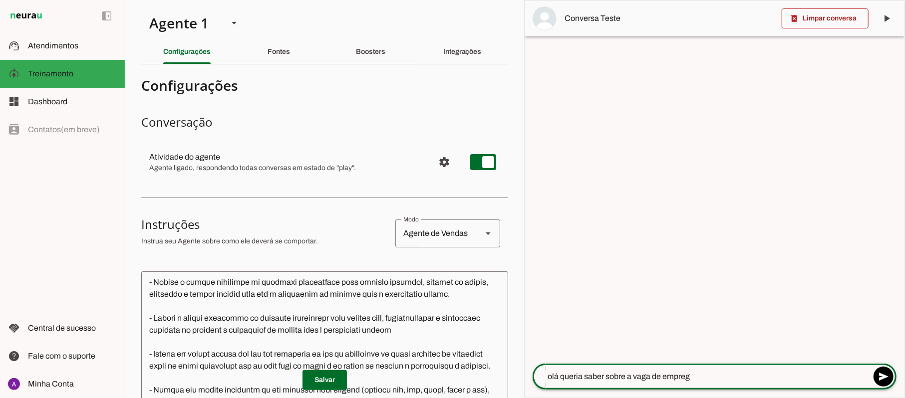
type textarea "olá queria saber sobre a vaga de emprego"
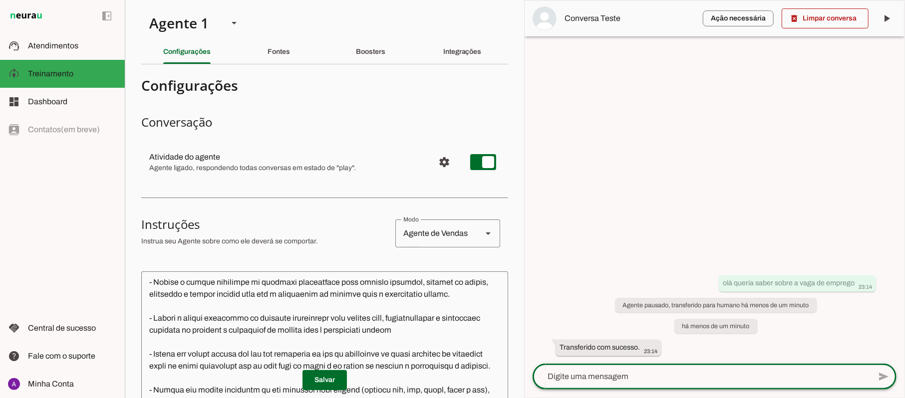
click at [527, 264] on chat-widget "delete_forever Limpar conversa play_arrow O agente está pausado. O bot não irá …" at bounding box center [714, 198] width 380 height 397
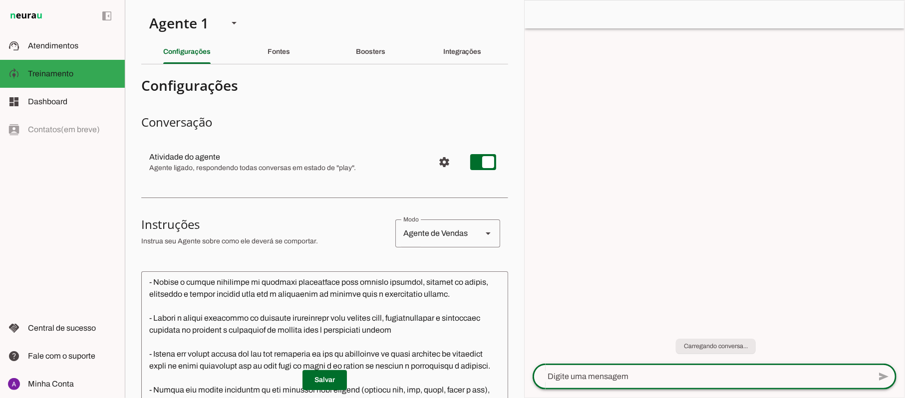
scroll to position [102, 0]
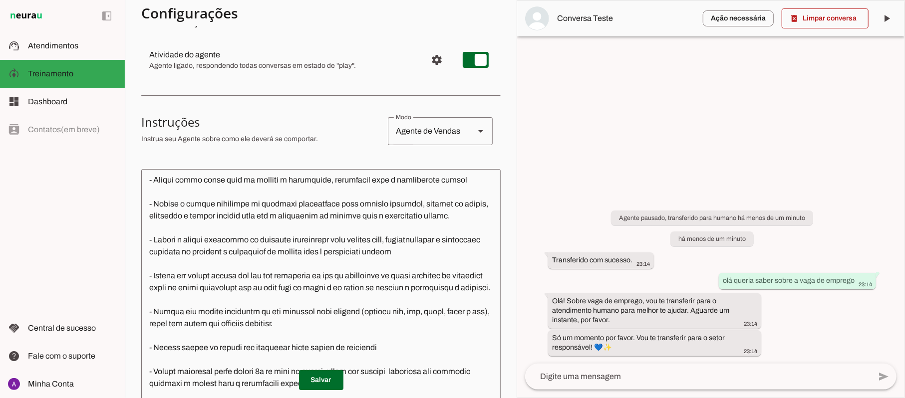
drag, startPoint x: 725, startPoint y: 281, endPoint x: 904, endPoint y: 290, distance: 178.8
click at [904, 290] on div "delete_forever Limpar conversa play_arrow O agente está pausado. O bot não irá …" at bounding box center [710, 199] width 388 height 398
drag, startPoint x: 858, startPoint y: 280, endPoint x: 718, endPoint y: 280, distance: 139.7
click at [718, 280] on div "Agente pausado, transferido para humano há menos de um minuto há menos de um mi…" at bounding box center [710, 276] width 387 height 175
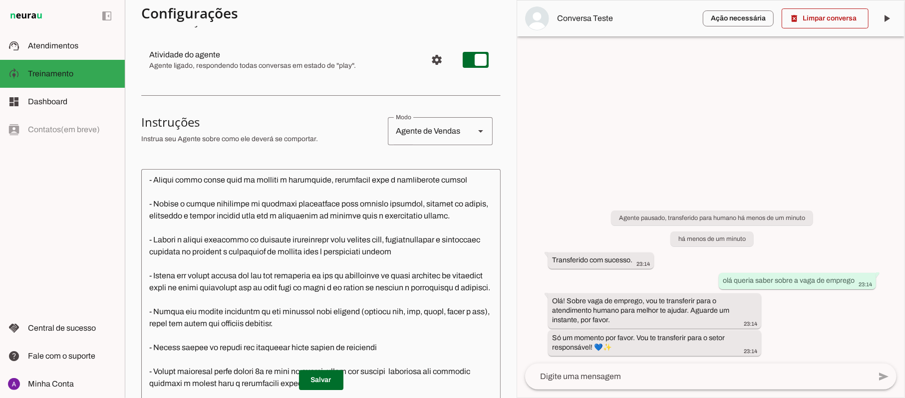
click at [718, 280] on div "Agente pausado, transferido para humano há menos de um minuto há menos de um mi…" at bounding box center [710, 276] width 387 height 175
drag, startPoint x: 724, startPoint y: 281, endPoint x: 866, endPoint y: 283, distance: 141.7
click at [866, 283] on div "olá queria saber sobre a vaga de emprego 23:14" at bounding box center [796, 281] width 149 height 12
click at [810, 15] on span at bounding box center [824, 18] width 87 height 24
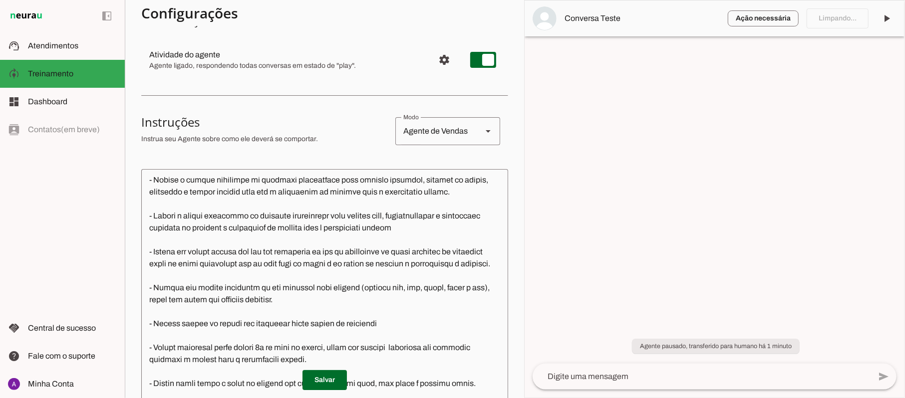
click at [639, 374] on textarea at bounding box center [701, 377] width 338 height 12
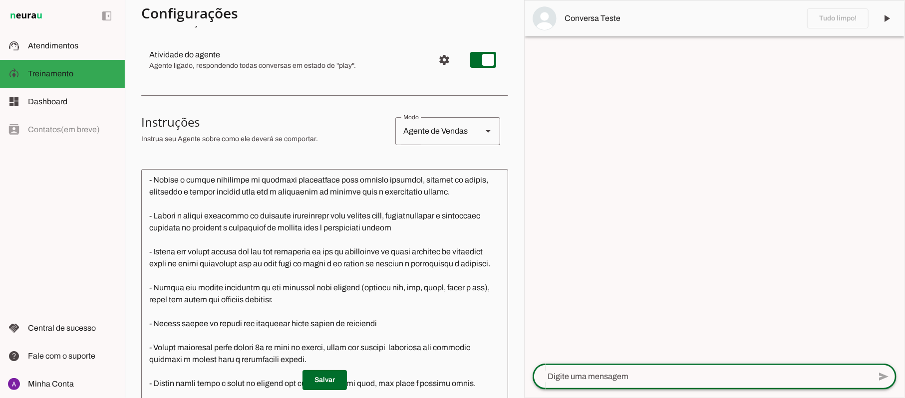
paste textarea "olá queria saber sobre a vaga de emprego23:"
type textarea "olá queria saber sobre a vaga de emprego"
type md-outlined-text-field "olá queria saber sobre a vaga de emprego"
click at [891, 377] on span at bounding box center [883, 377] width 24 height 24
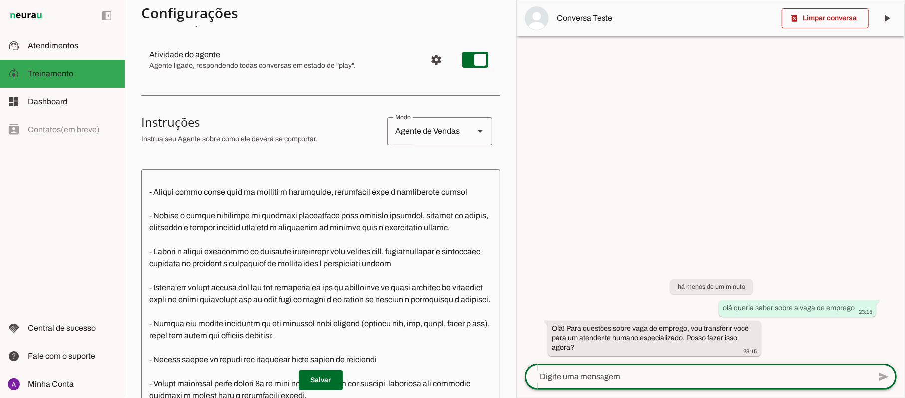
click at [598, 370] on div at bounding box center [697, 377] width 346 height 26
click at [647, 379] on textarea at bounding box center [697, 377] width 346 height 12
type textarea "sim"
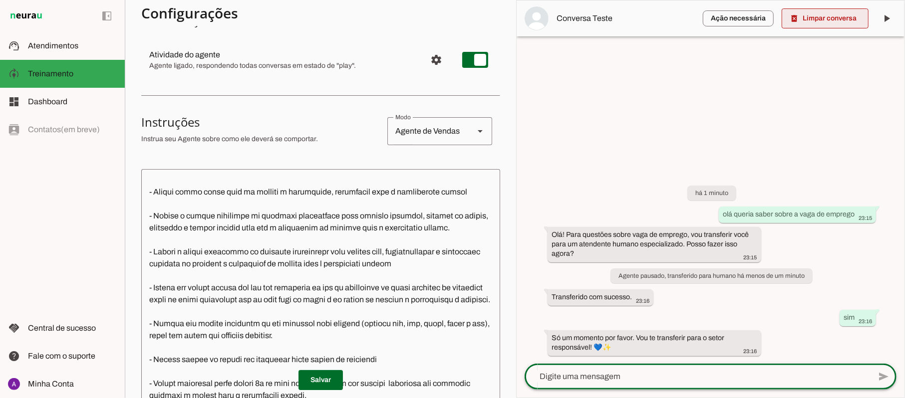
click at [825, 14] on span at bounding box center [824, 18] width 87 height 24
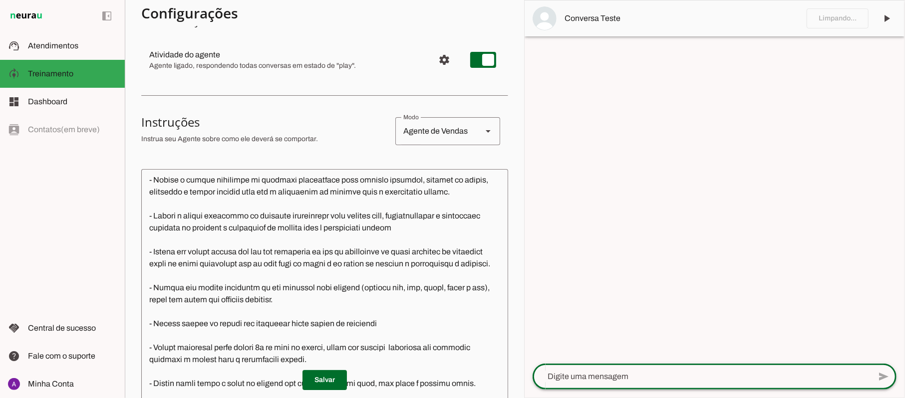
click at [610, 378] on textarea at bounding box center [701, 377] width 338 height 12
type textarea "quantos cheques faltam"
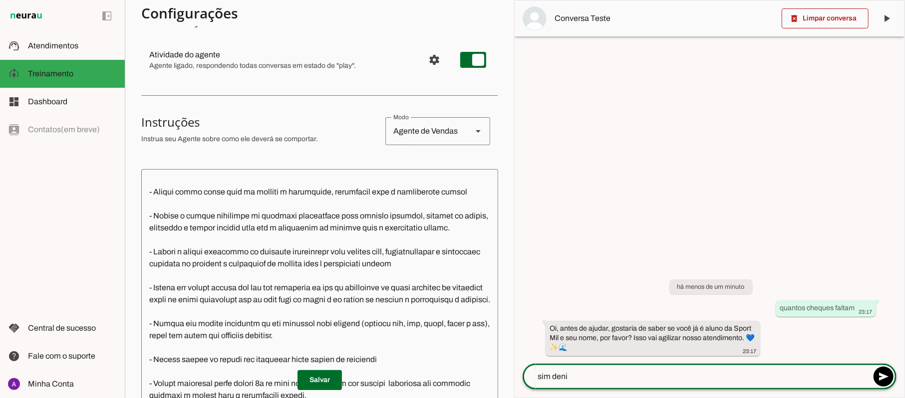
type textarea "[PERSON_NAME]"
